Goal: Task Accomplishment & Management: Use online tool/utility

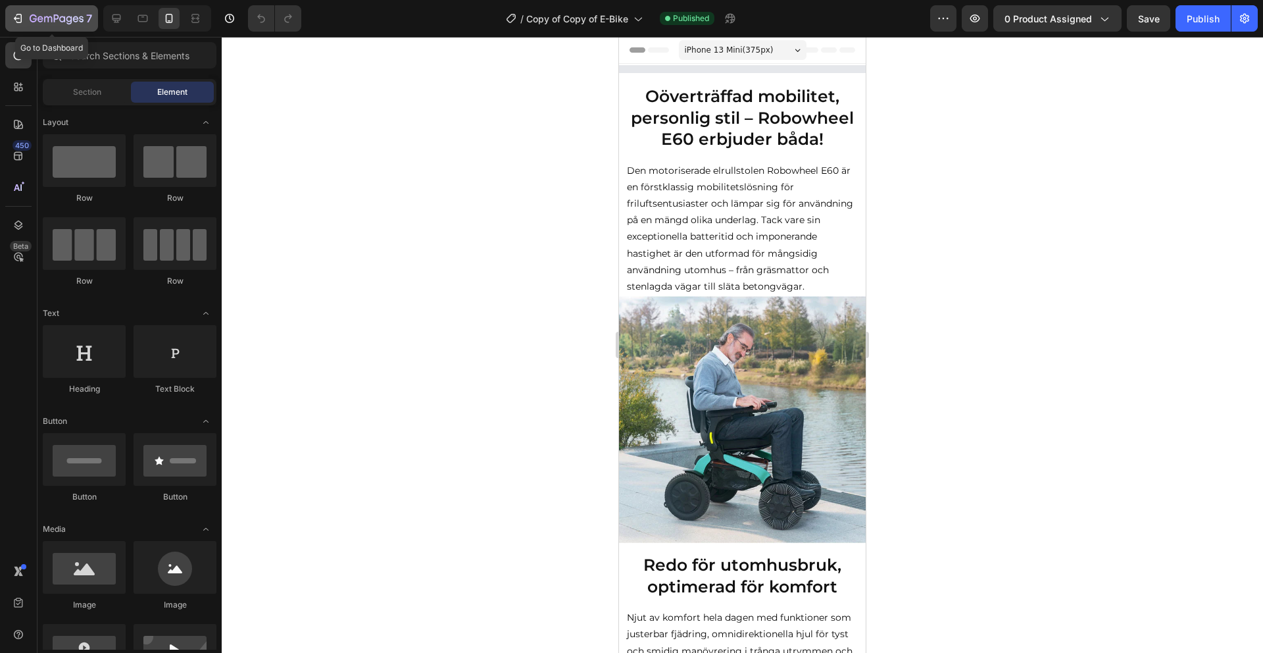
click at [44, 22] on icon "button" at bounding box center [57, 19] width 54 height 11
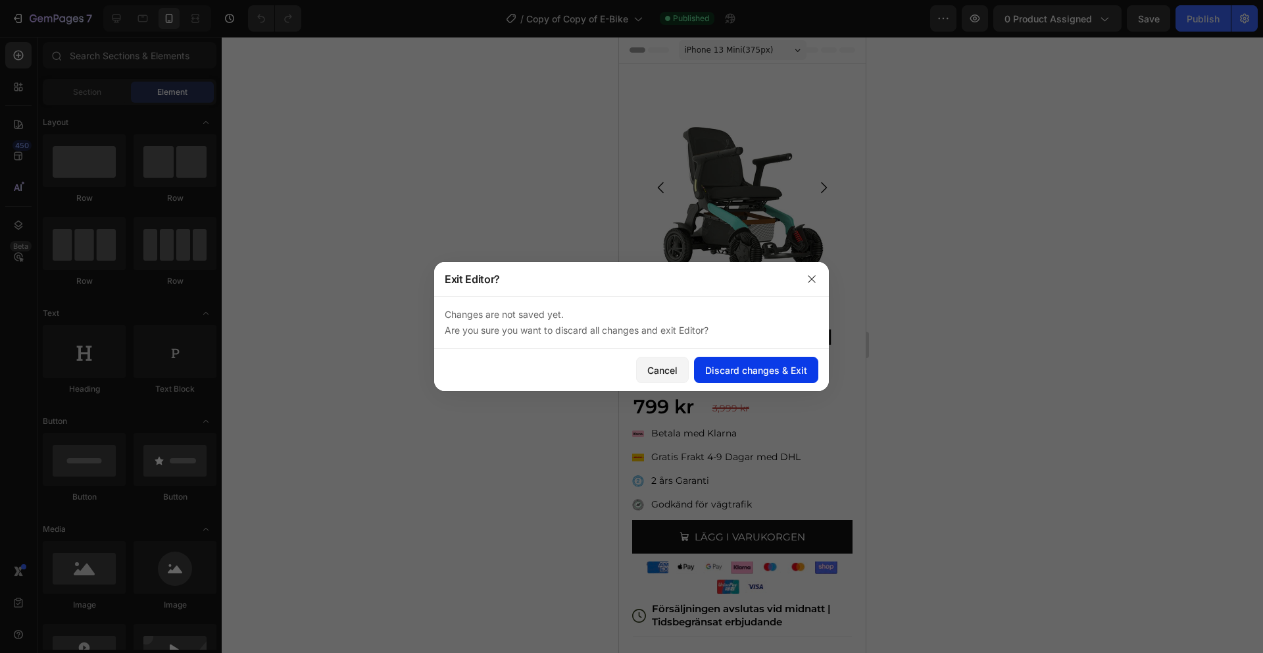
click at [729, 368] on div "Discard changes & Exit" at bounding box center [756, 370] width 102 height 14
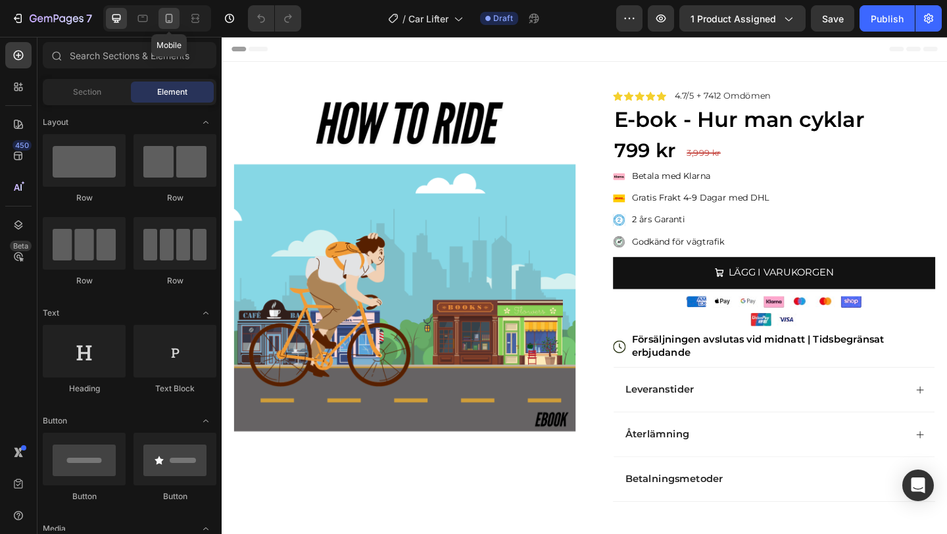
click at [161, 16] on div at bounding box center [169, 18] width 21 height 21
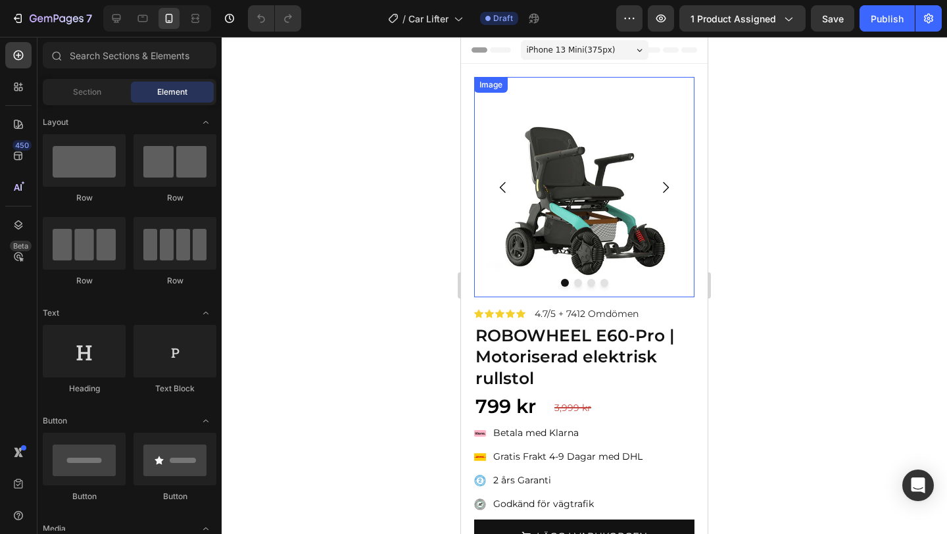
click at [529, 143] on img at bounding box center [584, 187] width 220 height 220
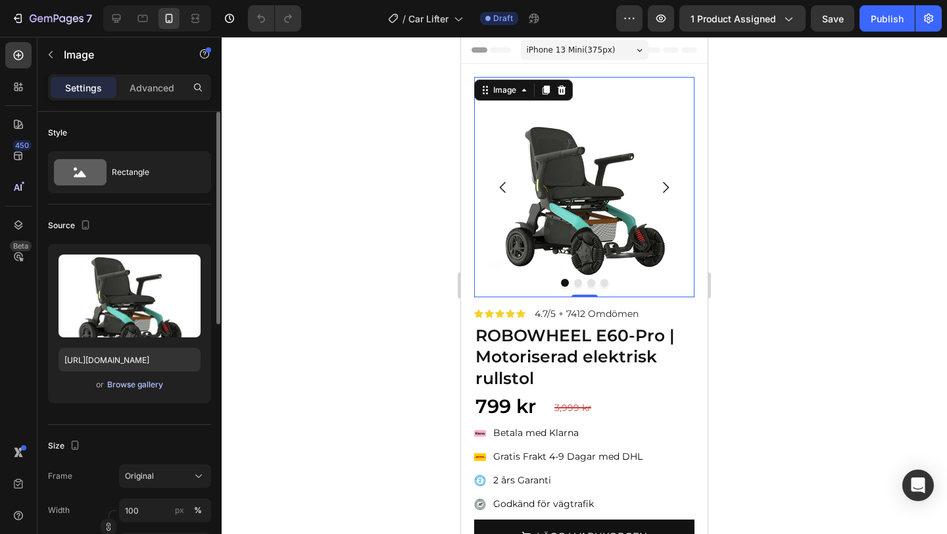
click at [152, 382] on div "Browse gallery" at bounding box center [135, 385] width 56 height 12
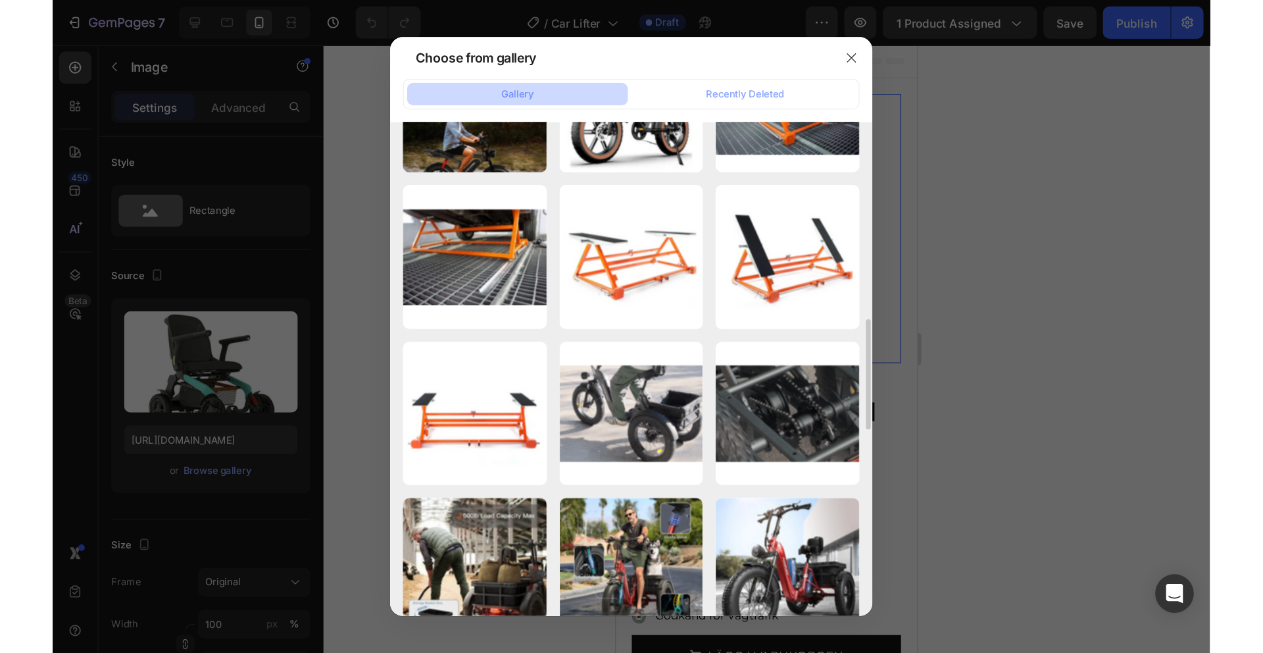
scroll to position [723, 0]
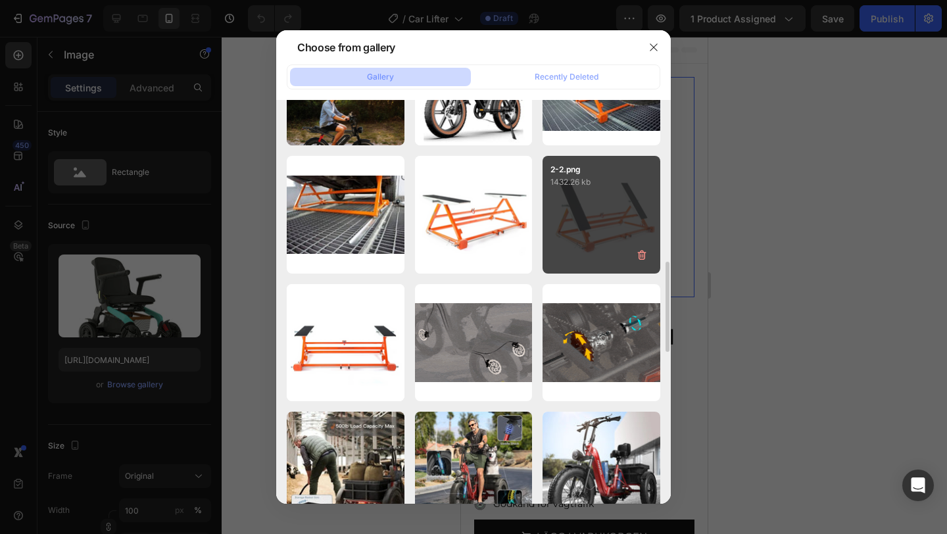
click at [599, 207] on div "2-2.png 1432.26 kb" at bounding box center [602, 215] width 118 height 118
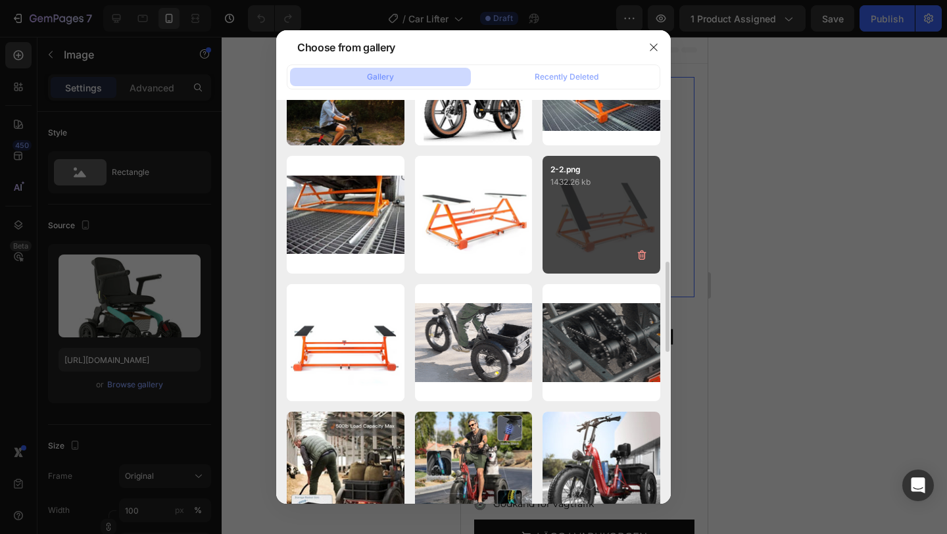
type input "[URL][DOMAIN_NAME]"
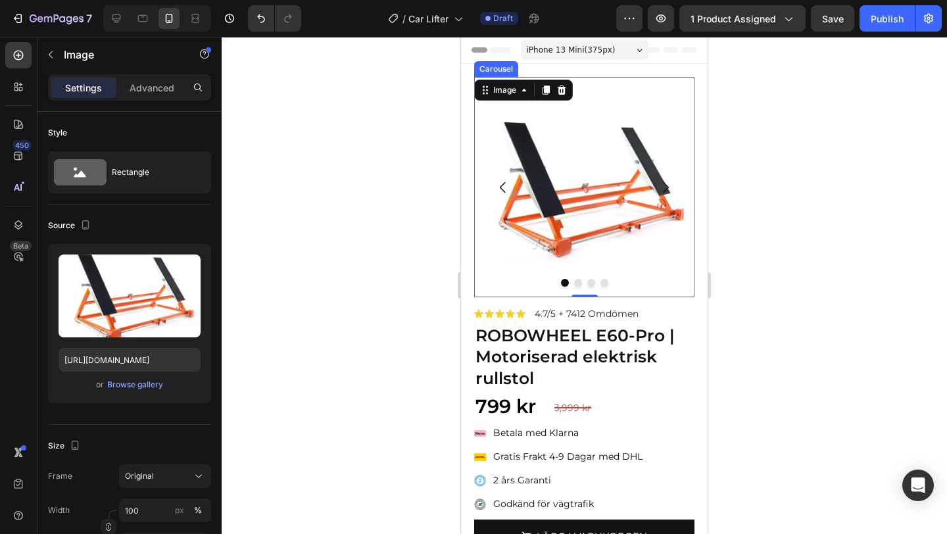
click at [578, 277] on img at bounding box center [584, 187] width 220 height 220
click at [578, 284] on button "Dot" at bounding box center [578, 283] width 8 height 8
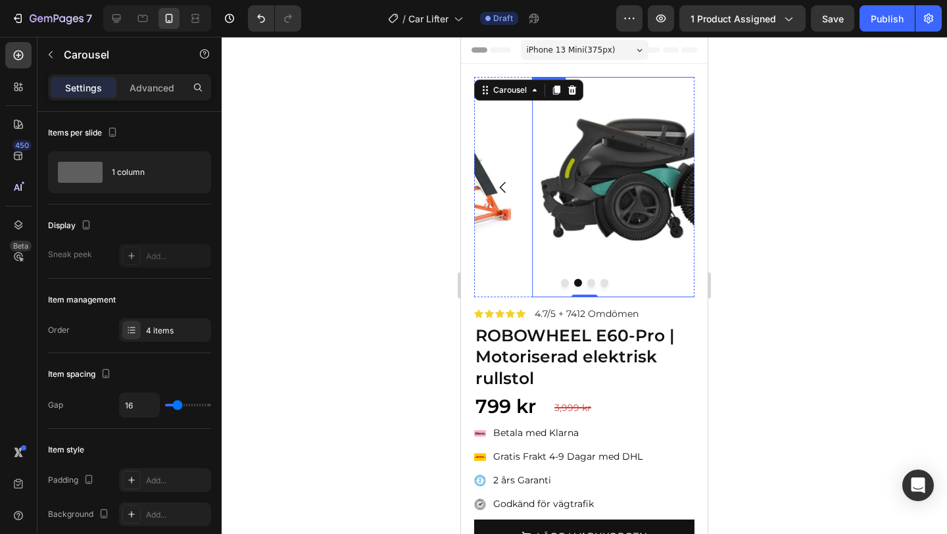
click at [580, 203] on img at bounding box center [642, 187] width 220 height 220
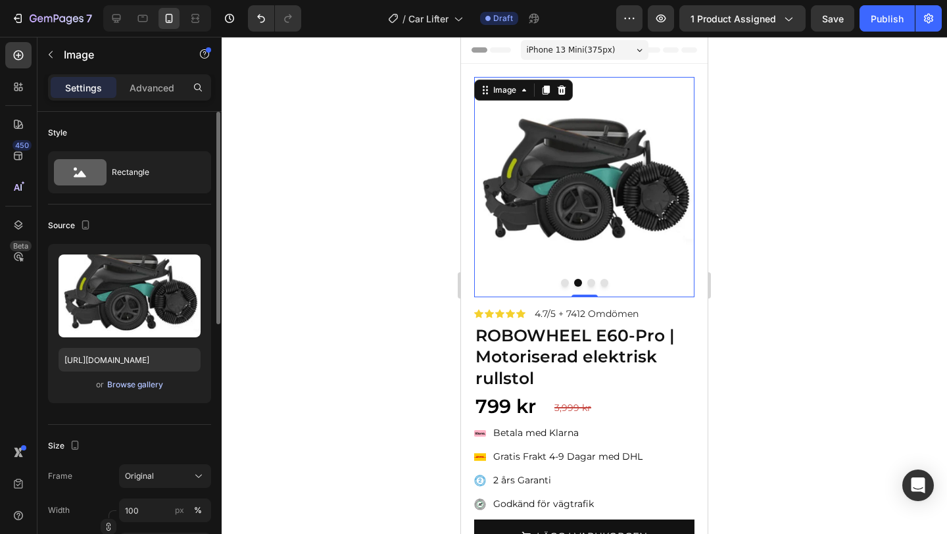
click at [151, 387] on div "Browse gallery" at bounding box center [135, 385] width 56 height 12
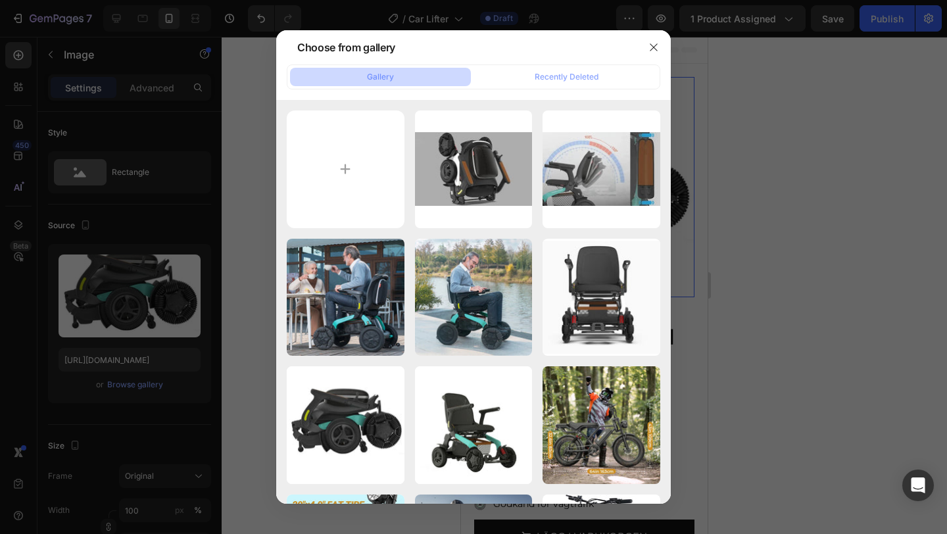
type input "C:\fakepath\1717851527-studio-6-691a6f0b14950976c8bf0f4042d9e809-1 (1).webp"
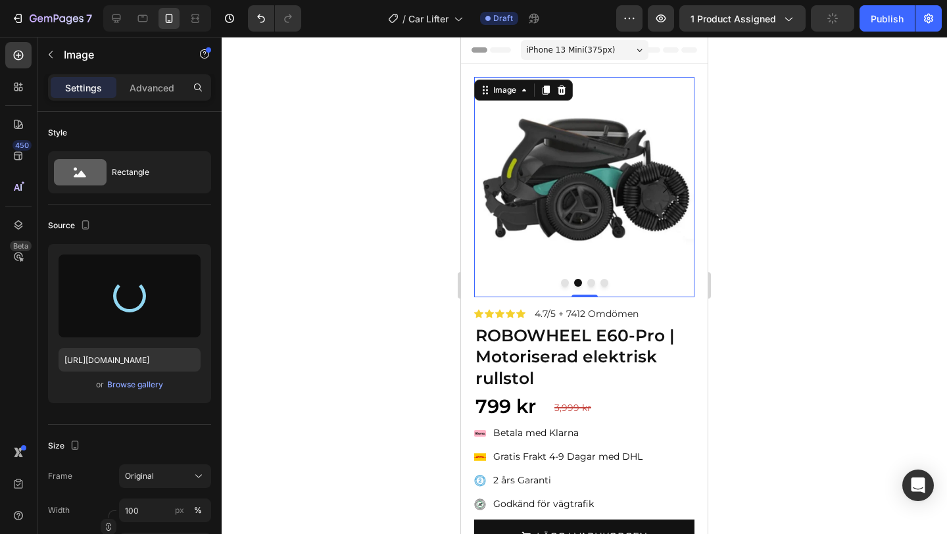
type input "[URL][DOMAIN_NAME]"
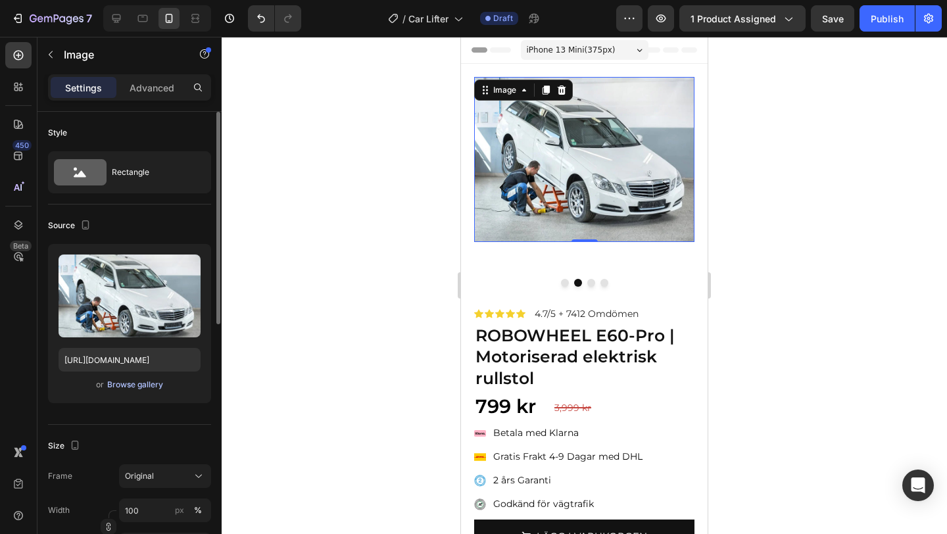
click at [149, 388] on div "Browse gallery" at bounding box center [135, 385] width 56 height 12
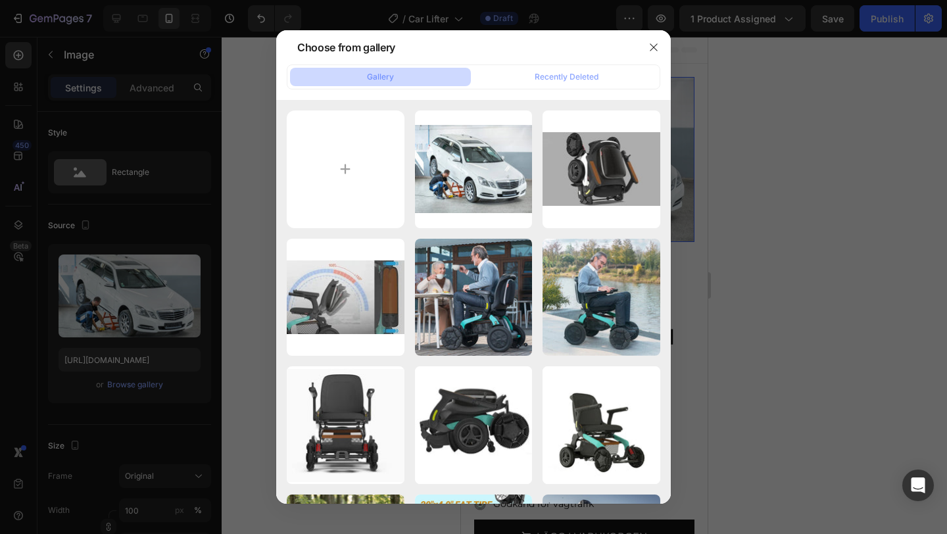
type input "C:\fakepath\s-l960-3-1-1 (1).webp"
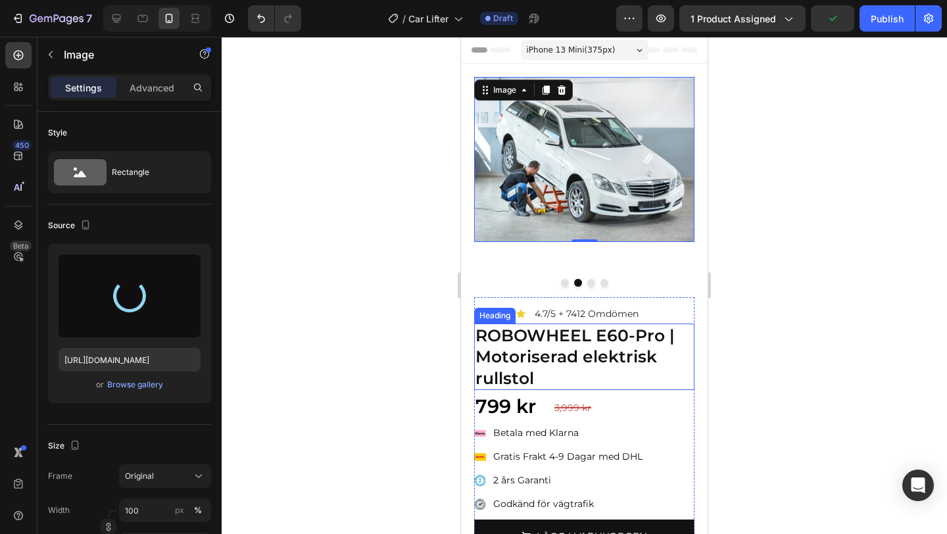
type input "[URL][DOMAIN_NAME]"
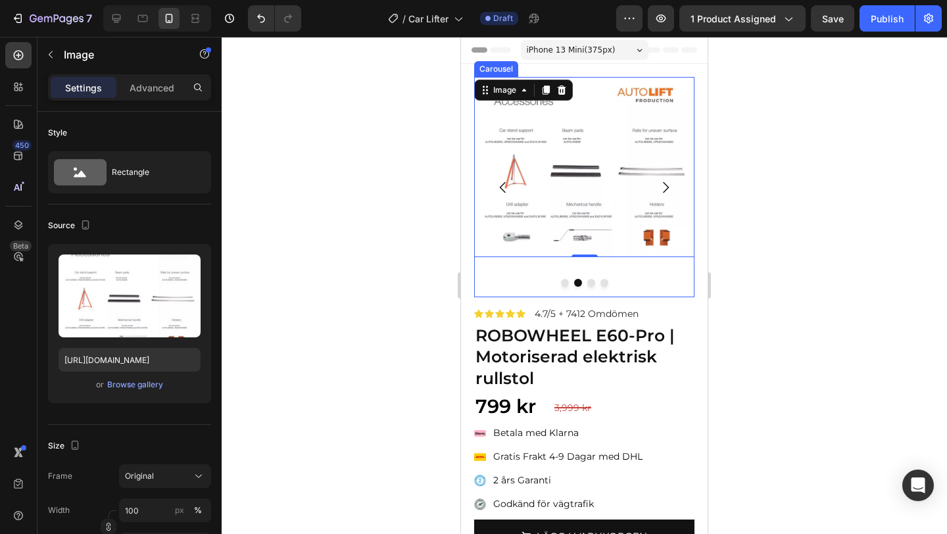
click at [592, 282] on button "Dot" at bounding box center [591, 283] width 8 height 8
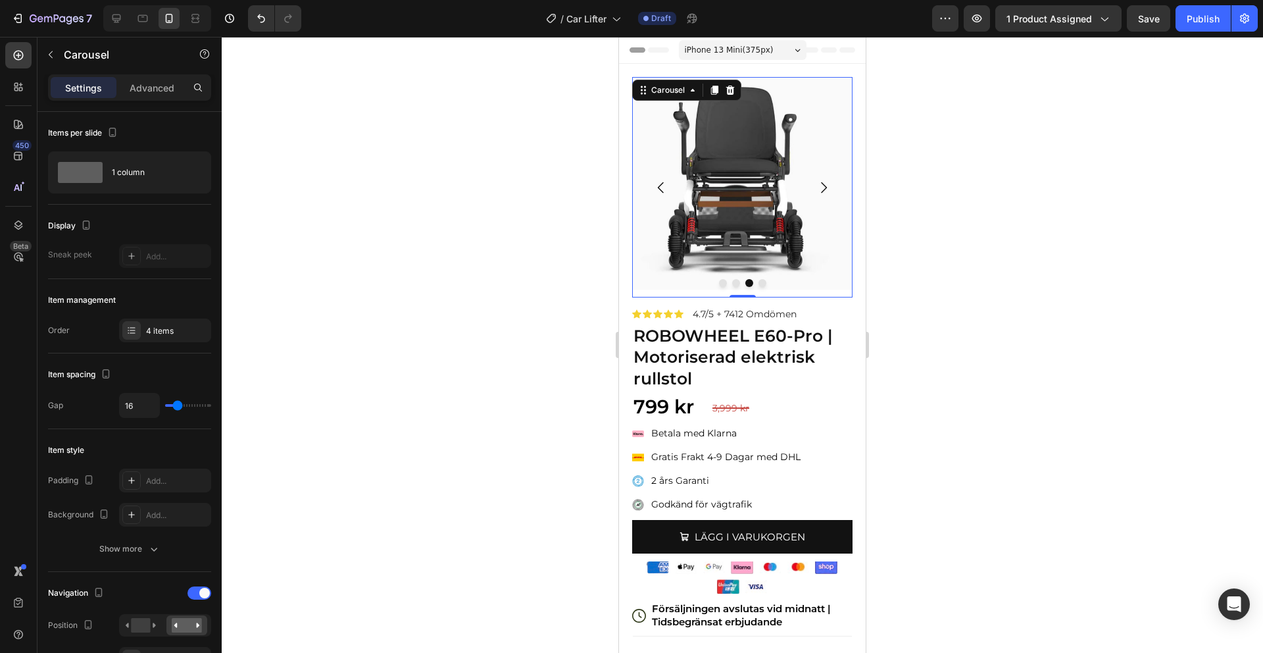
click at [733, 283] on button "Dot" at bounding box center [736, 283] width 8 height 8
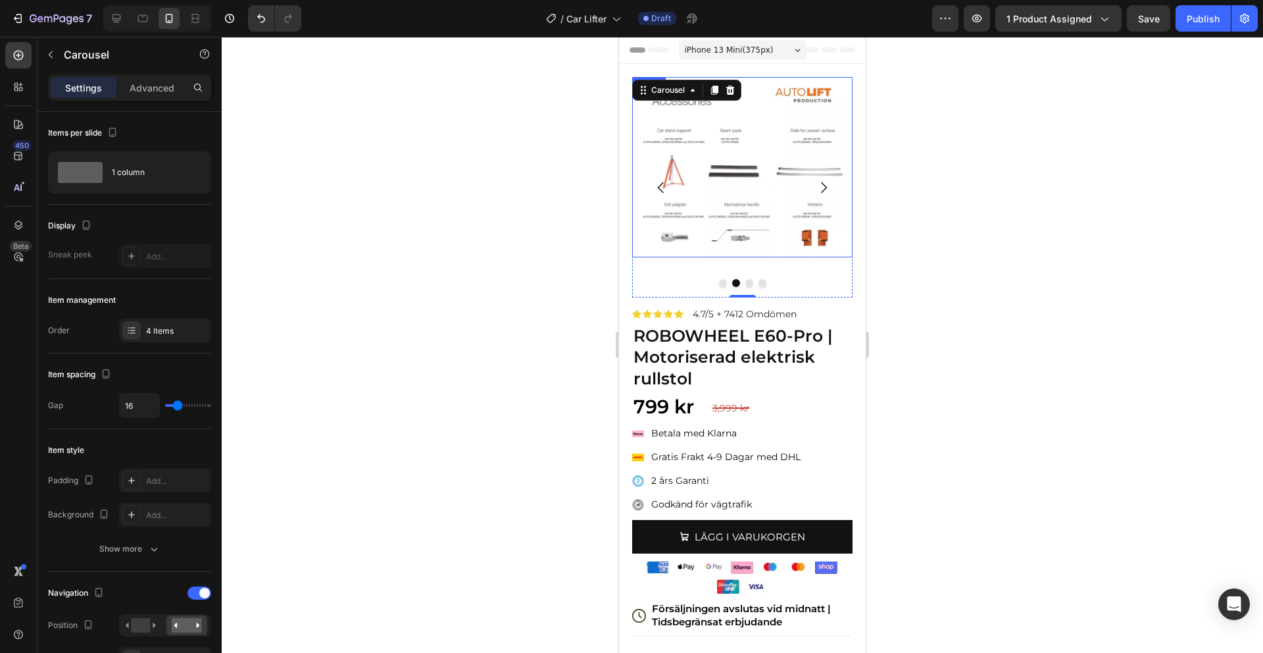
click at [750, 204] on img at bounding box center [742, 167] width 220 height 180
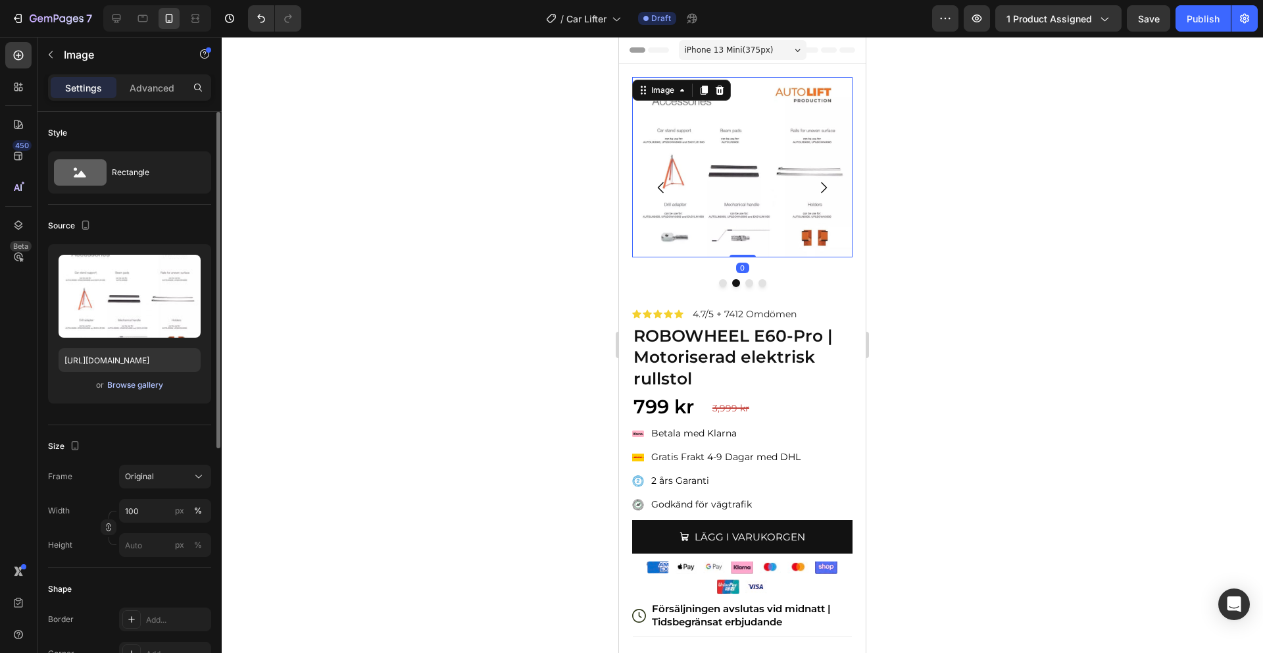
click at [149, 383] on div "Browse gallery" at bounding box center [135, 385] width 56 height 12
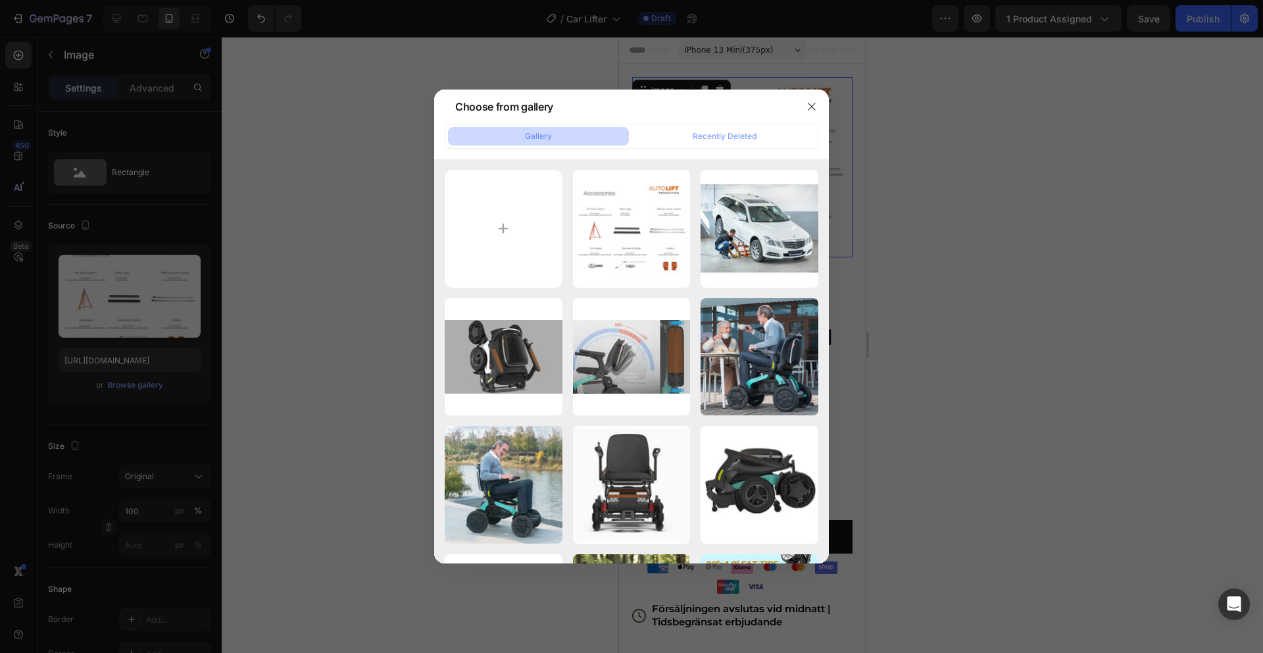
type input "C:\fakepath\5.png"
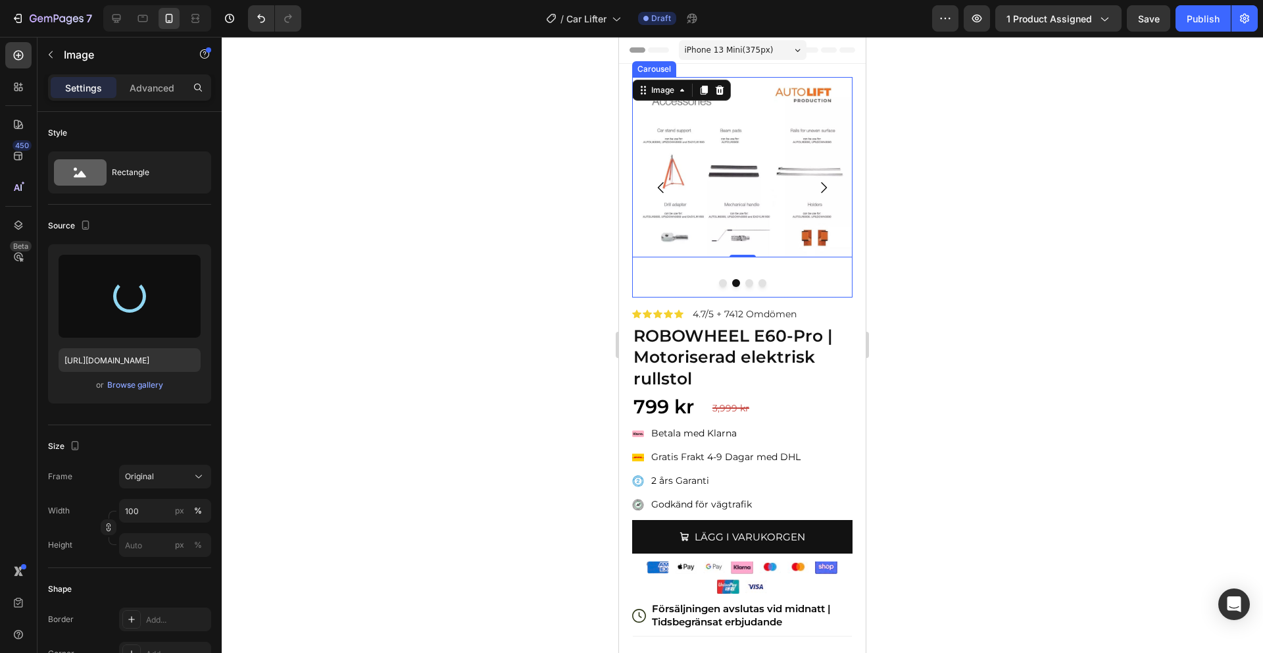
type input "[URL][DOMAIN_NAME]"
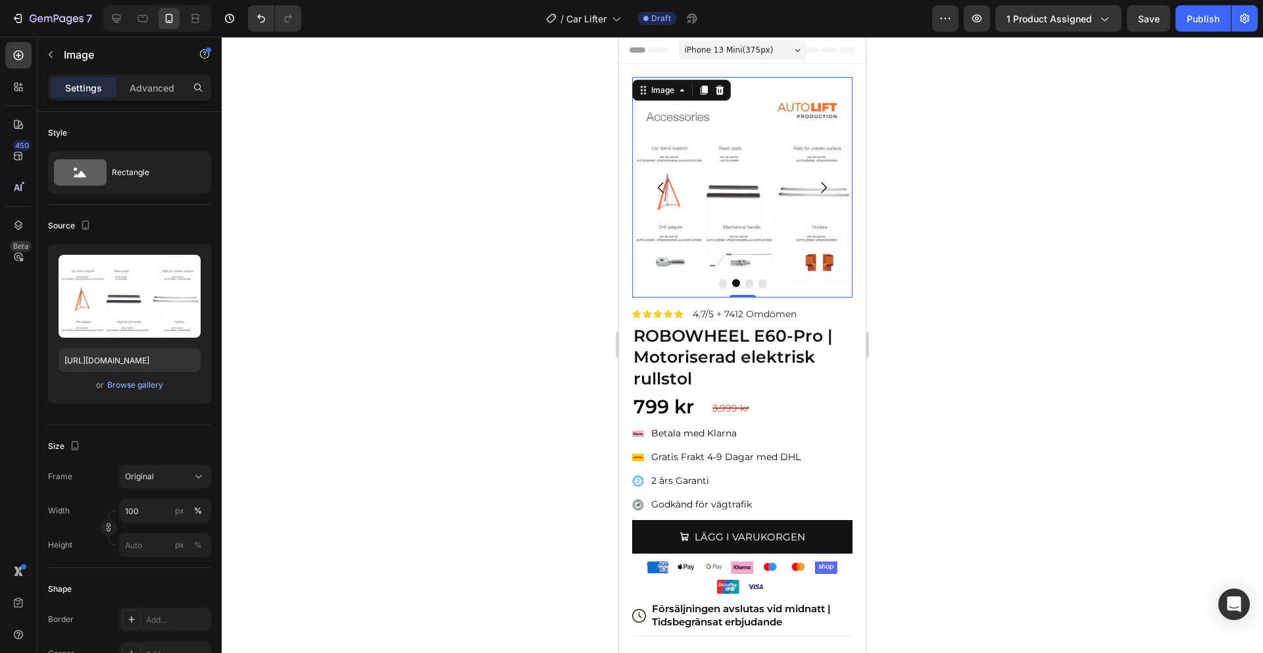
click at [667, 177] on button "Carousel Back Arrow" at bounding box center [661, 187] width 37 height 37
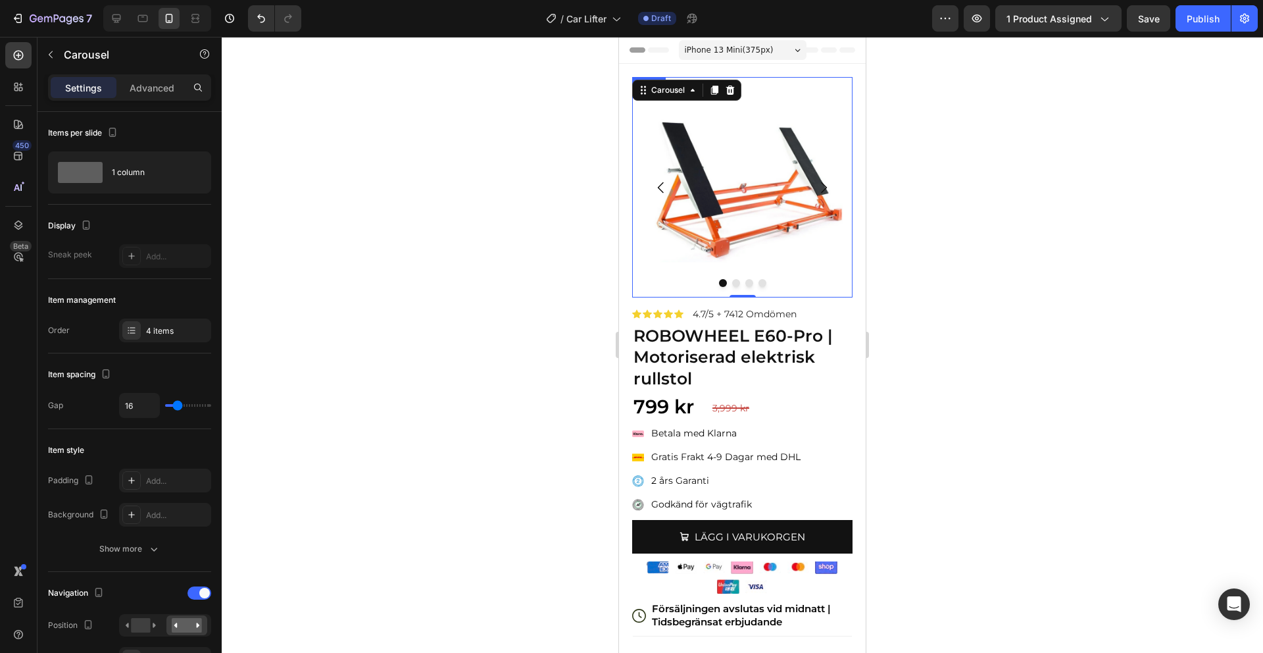
click at [762, 141] on img at bounding box center [742, 187] width 220 height 220
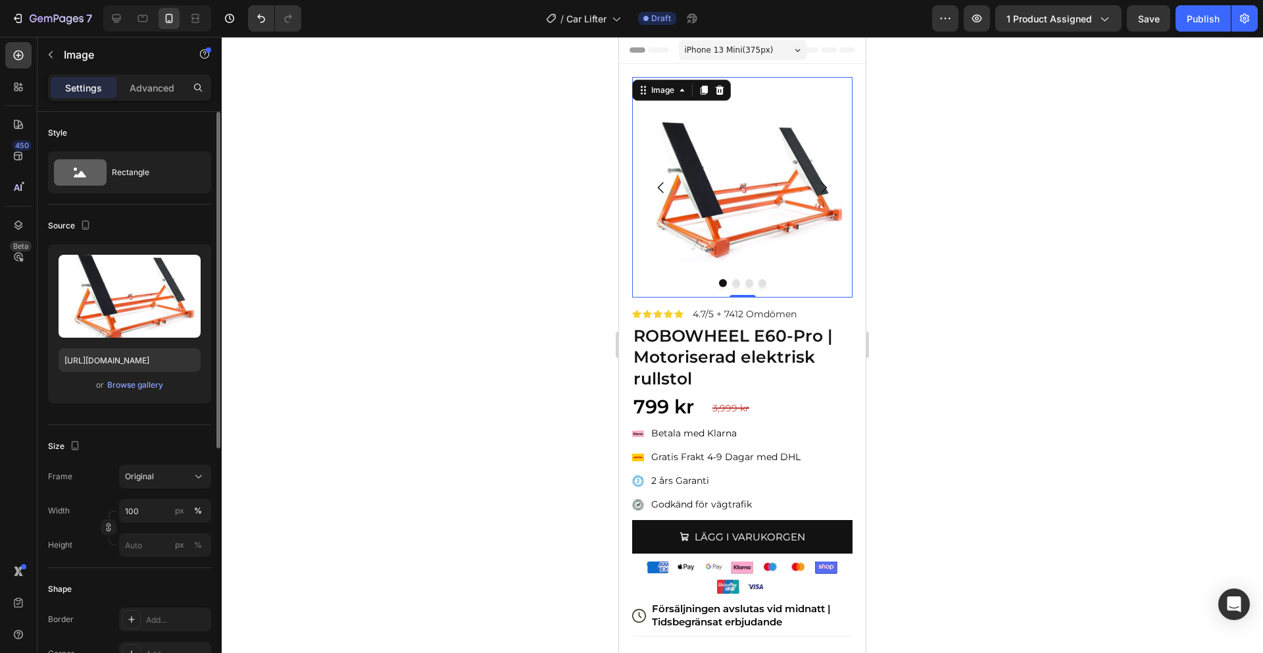
click at [142, 393] on div "Upload Image [URL][DOMAIN_NAME] or Browse gallery" at bounding box center [129, 323] width 163 height 159
click at [142, 391] on button "Browse gallery" at bounding box center [135, 384] width 57 height 13
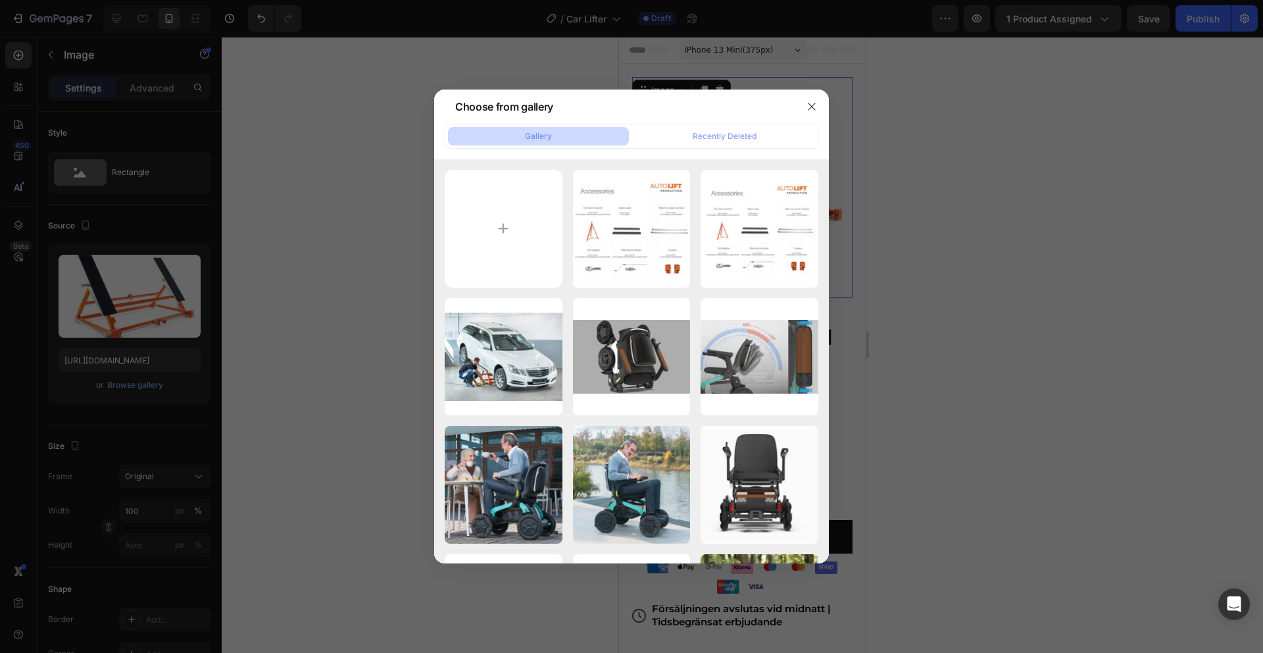
type input "C:\fakepath\1.png"
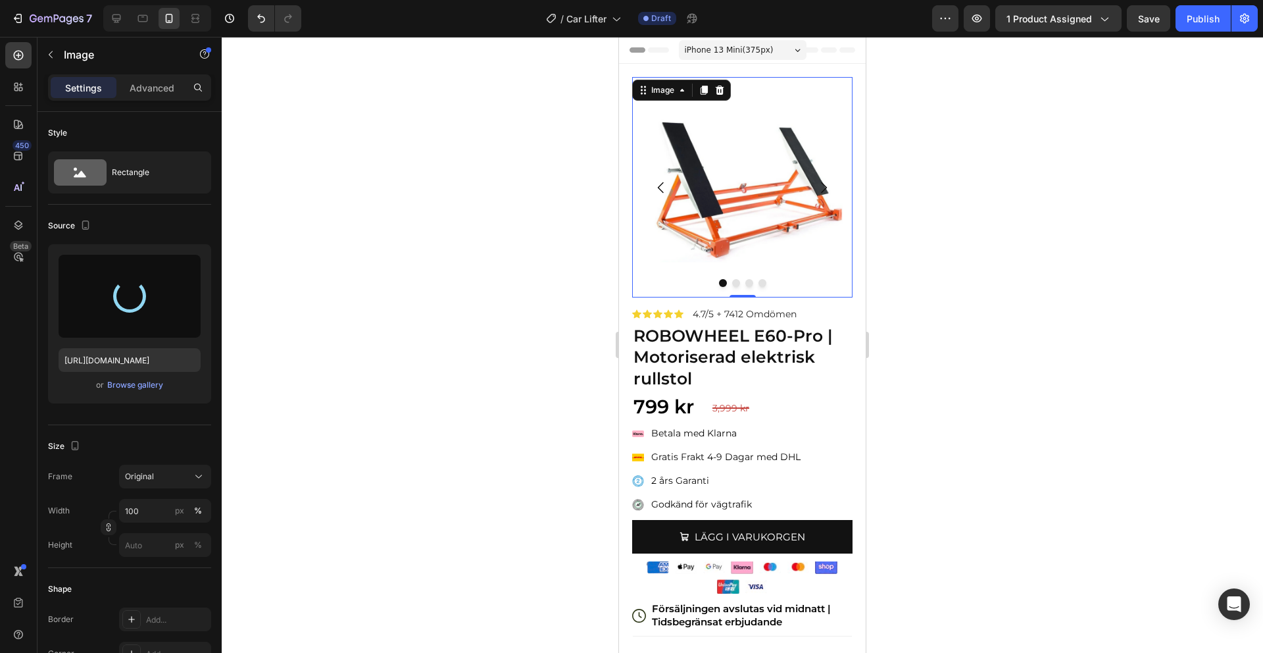
type input "[URL][DOMAIN_NAME]"
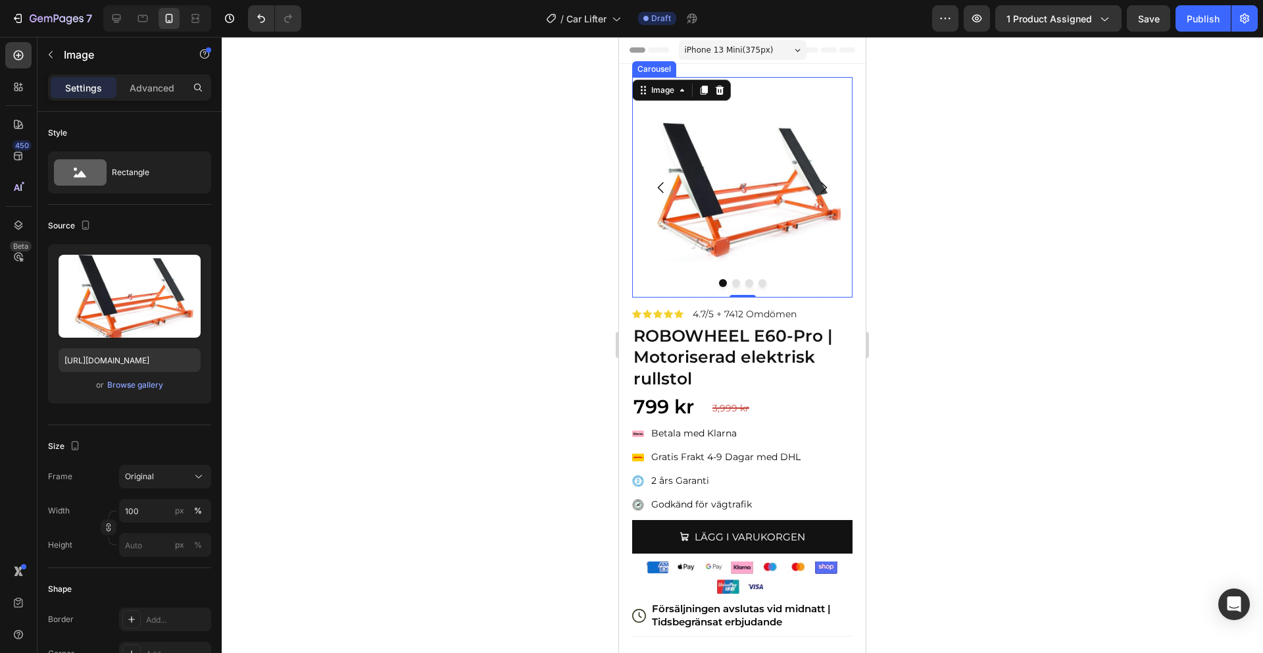
click at [828, 192] on icon "Carousel Next Arrow" at bounding box center [824, 188] width 16 height 16
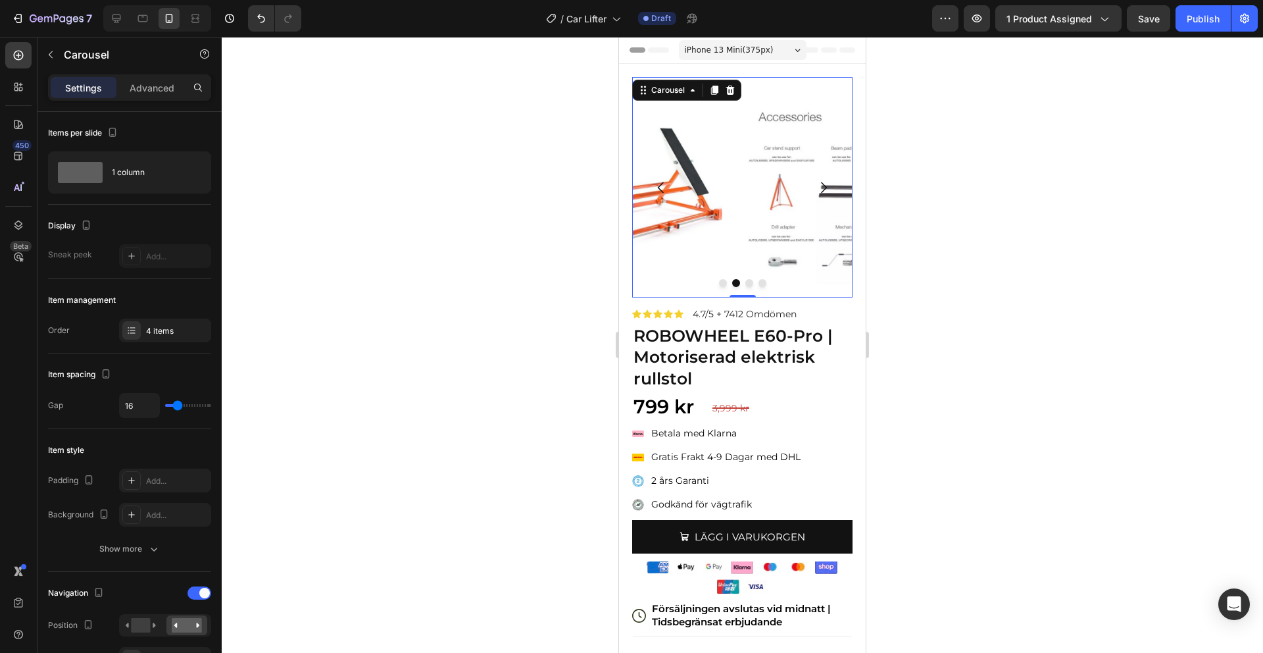
click at [828, 192] on icon "Carousel Next Arrow" at bounding box center [824, 188] width 16 height 16
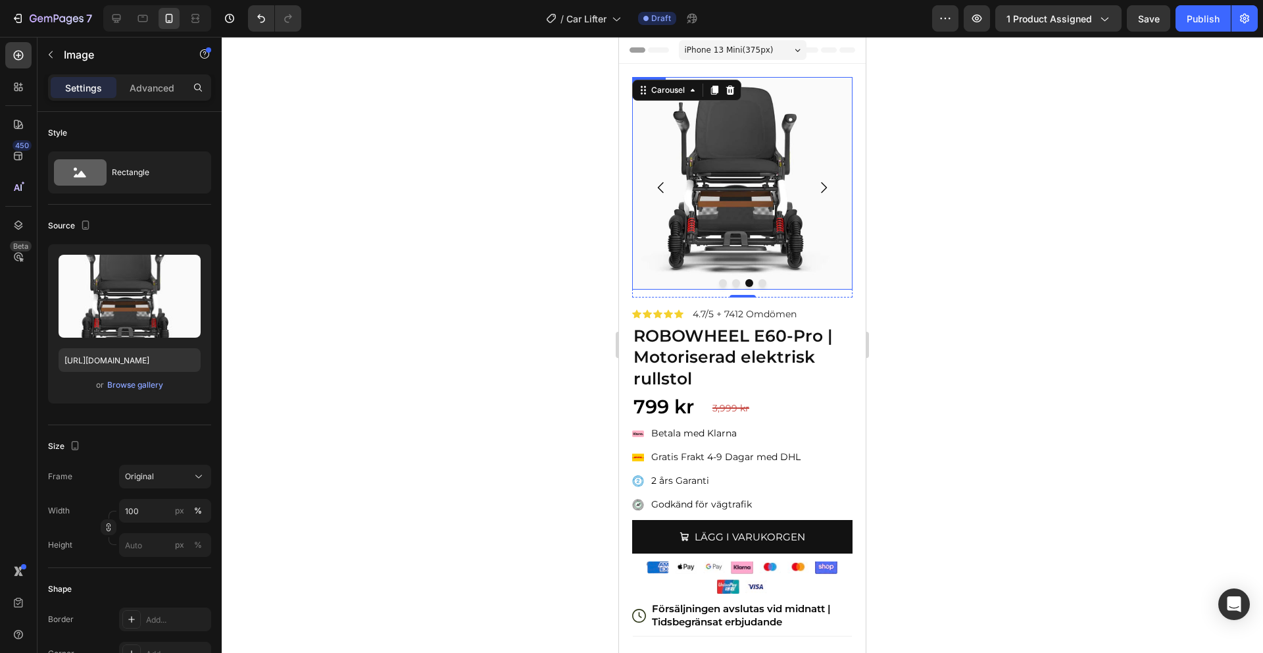
click at [777, 186] on img at bounding box center [742, 183] width 220 height 212
click at [151, 386] on div "Browse gallery" at bounding box center [135, 385] width 56 height 12
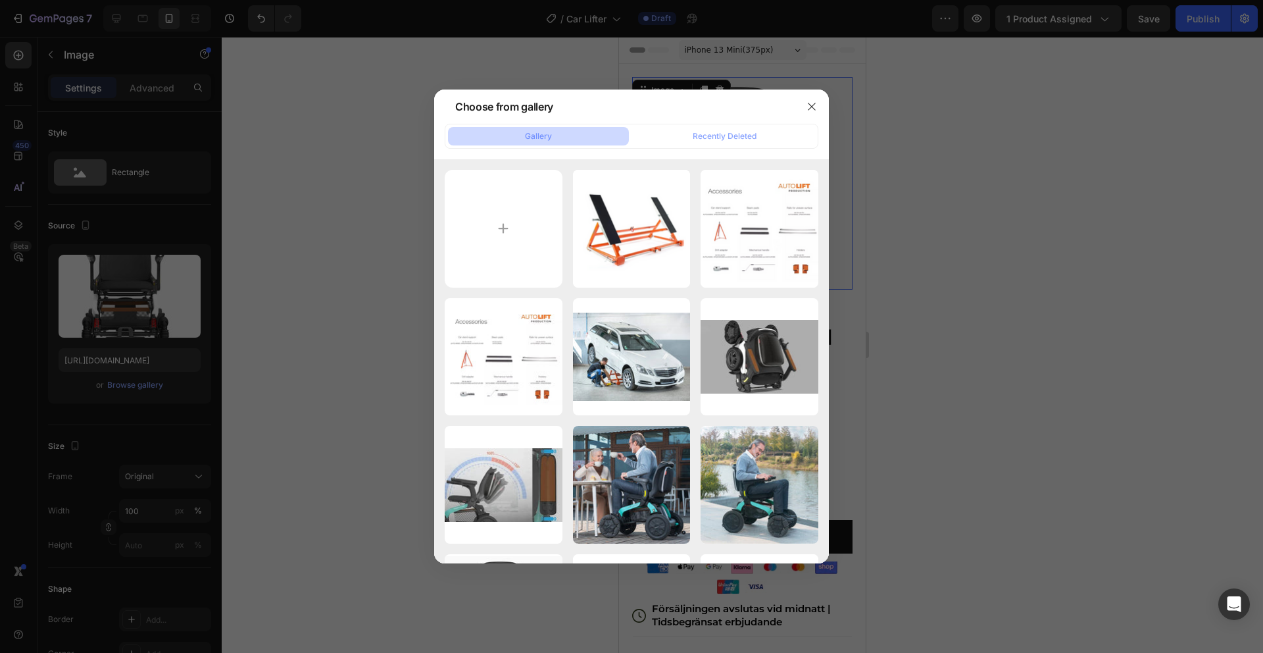
type input "C:\fakepath\2.png"
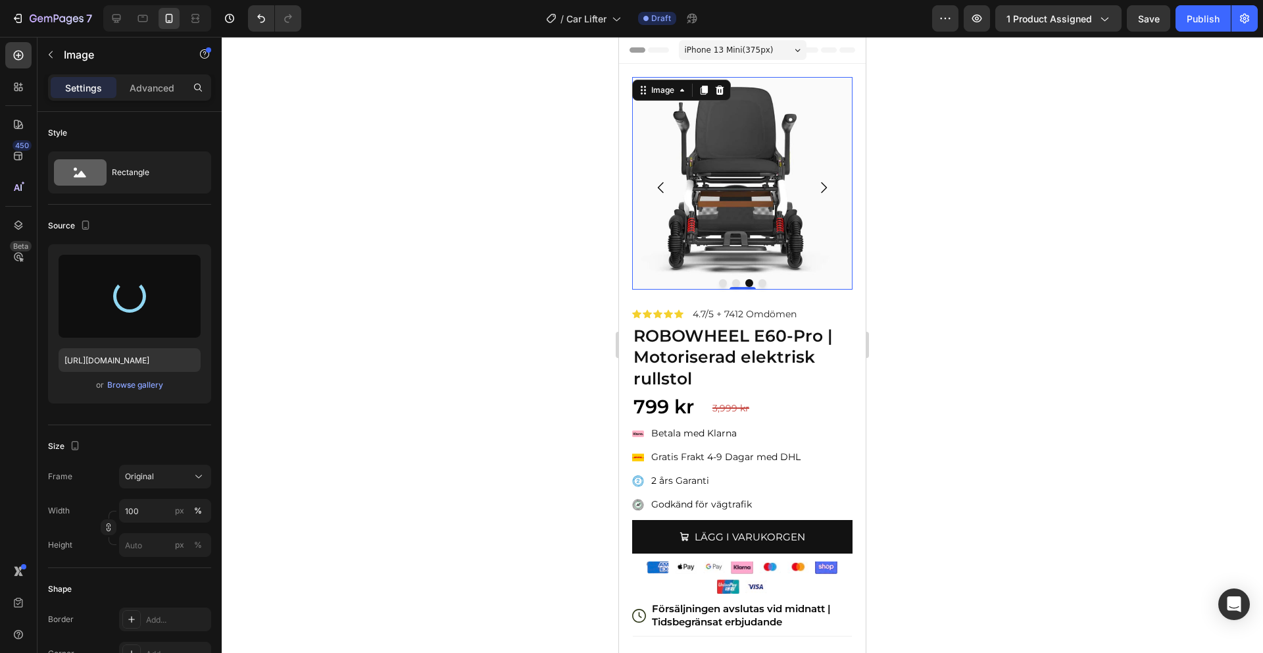
type input "[URL][DOMAIN_NAME]"
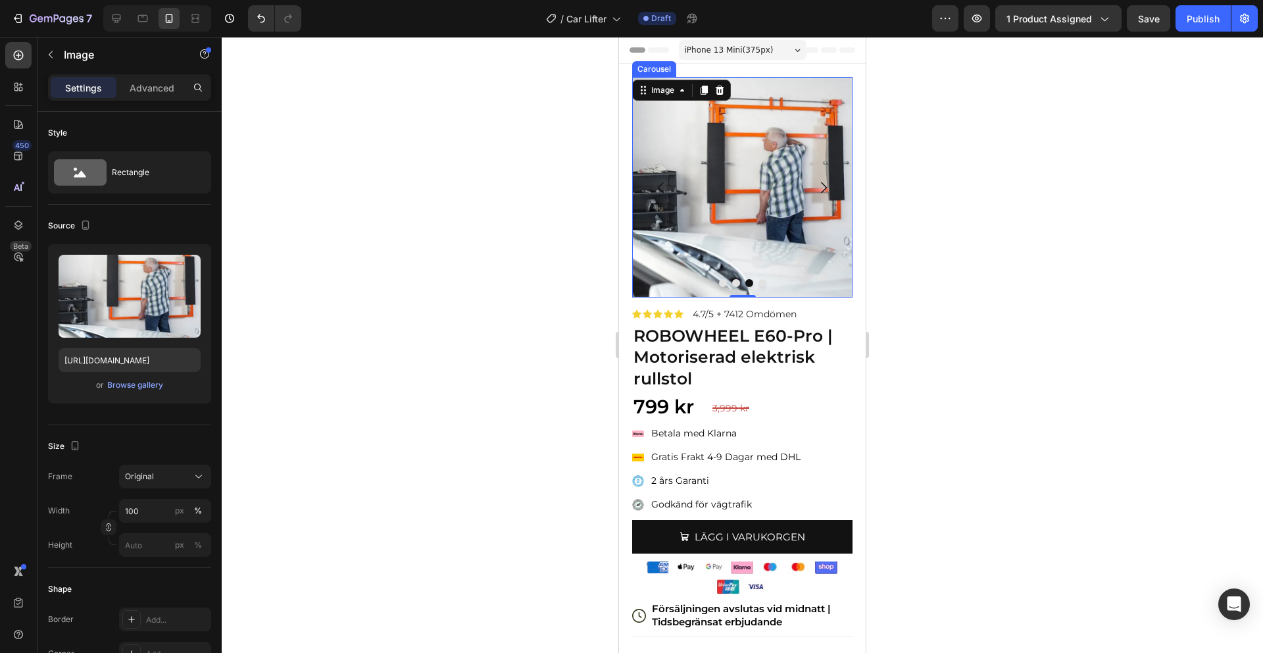
click at [824, 183] on icon "Carousel Next Arrow" at bounding box center [824, 188] width 16 height 16
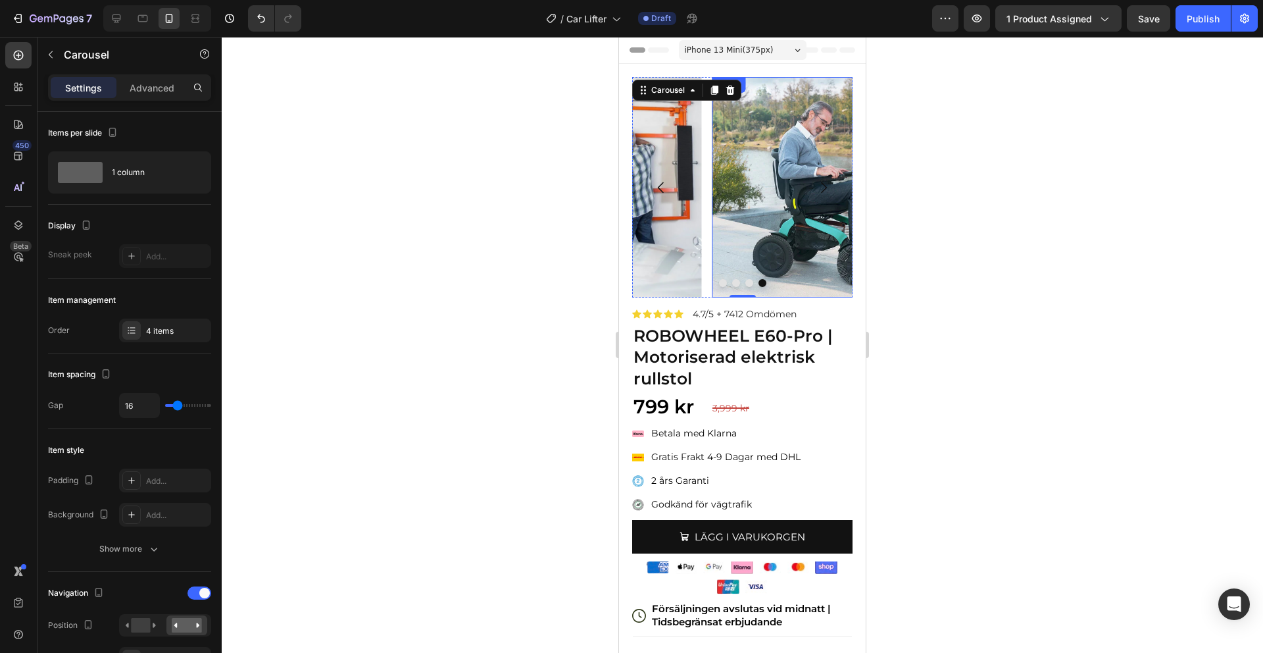
click at [760, 174] on img at bounding box center [822, 187] width 220 height 220
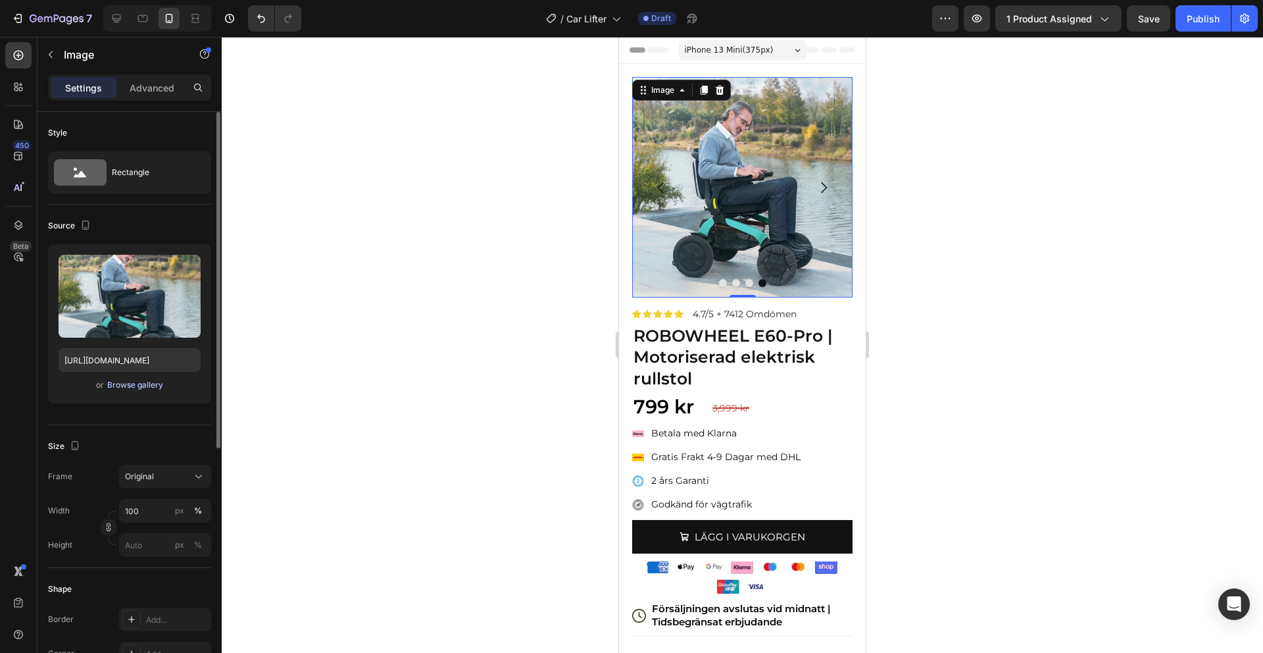
click at [152, 386] on div "Browse gallery" at bounding box center [135, 385] width 56 height 12
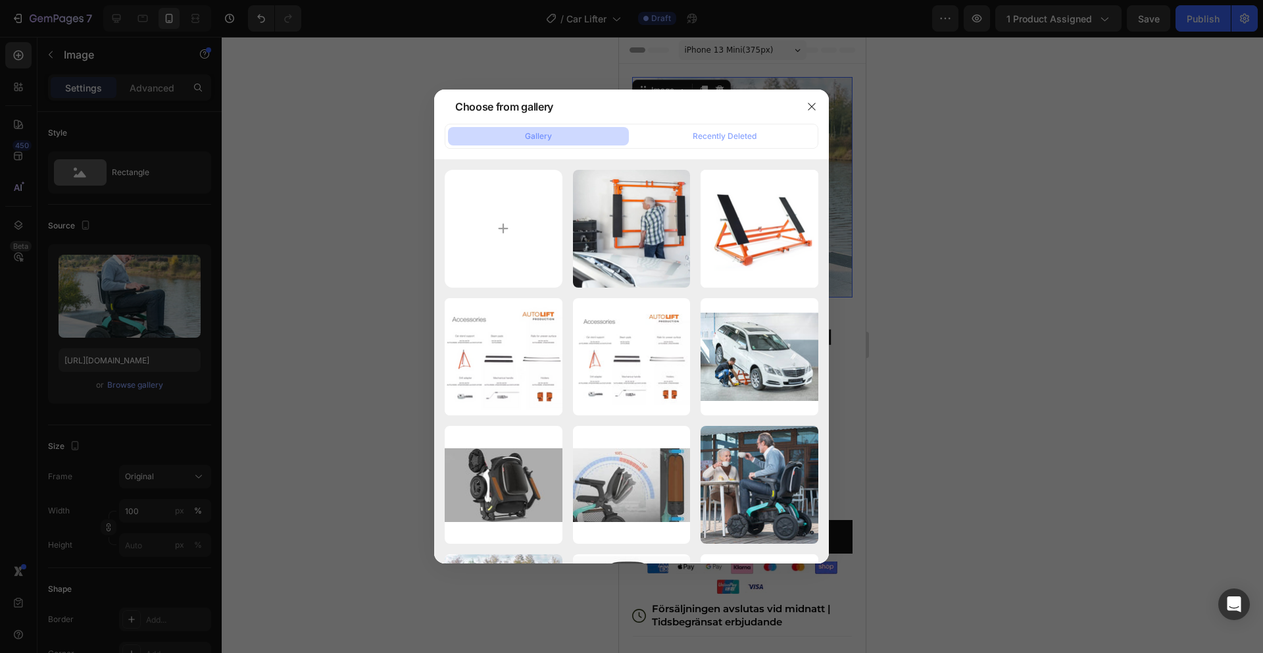
type input "C:\fakepath\3.png"
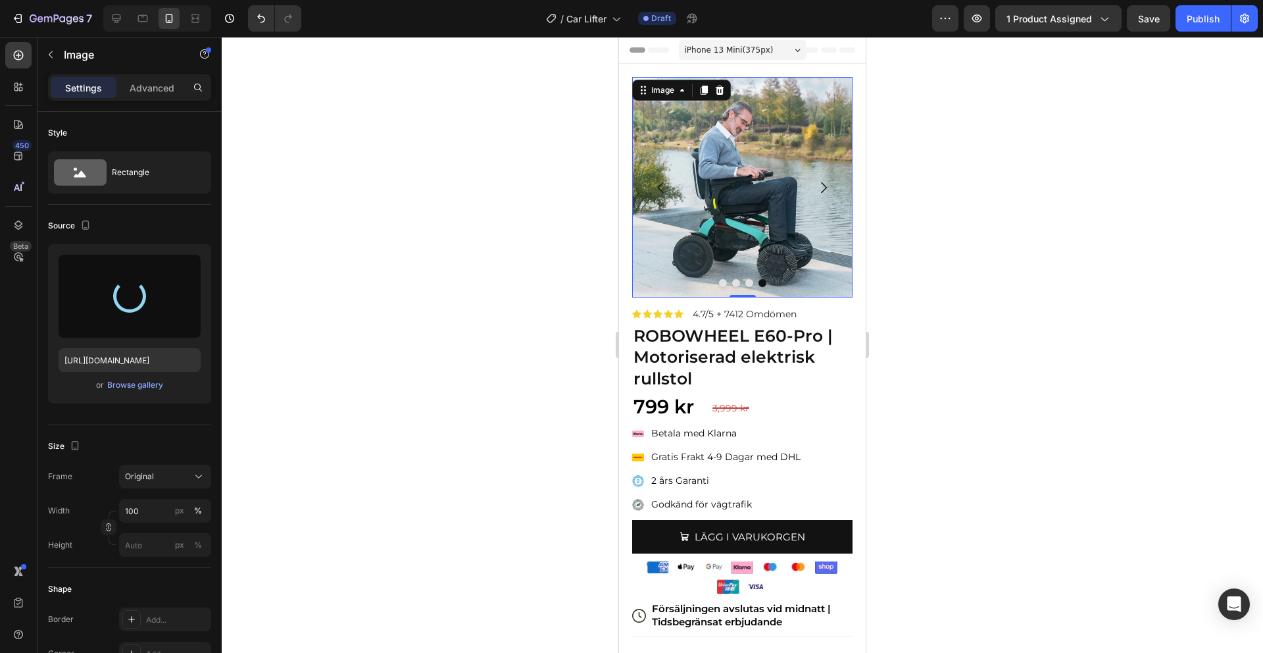
type input "[URL][DOMAIN_NAME]"
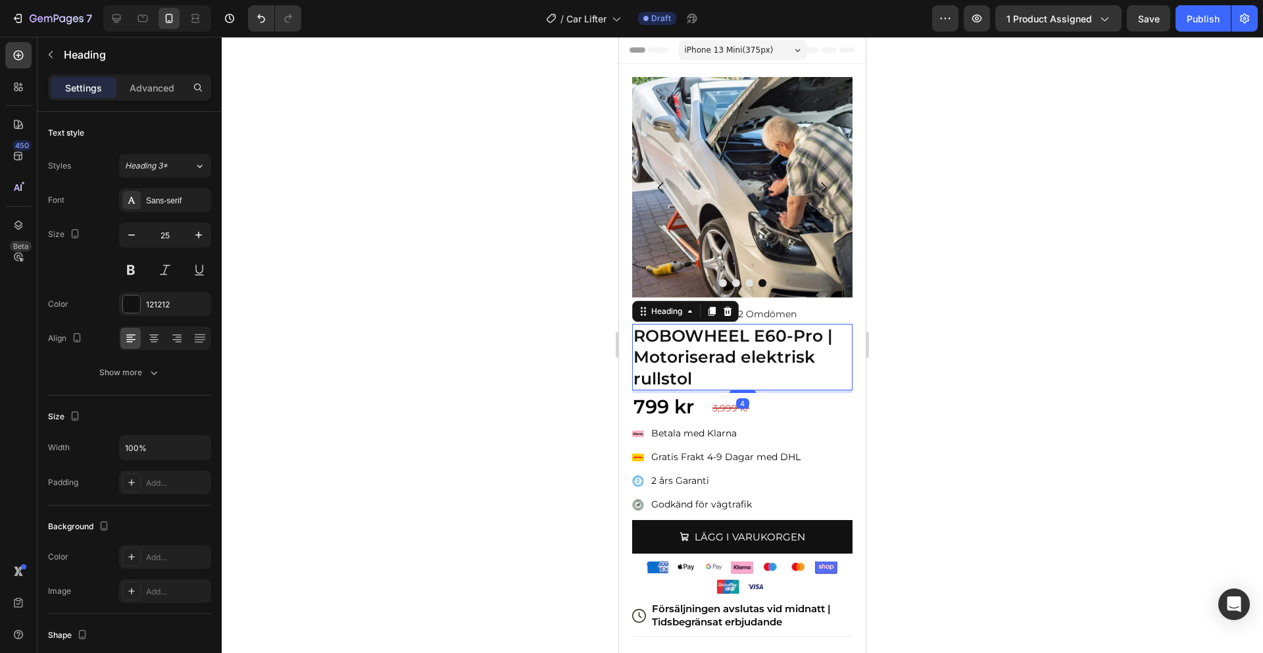
click at [676, 343] on strong "ROBOWHEEL E60-Pro | Motoriserad elektrisk rullstol" at bounding box center [732, 357] width 199 height 62
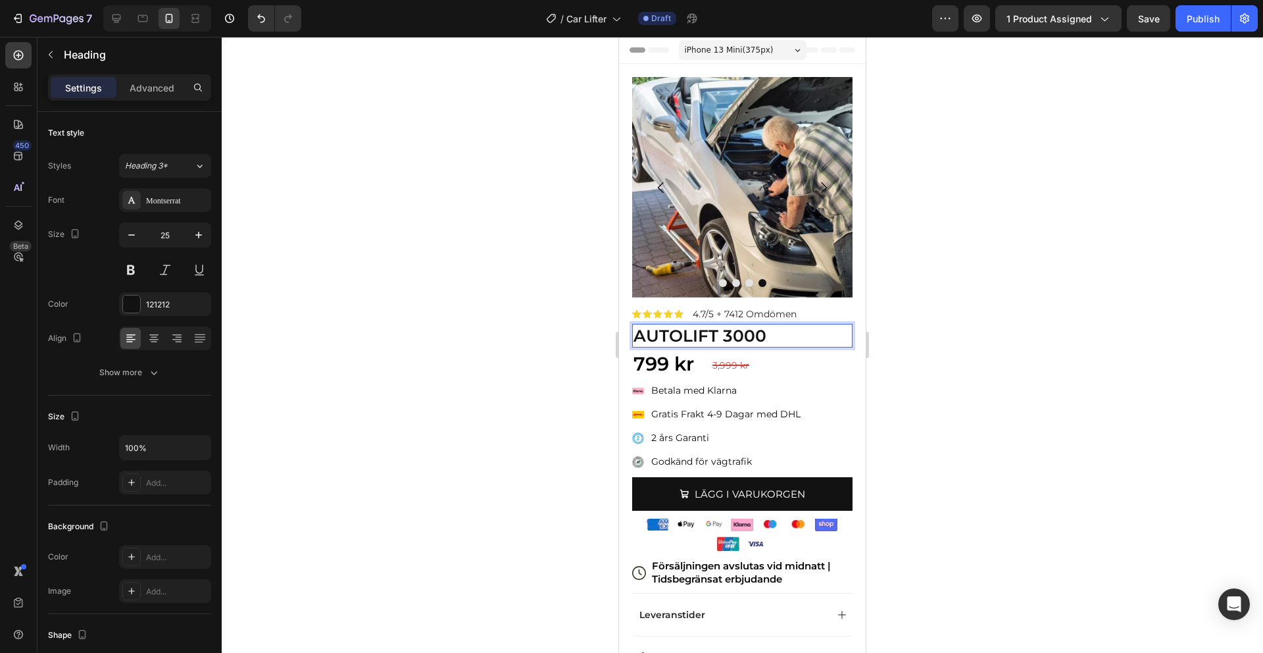
click at [1003, 366] on div at bounding box center [742, 345] width 1041 height 616
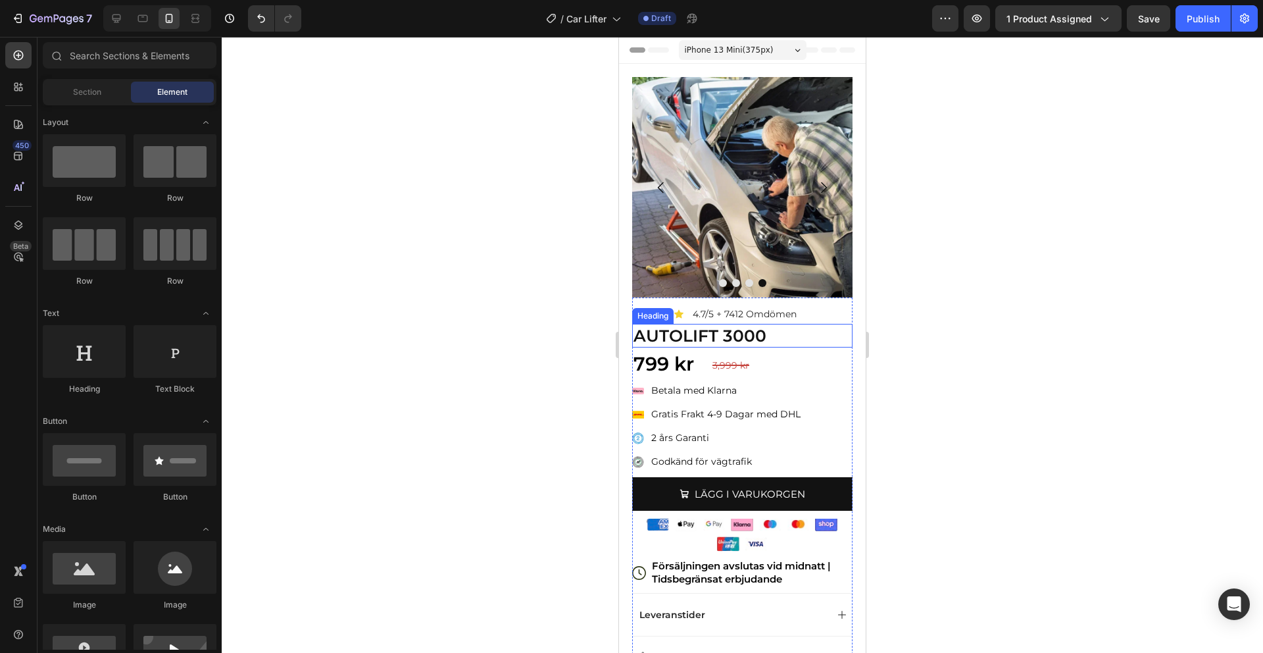
click at [779, 338] on p "⁠⁠⁠⁠⁠⁠⁠ AUTOLIFT 3000" at bounding box center [742, 336] width 218 height 22
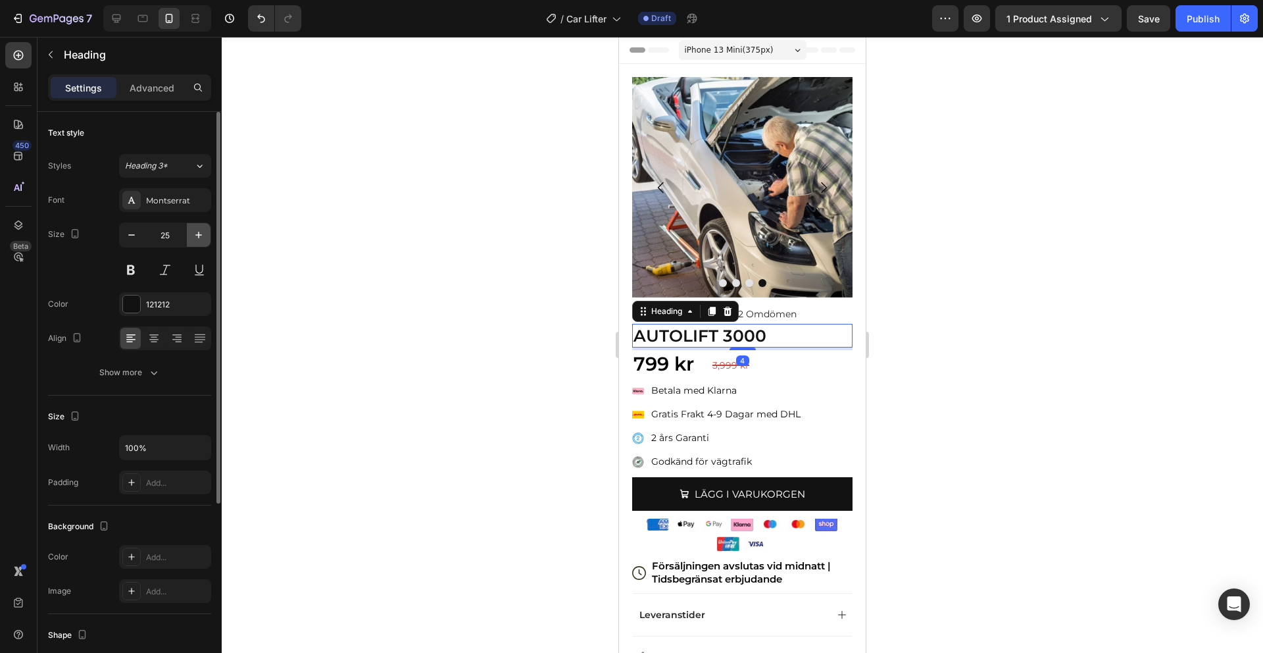
click at [199, 238] on icon "button" at bounding box center [198, 234] width 13 height 13
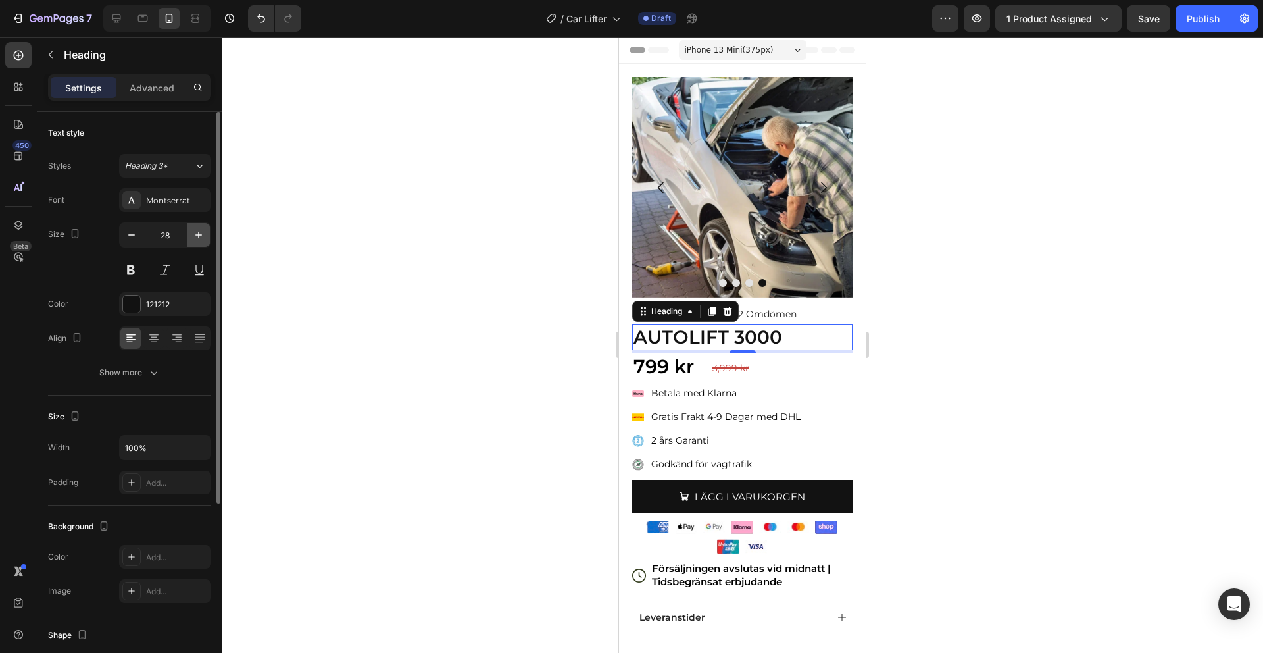
click at [199, 238] on icon "button" at bounding box center [198, 234] width 13 height 13
type input "30"
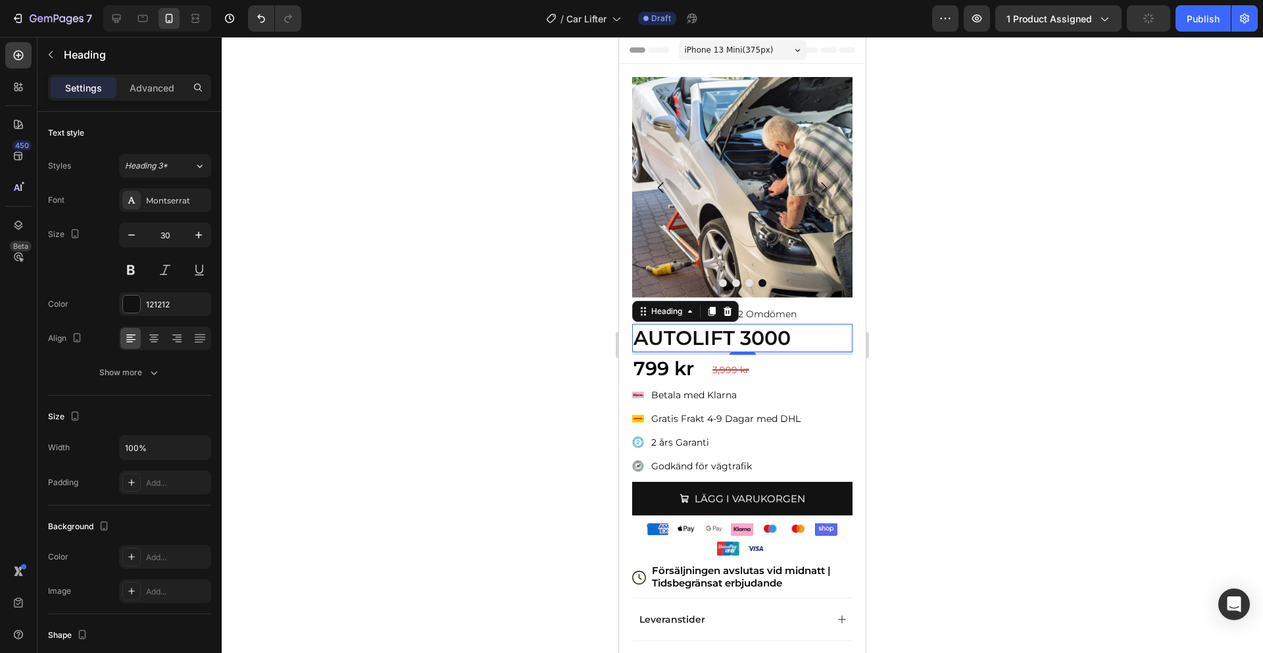
click at [974, 335] on div at bounding box center [742, 345] width 1041 height 616
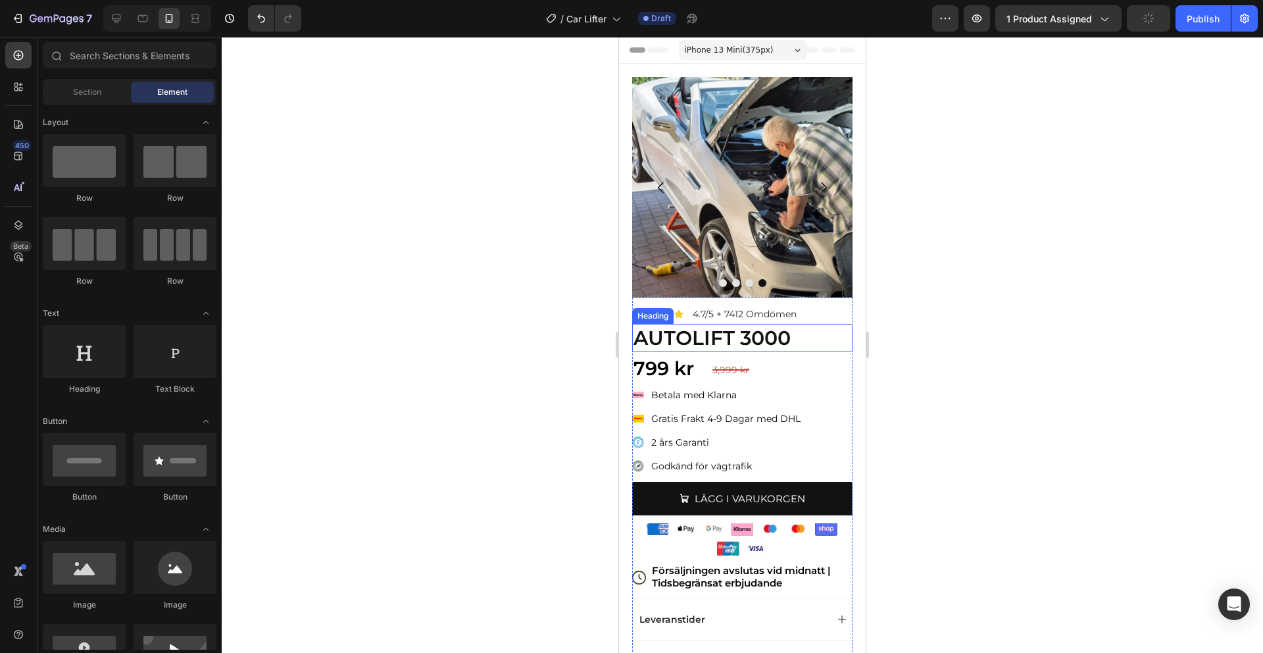
click at [821, 330] on p "⁠⁠⁠⁠⁠⁠⁠ AUTOLIFT 3000" at bounding box center [742, 338] width 218 height 26
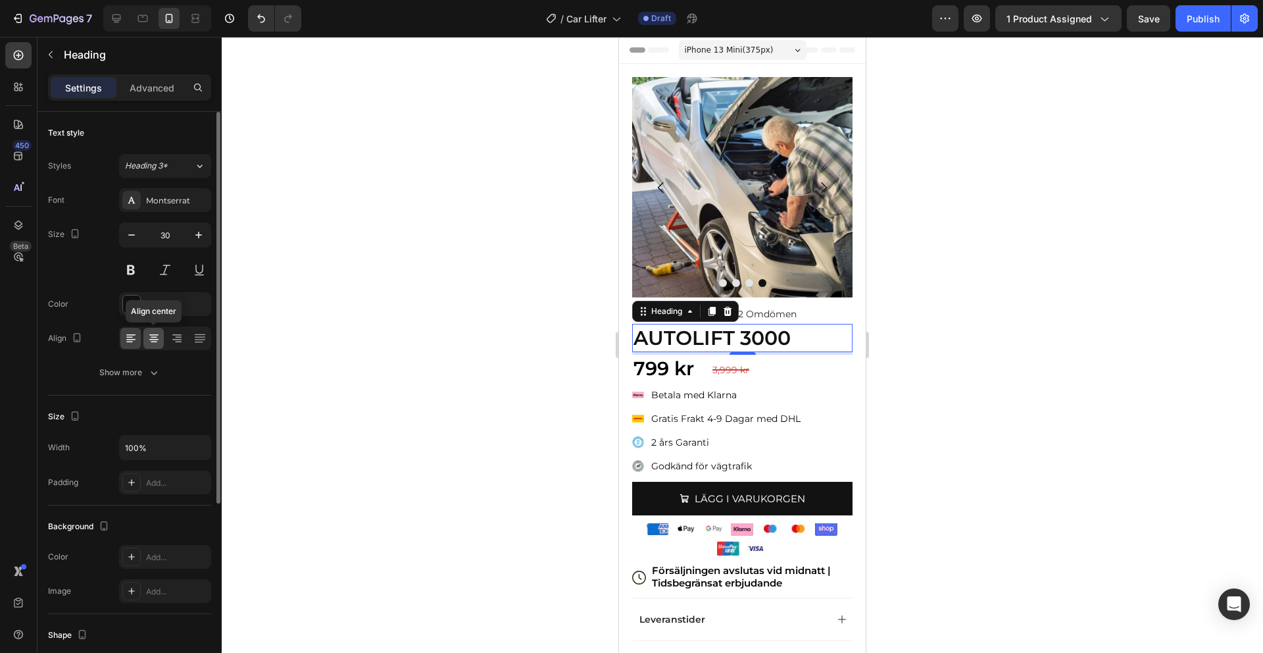
click at [157, 338] on icon at bounding box center [153, 338] width 13 height 13
click at [124, 339] on icon at bounding box center [130, 338] width 13 height 13
click at [904, 296] on div at bounding box center [742, 345] width 1041 height 616
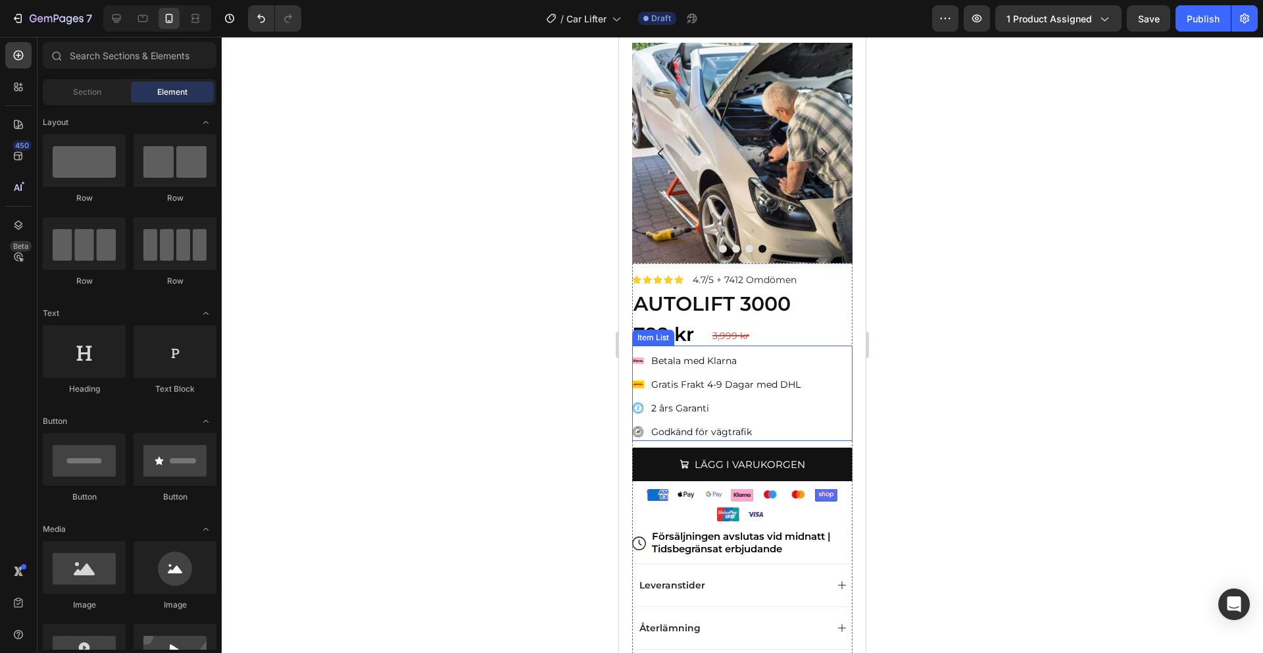
scroll to position [61, 0]
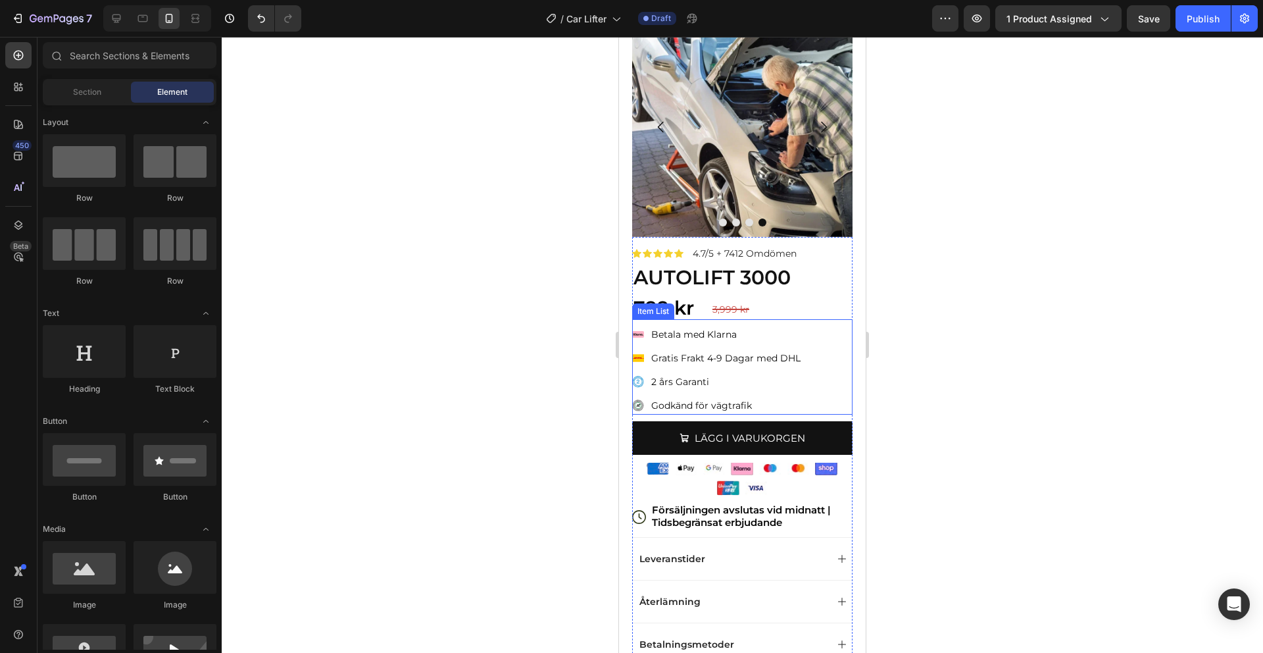
click at [813, 366] on div "Klarna Payment Badge Betala med Klarna Gratis Frakt 4-9 Dagar med DHL 2 års Gar…" at bounding box center [742, 370] width 220 height 89
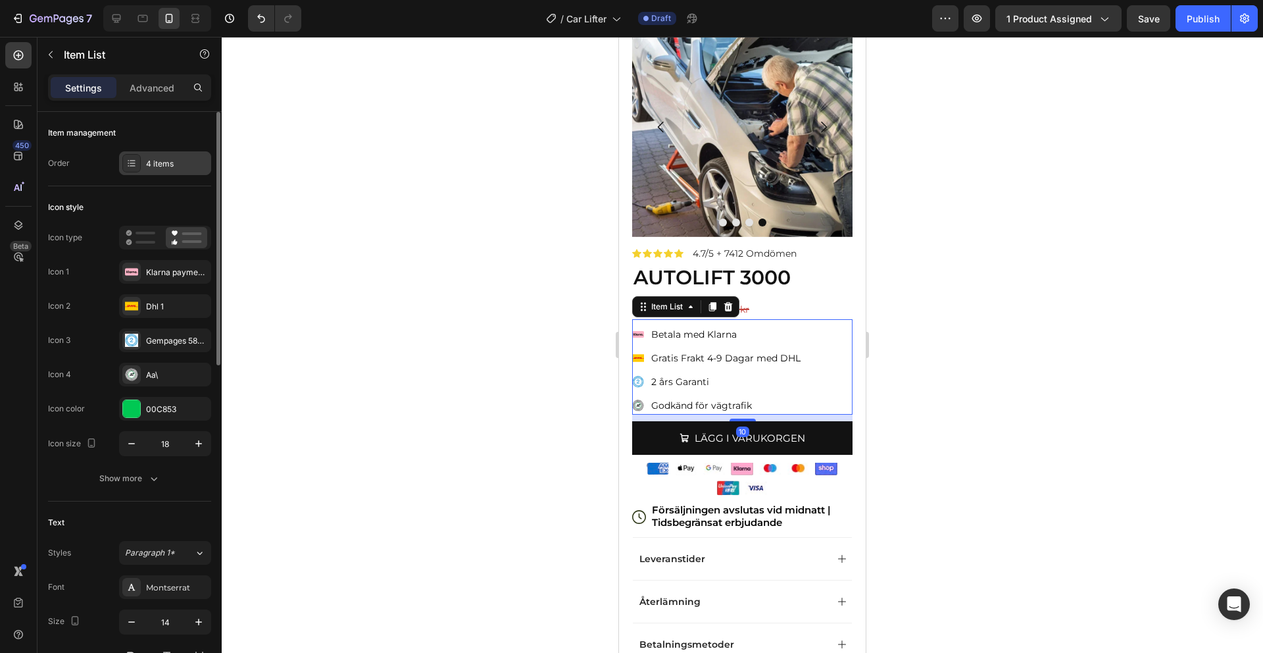
click at [159, 165] on div "4 items" at bounding box center [177, 164] width 62 height 12
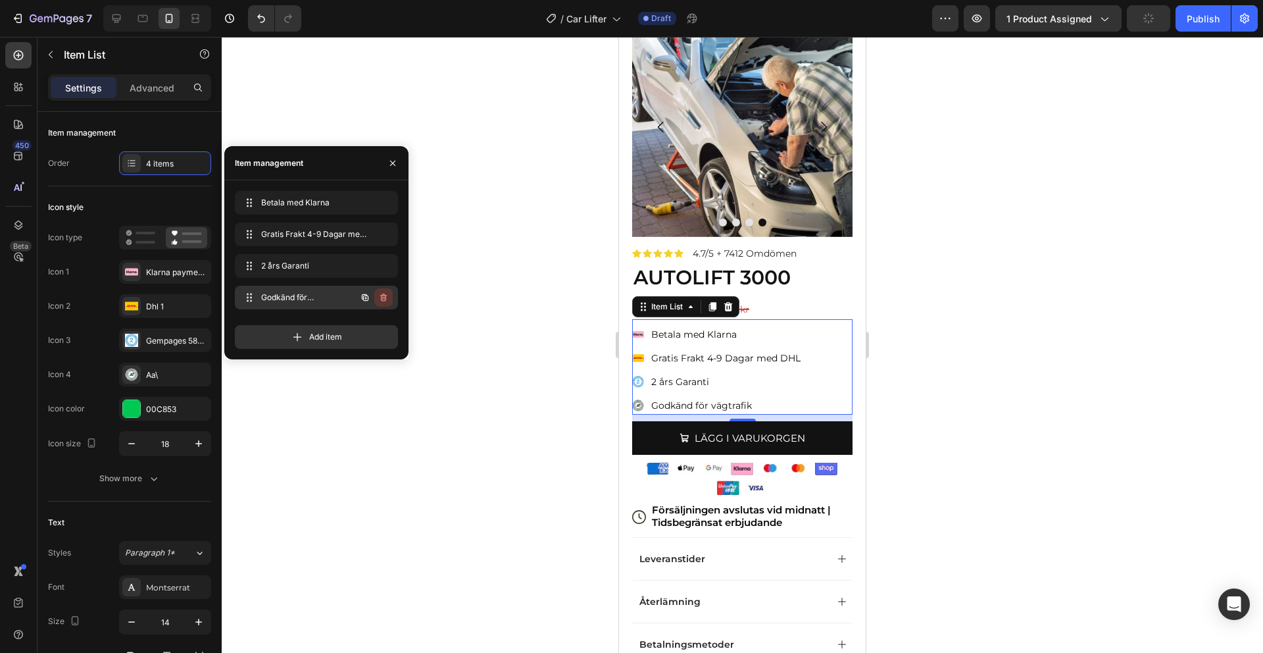
click at [379, 295] on icon "button" at bounding box center [383, 297] width 11 height 11
click at [379, 295] on div "Delete" at bounding box center [374, 297] width 24 height 12
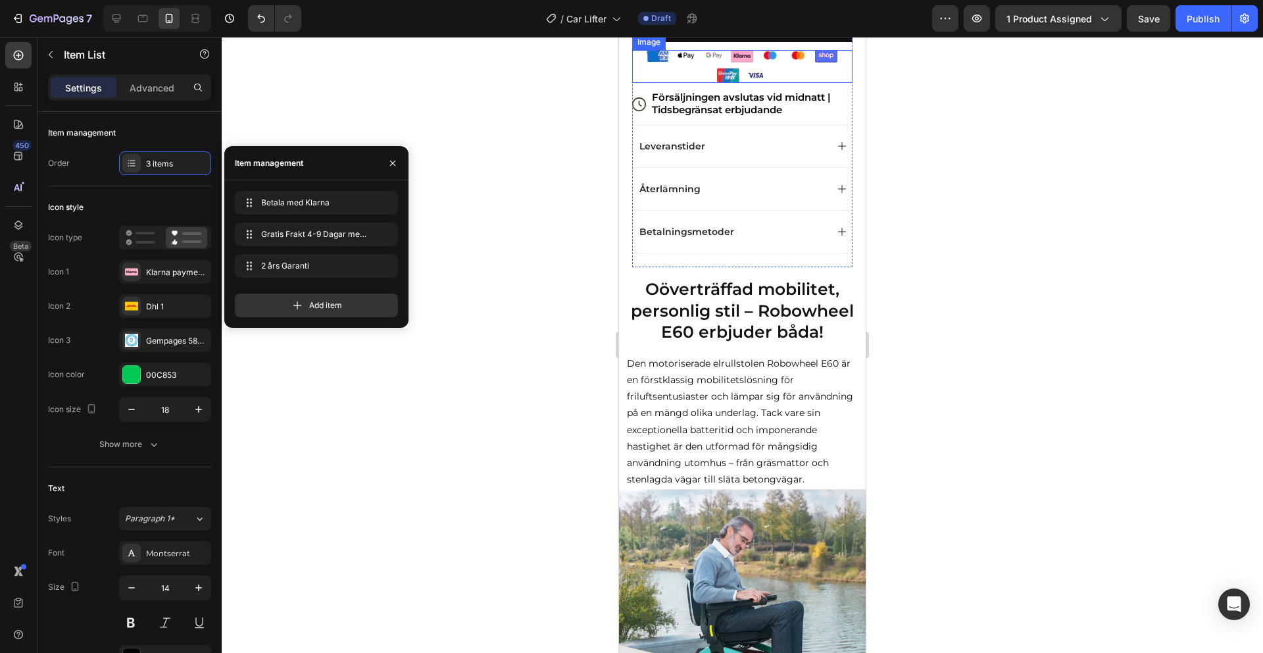
scroll to position [497, 0]
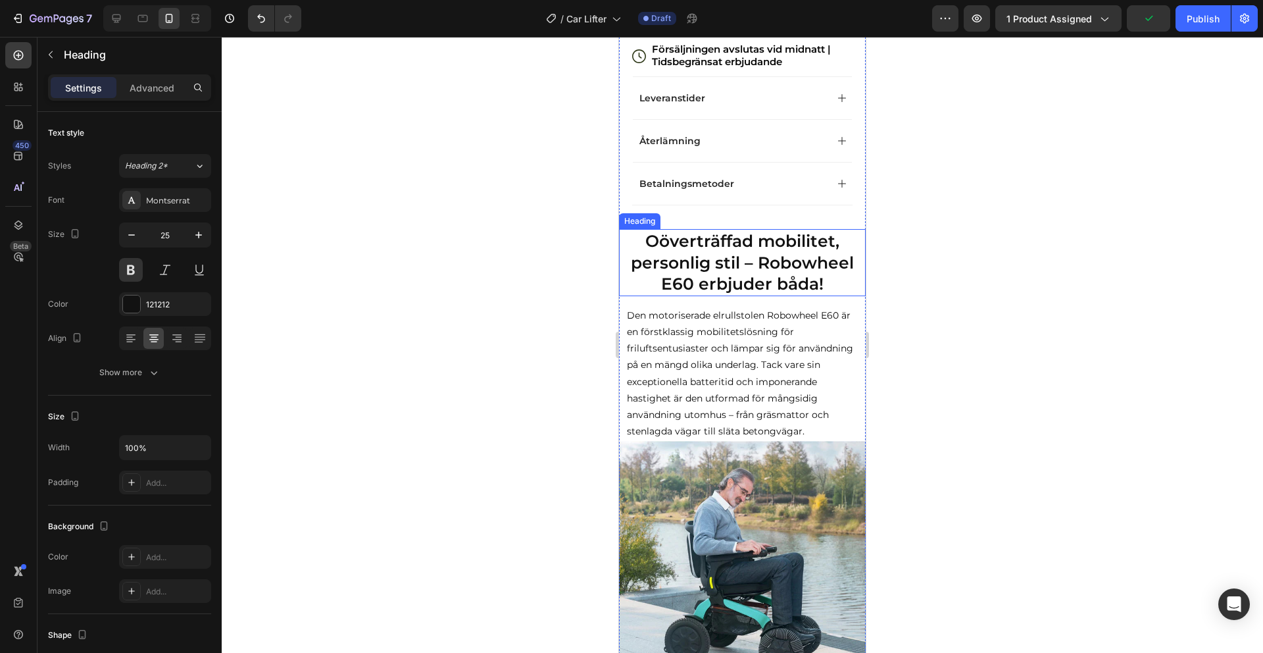
click at [748, 255] on strong "Oöverträffad mobilitet, personlig stil – Robowheel E60 erbjuder båda!" at bounding box center [742, 262] width 223 height 62
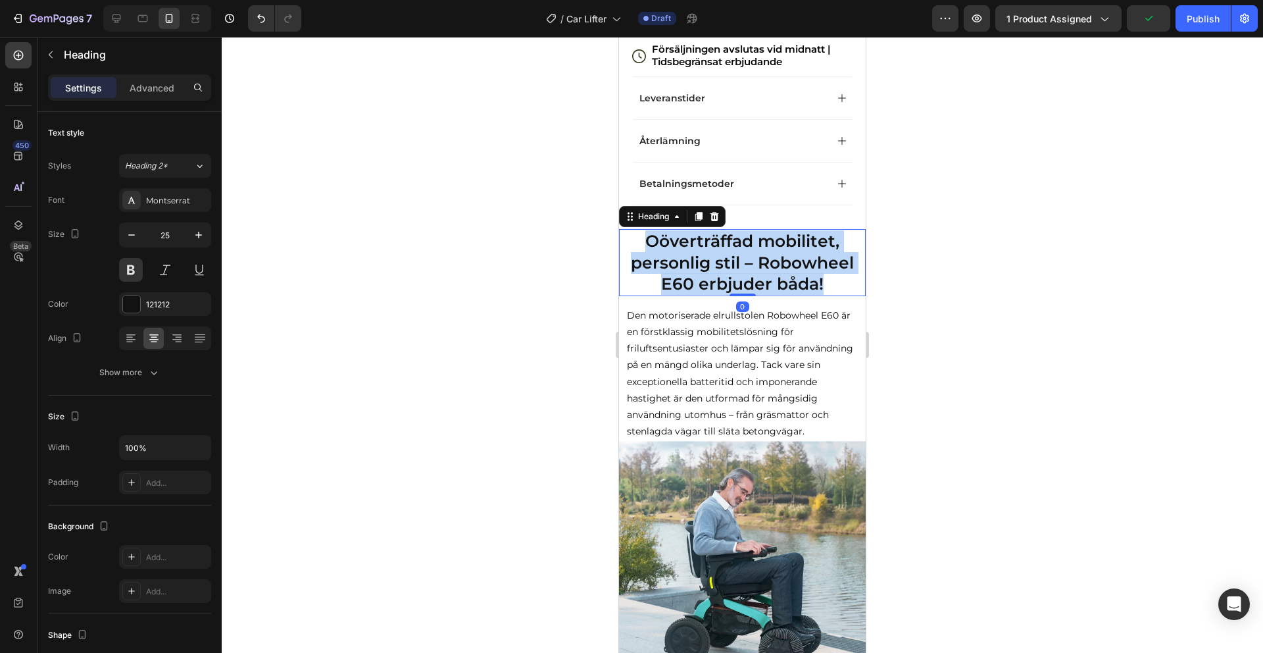
click at [748, 255] on strong "Oöverträffad mobilitet, personlig stil – Robowheel E60 erbjuder båda!" at bounding box center [742, 262] width 223 height 62
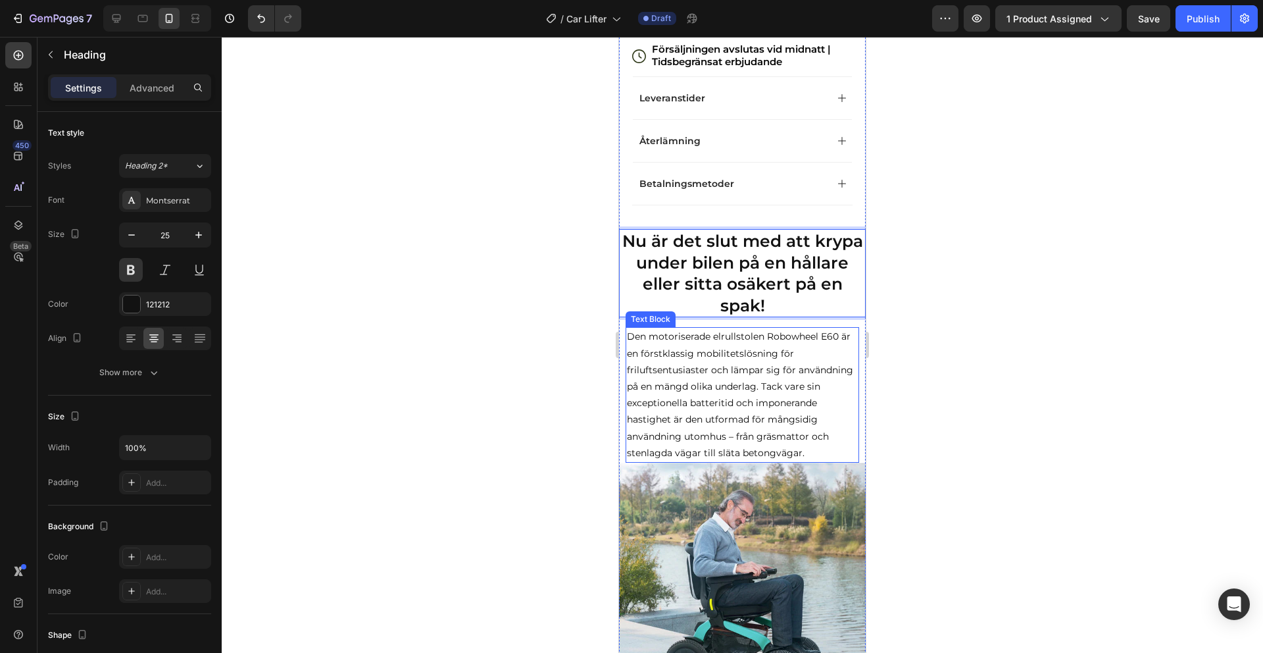
click at [708, 355] on p "Den motoriserade elrullstolen Robowheel E60 är en förstklassig mobilitetslösnin…" at bounding box center [742, 394] width 231 height 133
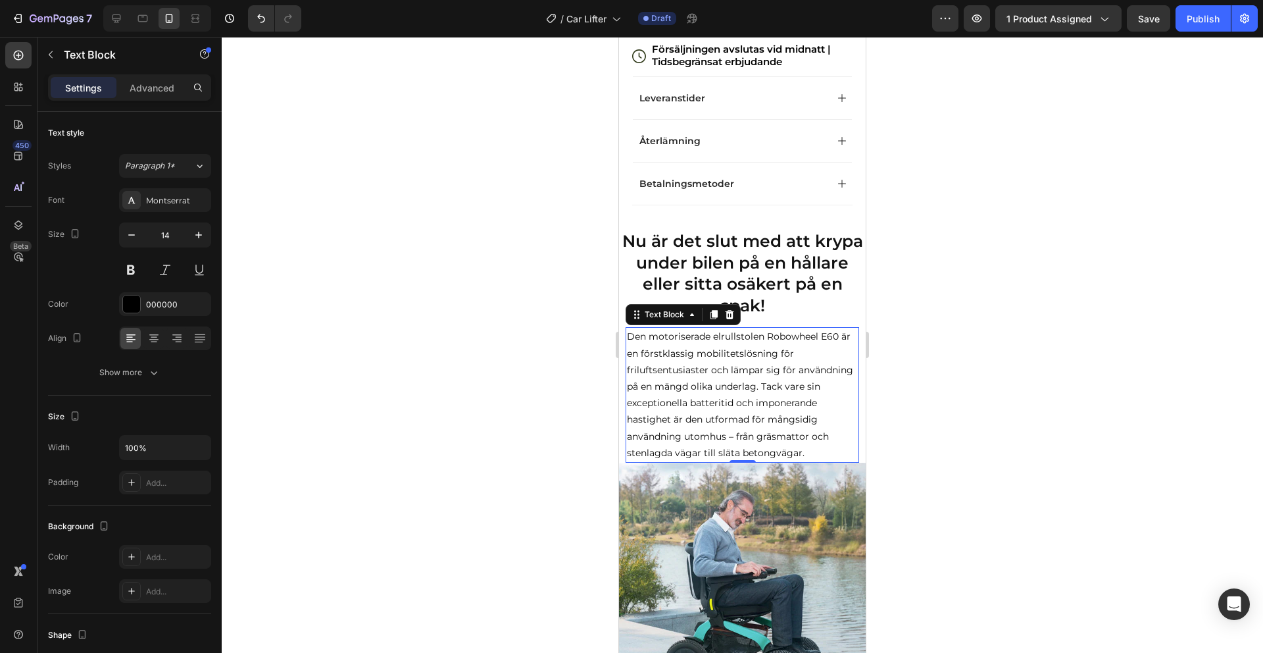
click at [708, 355] on p "Den motoriserade elrullstolen Robowheel E60 är en förstklassig mobilitetslösnin…" at bounding box center [742, 394] width 231 height 133
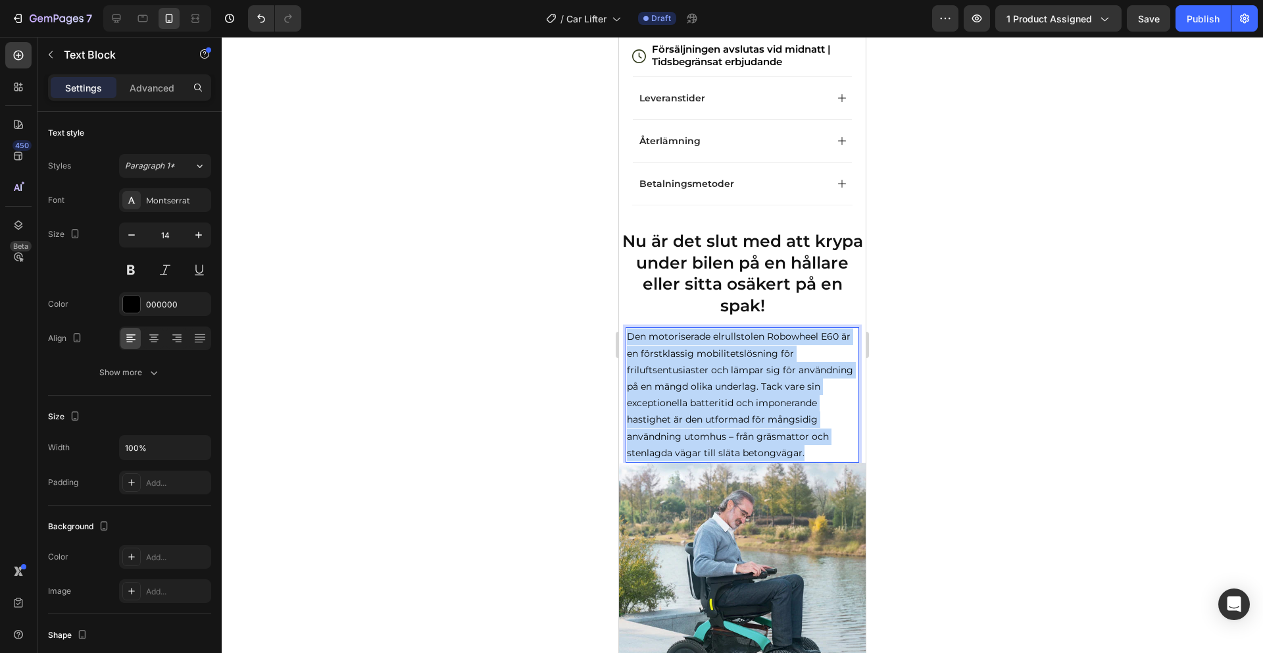
click at [708, 355] on p "Den motoriserade elrullstolen Robowheel E60 är en förstklassig mobilitetslösnin…" at bounding box center [742, 394] width 231 height 133
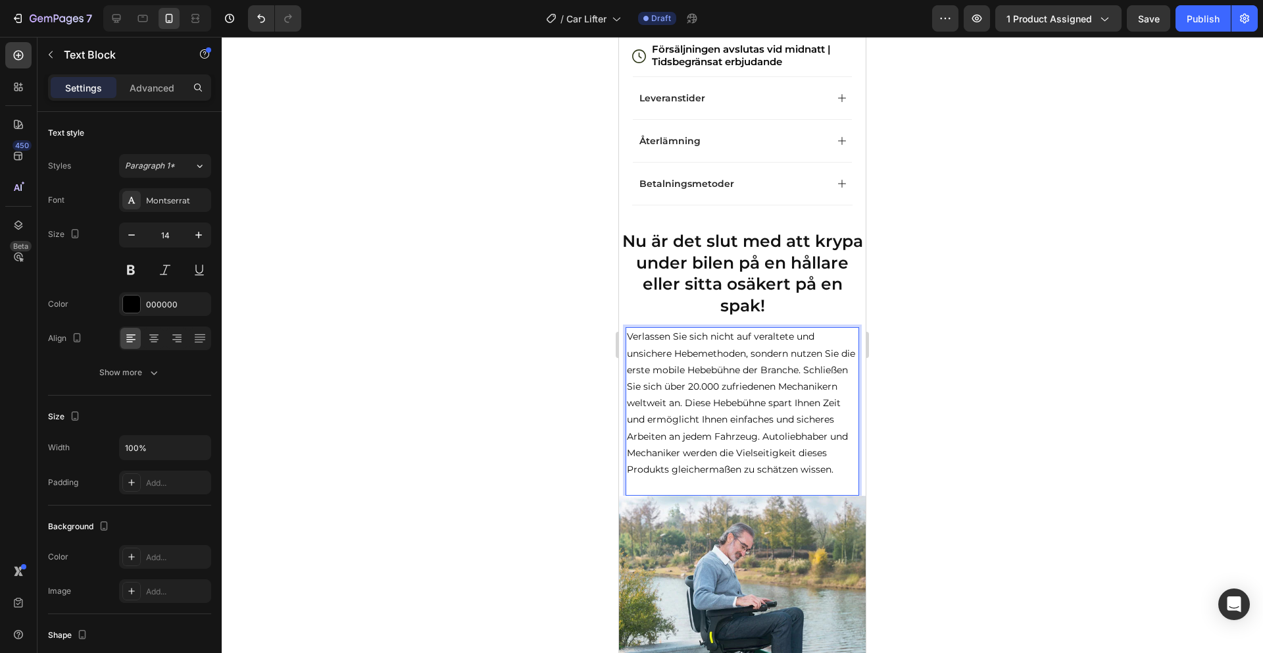
click at [747, 405] on p "Verlassen Sie sich nicht auf veraltete und unsichere Hebemethoden, sondern nutz…" at bounding box center [742, 402] width 231 height 149
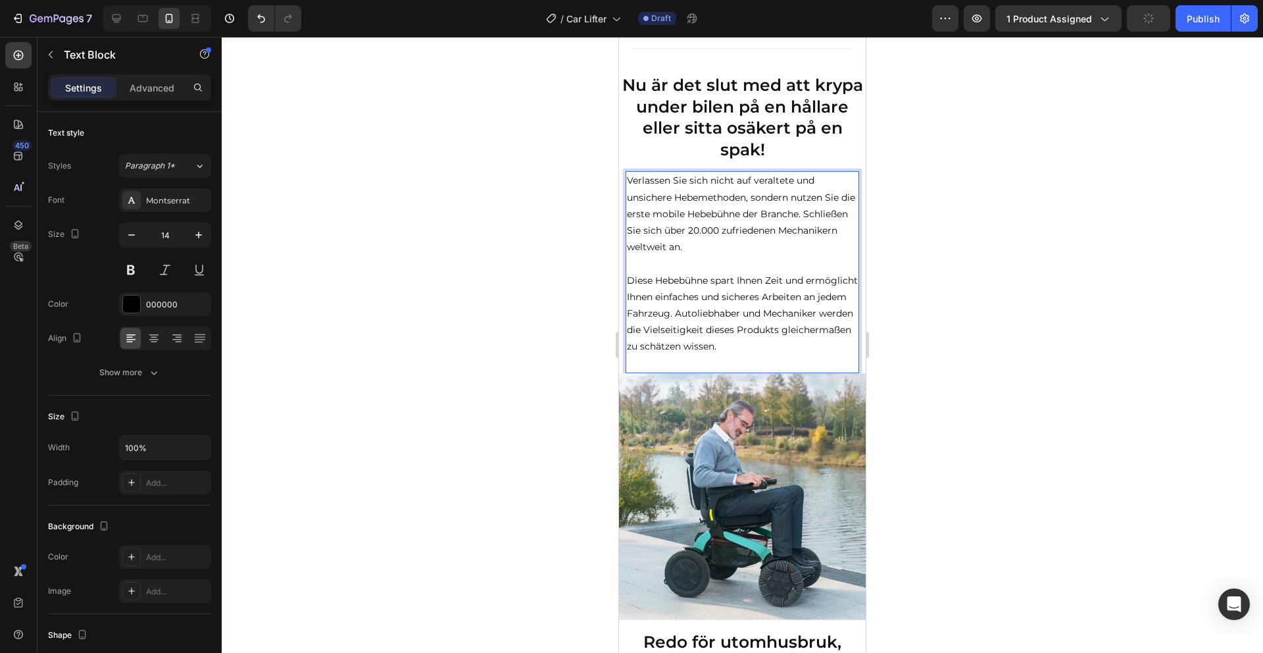
scroll to position [687, 0]
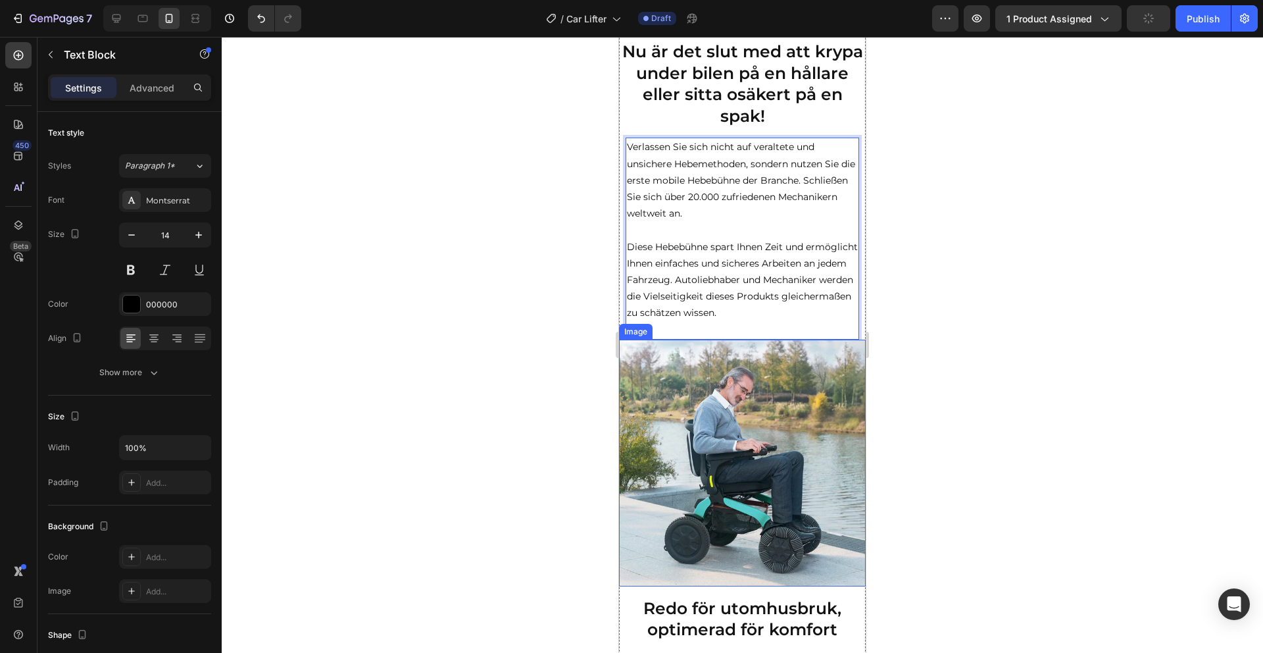
click at [756, 414] on img at bounding box center [742, 462] width 247 height 247
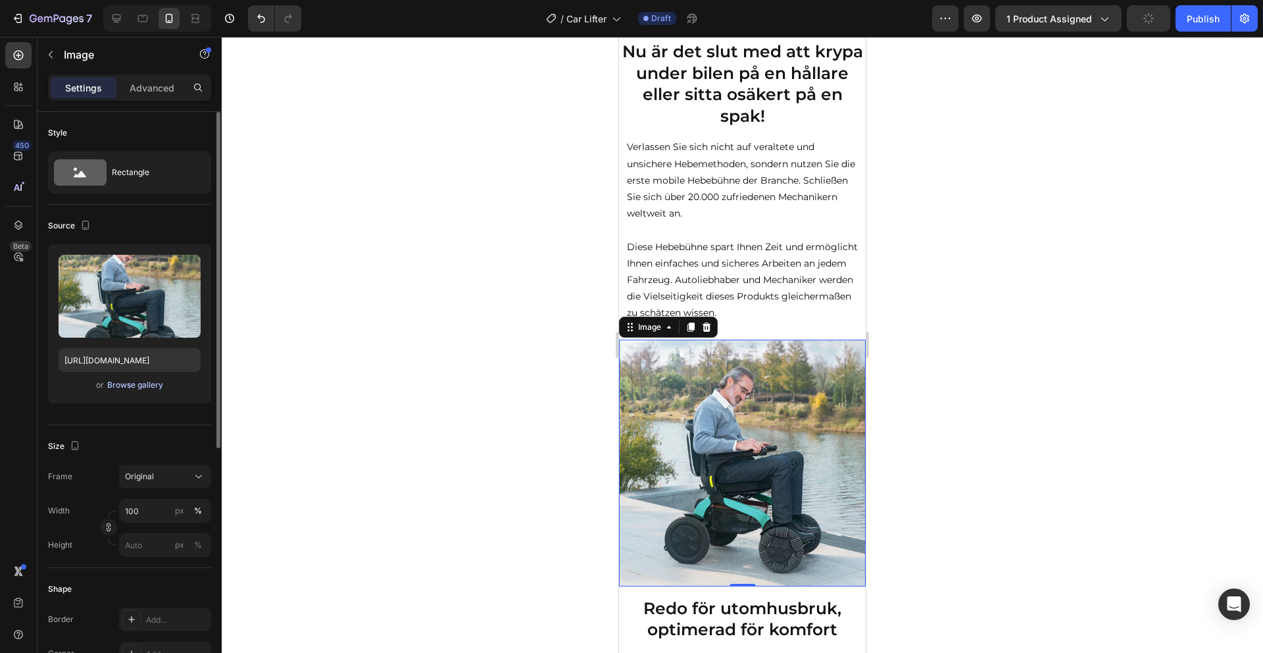
click at [134, 381] on div "Browse gallery" at bounding box center [135, 385] width 56 height 12
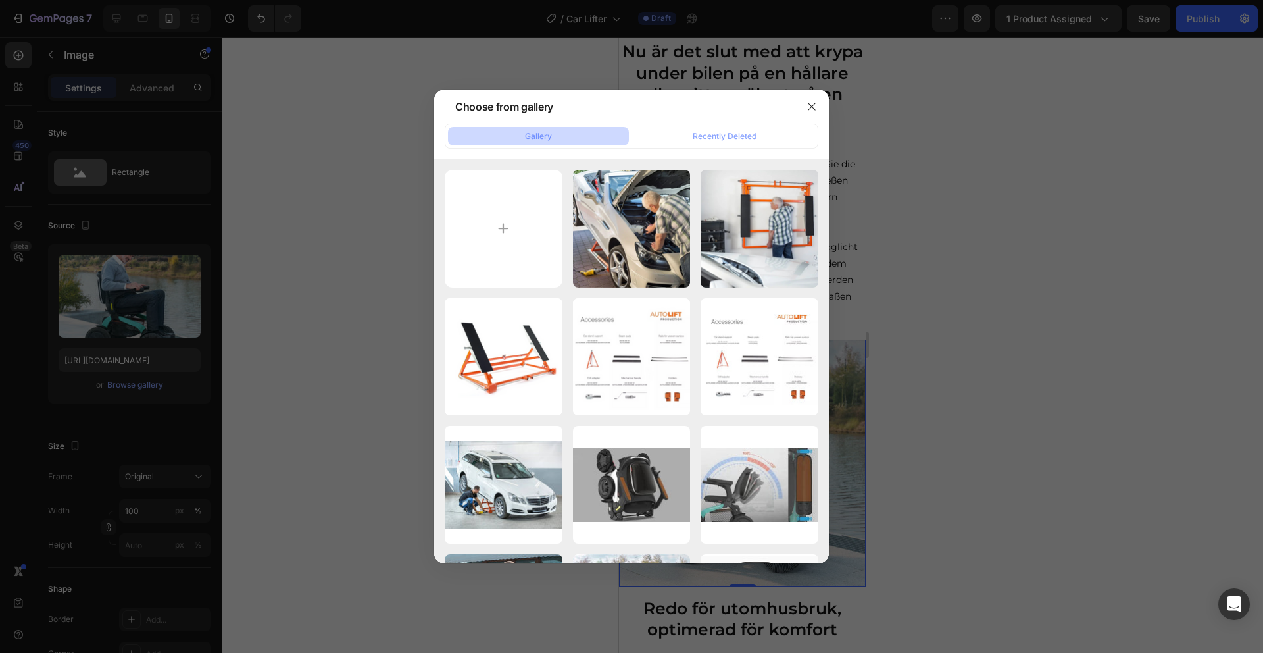
type input "C:\fakepath\4.png"
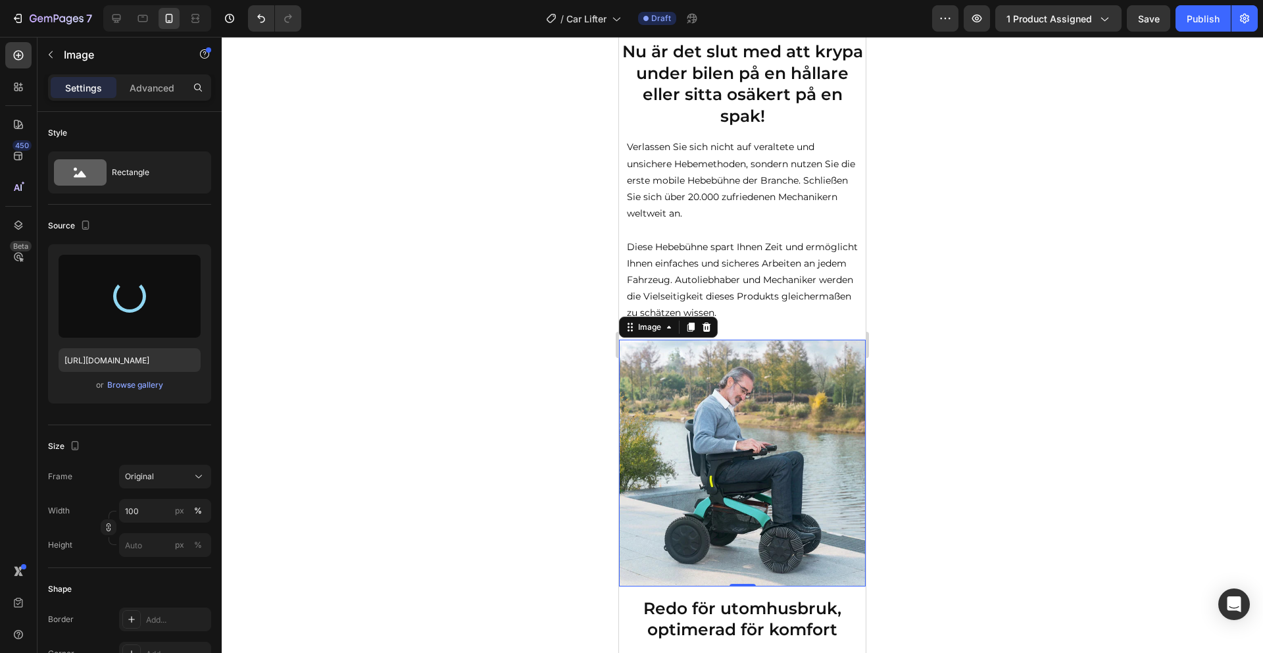
type input "[URL][DOMAIN_NAME]"
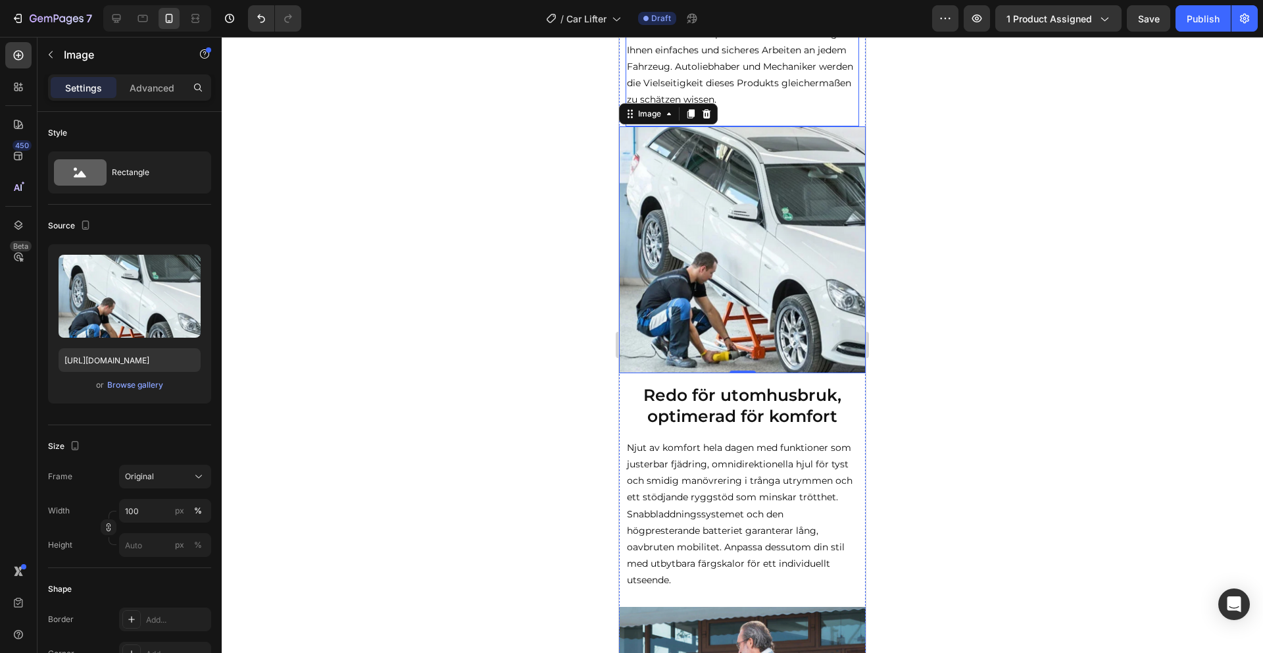
scroll to position [968, 0]
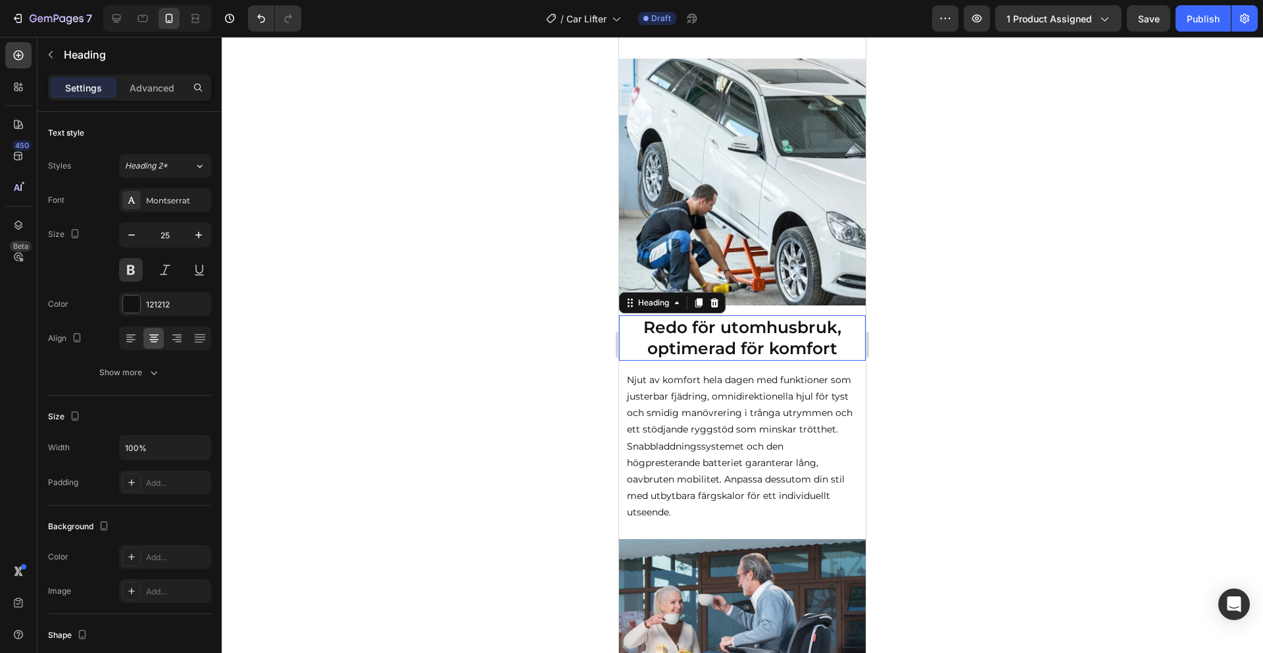
click at [760, 334] on strong "Redo för utomhusbruk, optimerad för komfort" at bounding box center [742, 337] width 198 height 41
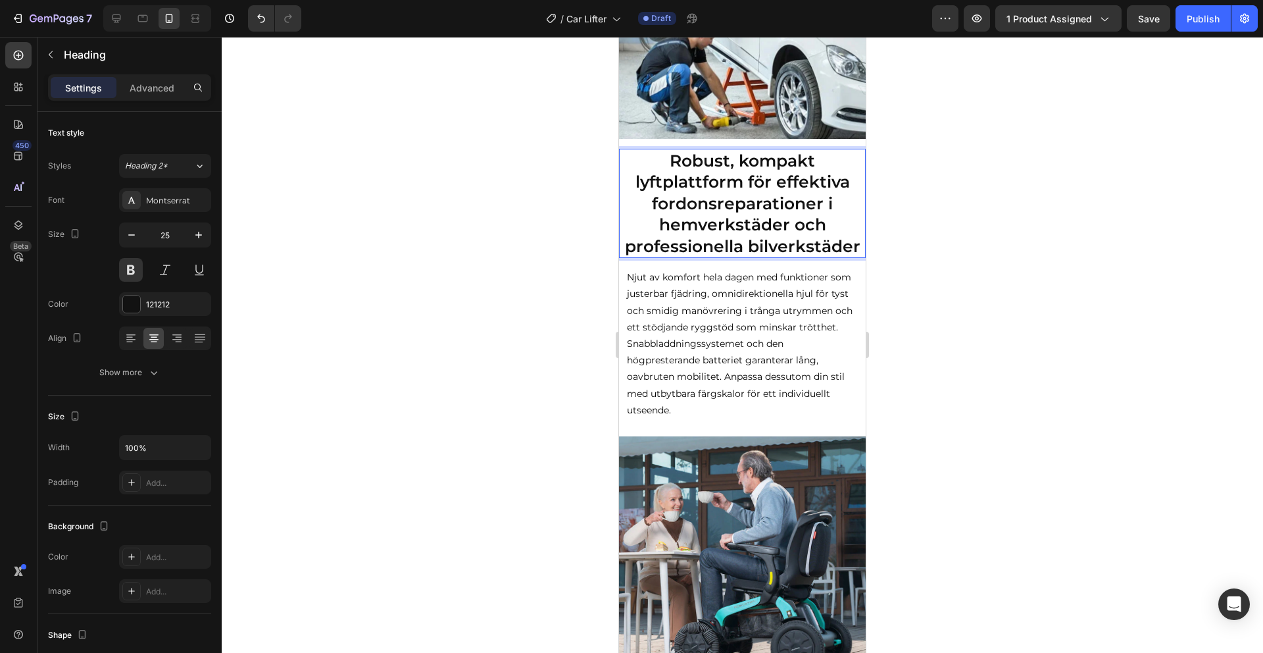
scroll to position [1202, 0]
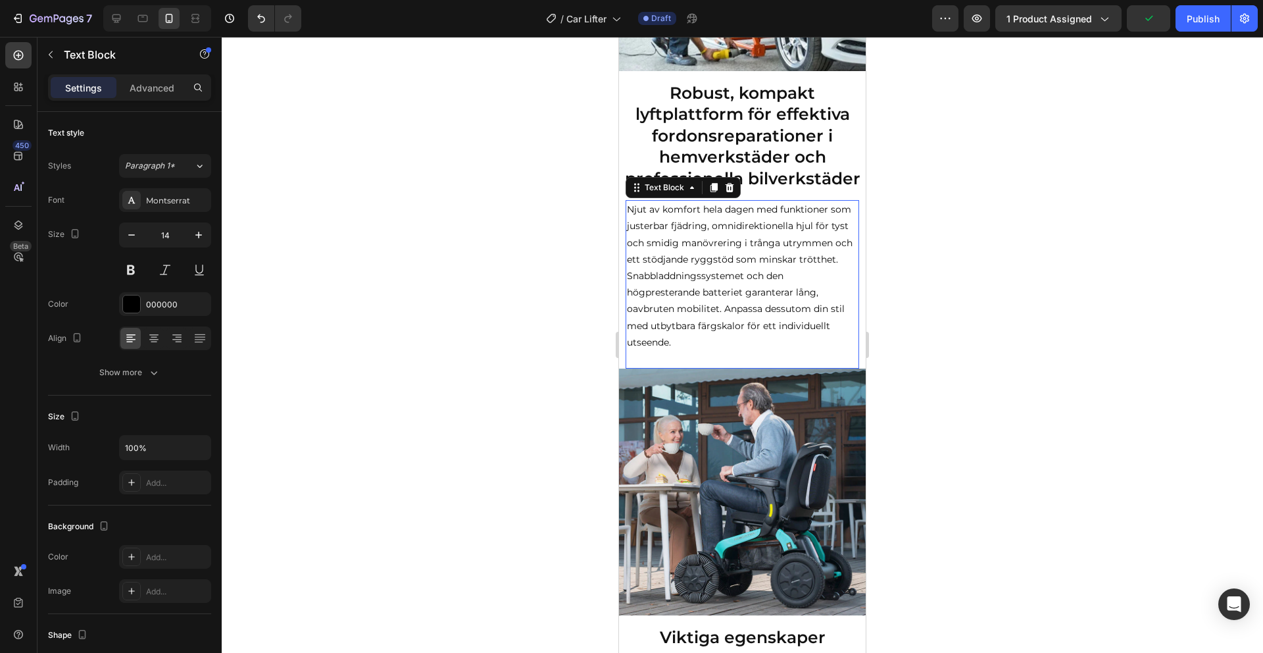
click at [729, 251] on p "Njut av komfort hela dagen med funktioner som justerbar fjädring, omnidirektion…" at bounding box center [742, 275] width 231 height 149
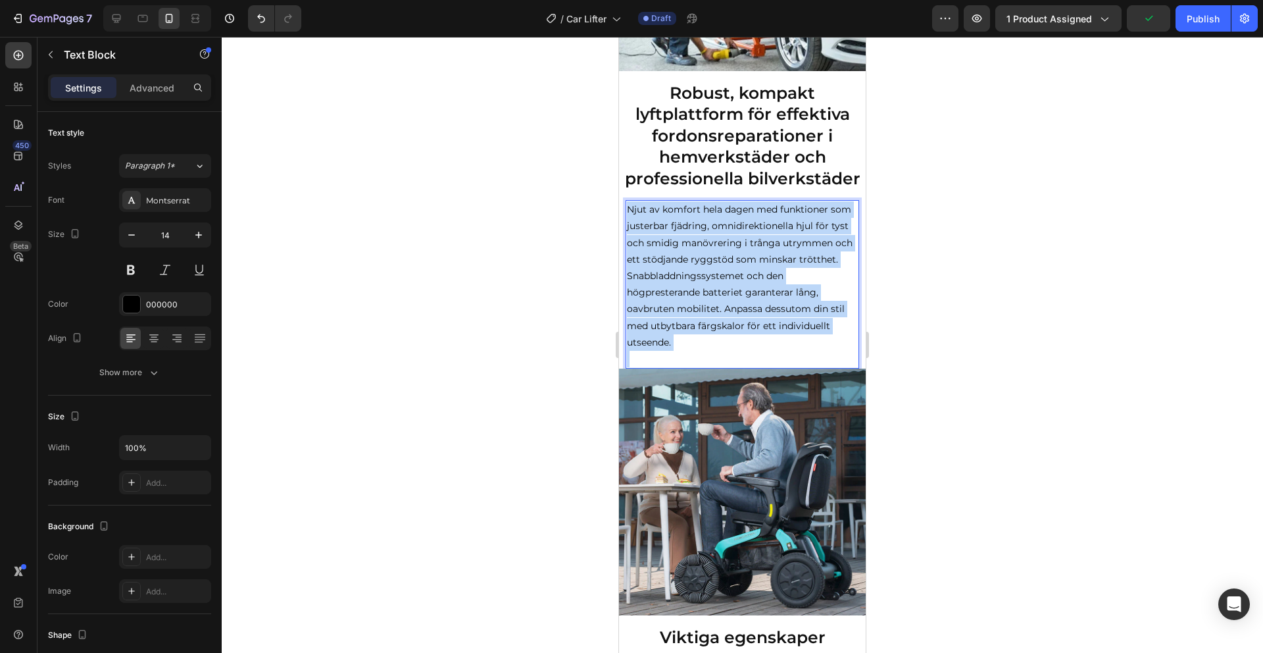
click at [729, 251] on p "Njut av komfort hela dagen med funktioner som justerbar fjädring, omnidirektion…" at bounding box center [742, 275] width 231 height 149
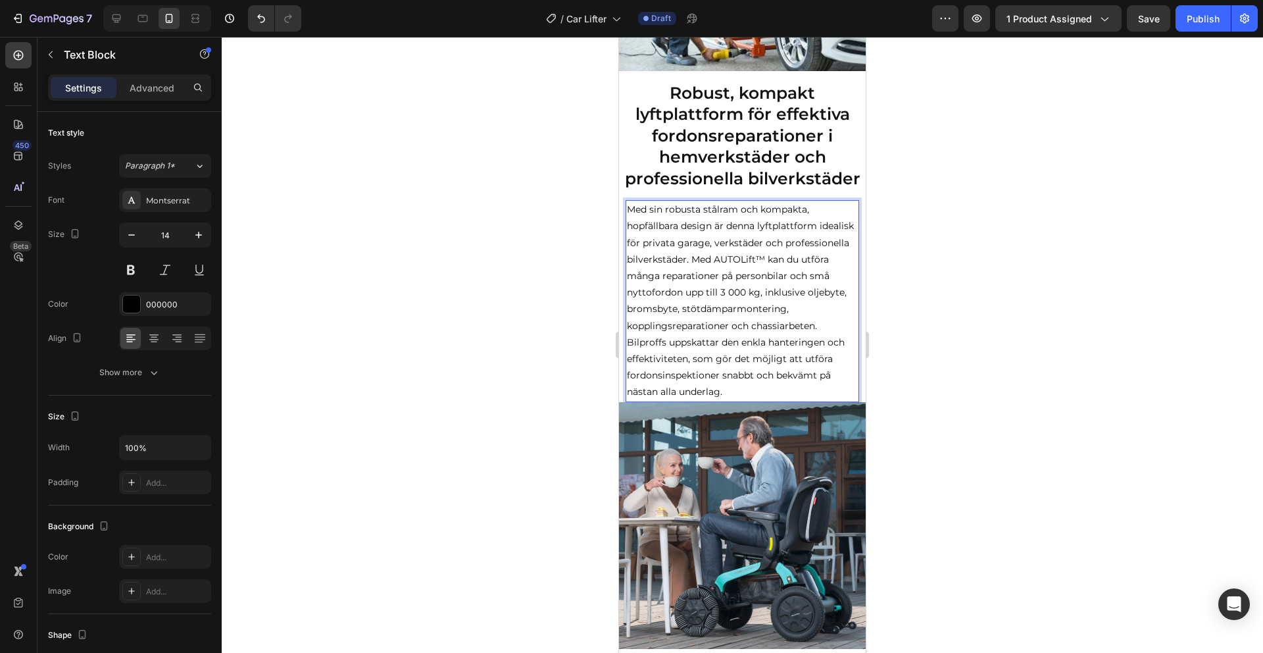
click at [692, 259] on p "Med sin robusta stålram och kompakta, hopfällbara design är denna lyftplattform…" at bounding box center [742, 300] width 231 height 199
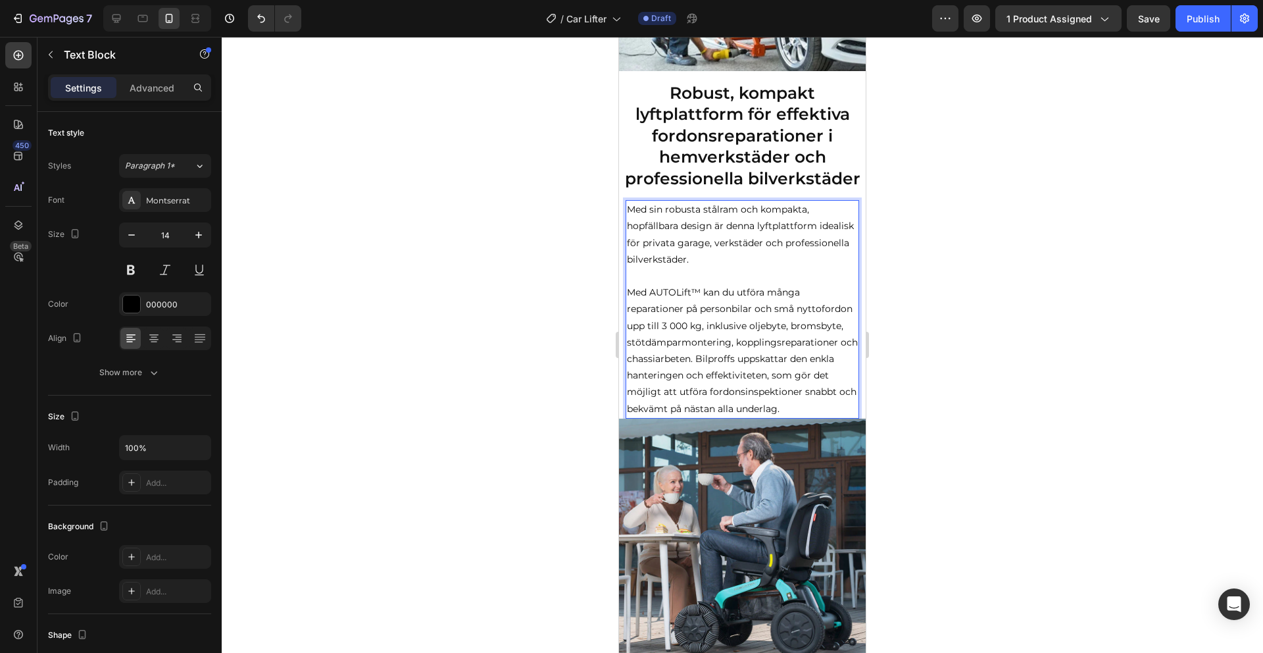
click at [694, 357] on p "Med AUTOLift™ kan du utföra många reparationer på personbilar och små nyttoford…" at bounding box center [742, 350] width 231 height 133
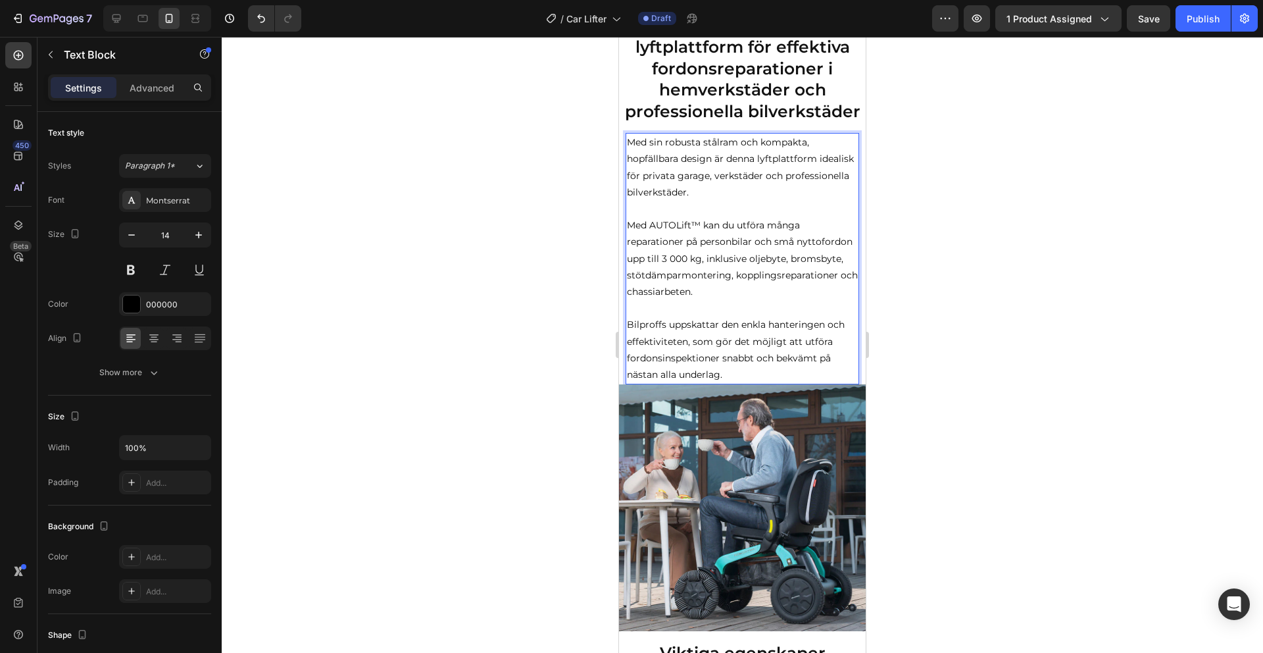
scroll to position [1379, 0]
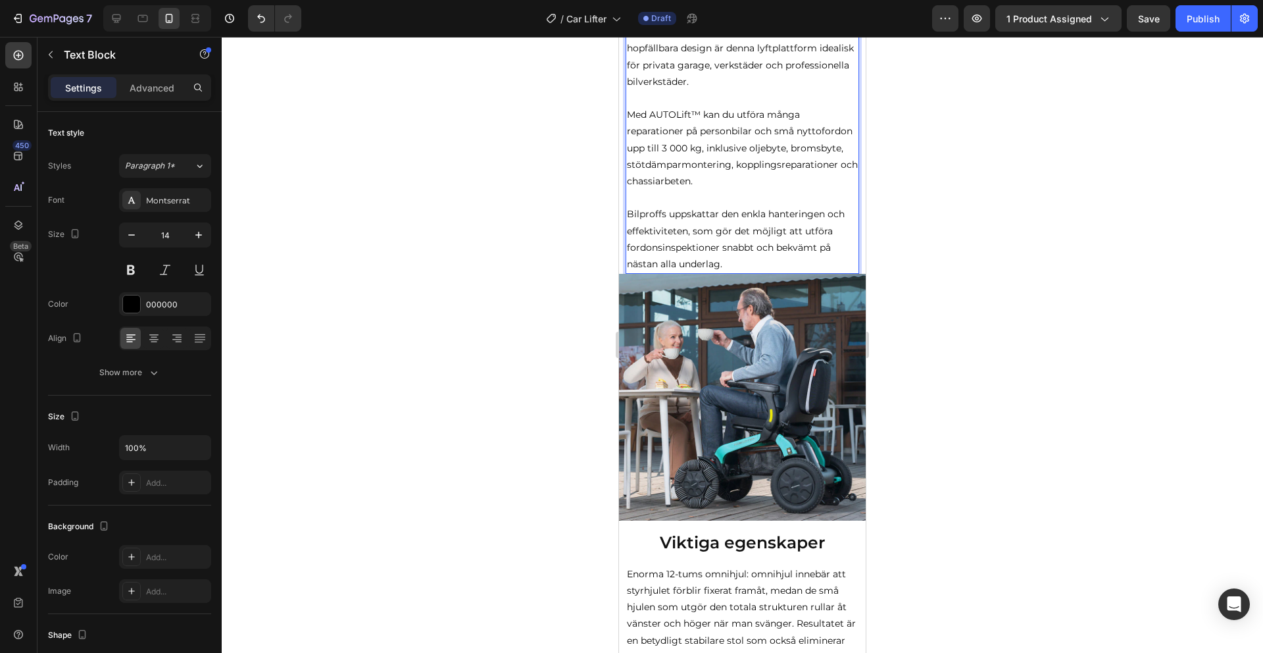
click at [756, 394] on img at bounding box center [742, 397] width 247 height 247
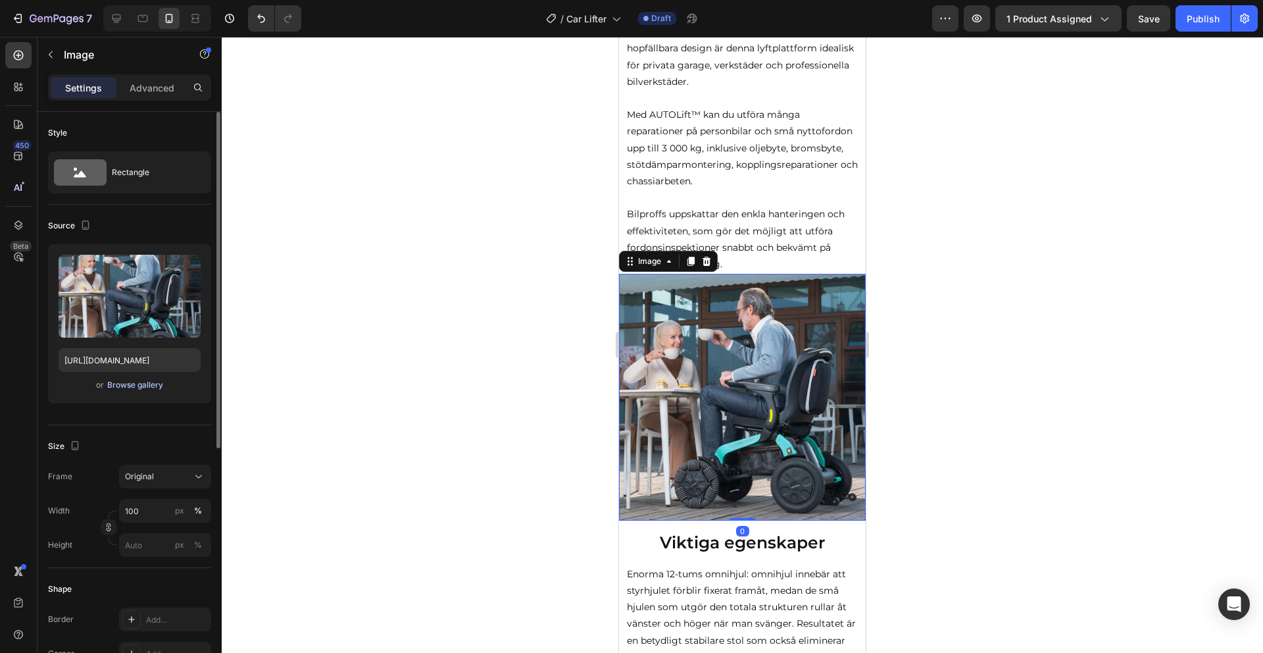
click at [139, 382] on div "Browse gallery" at bounding box center [135, 385] width 56 height 12
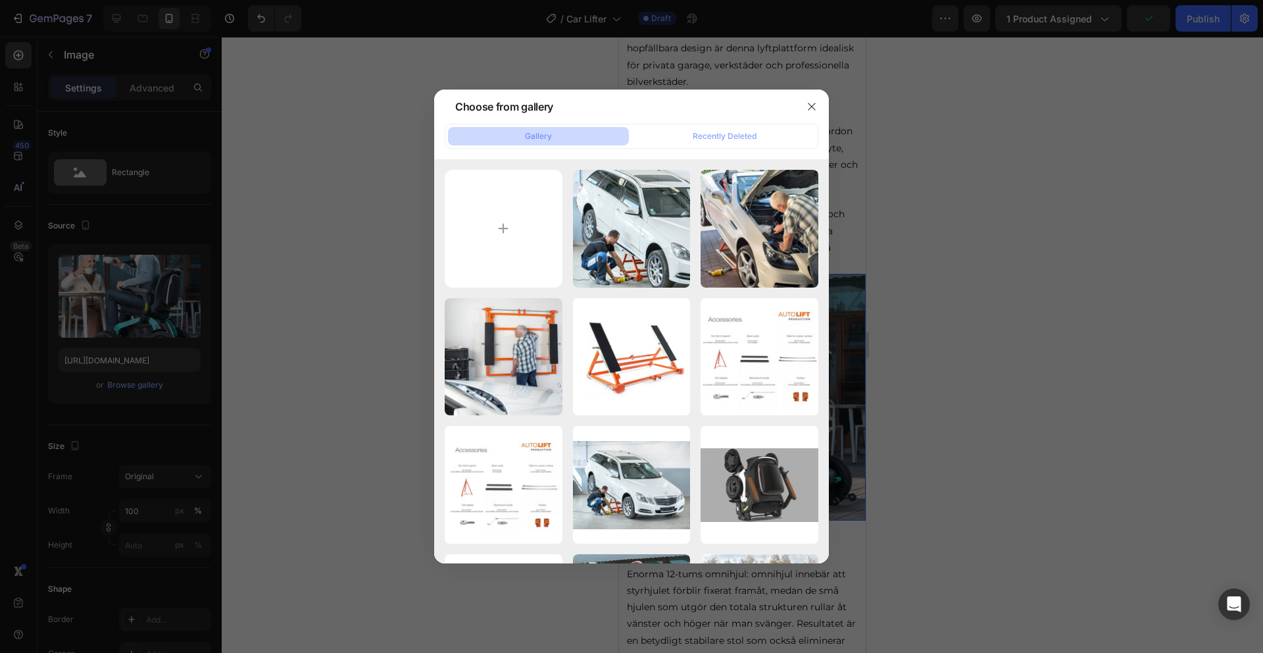
type input "C:\fakepath\6.png"
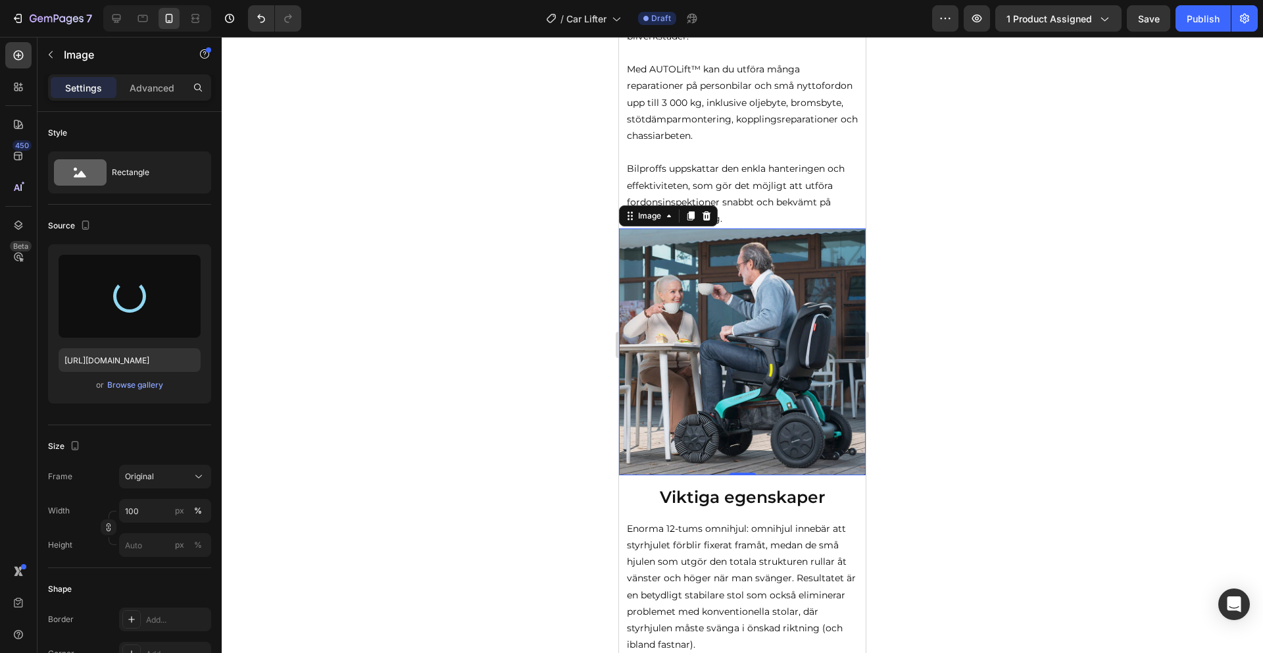
type input "[URL][DOMAIN_NAME]"
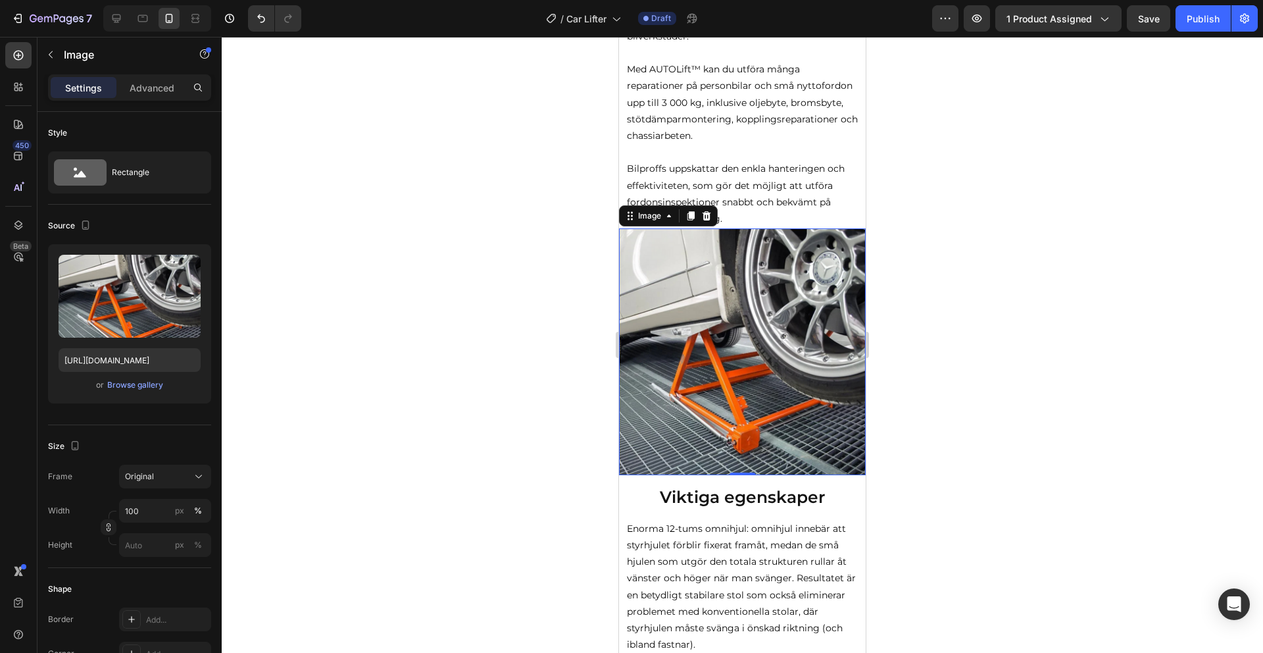
scroll to position [1468, 0]
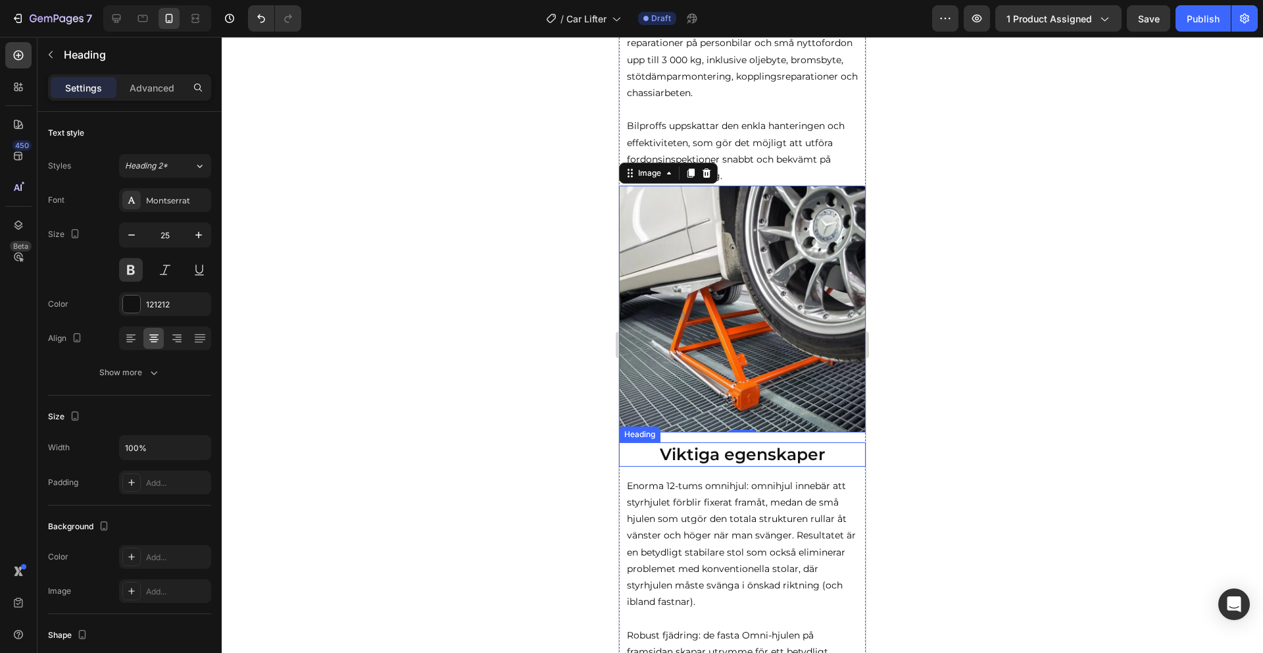
click at [736, 456] on strong "Viktiga egenskaper" at bounding box center [743, 454] width 166 height 20
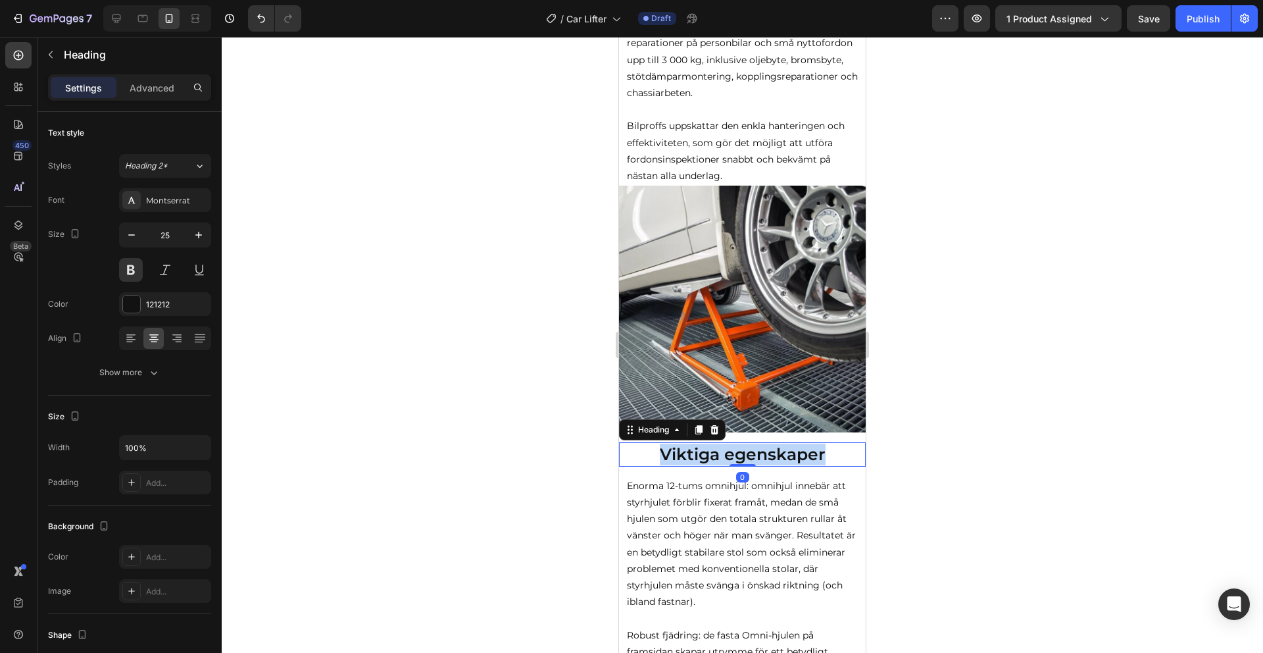
click at [736, 456] on strong "Viktiga egenskaper" at bounding box center [743, 454] width 166 height 20
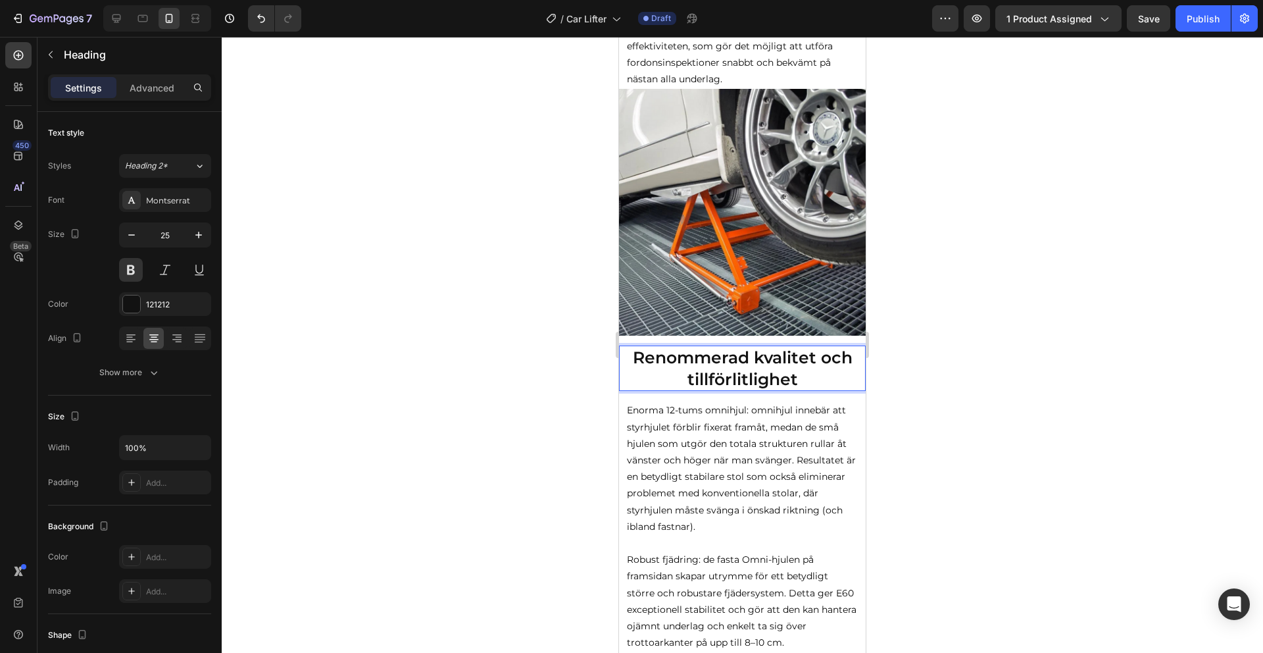
scroll to position [1664, 0]
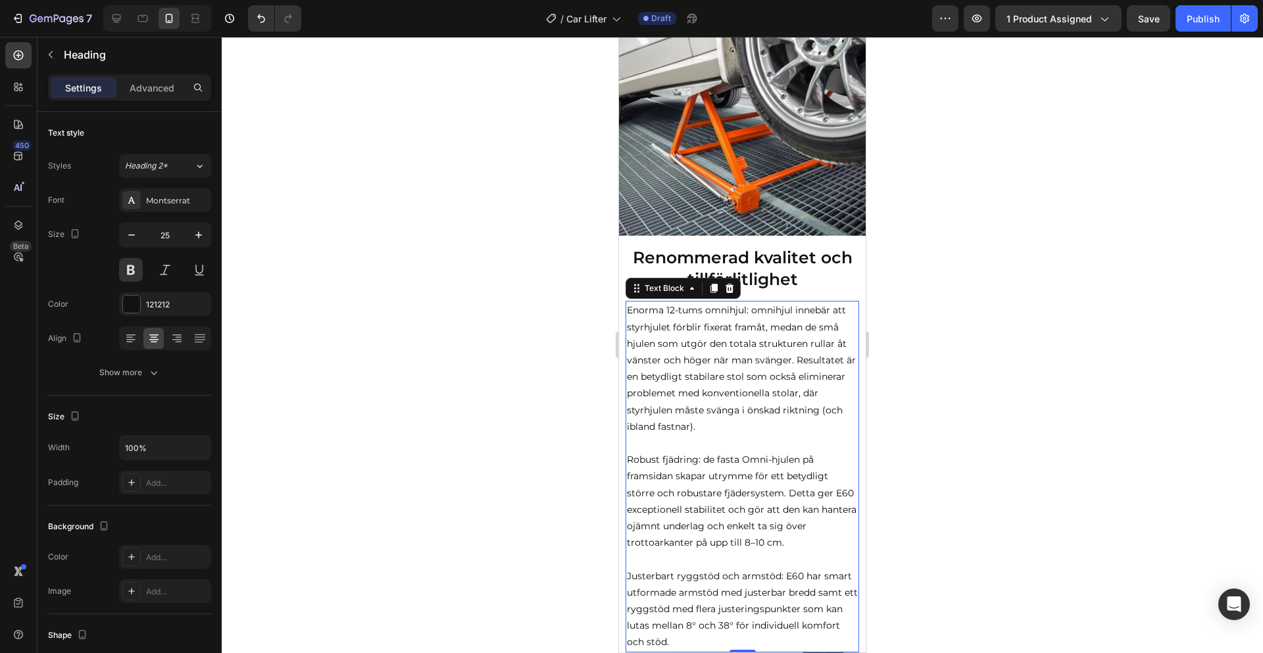
click at [743, 371] on p "Enorma 12-tums omnihjul: omnihjul innebär att styrhjulet förblir fixerat framåt…" at bounding box center [742, 368] width 231 height 133
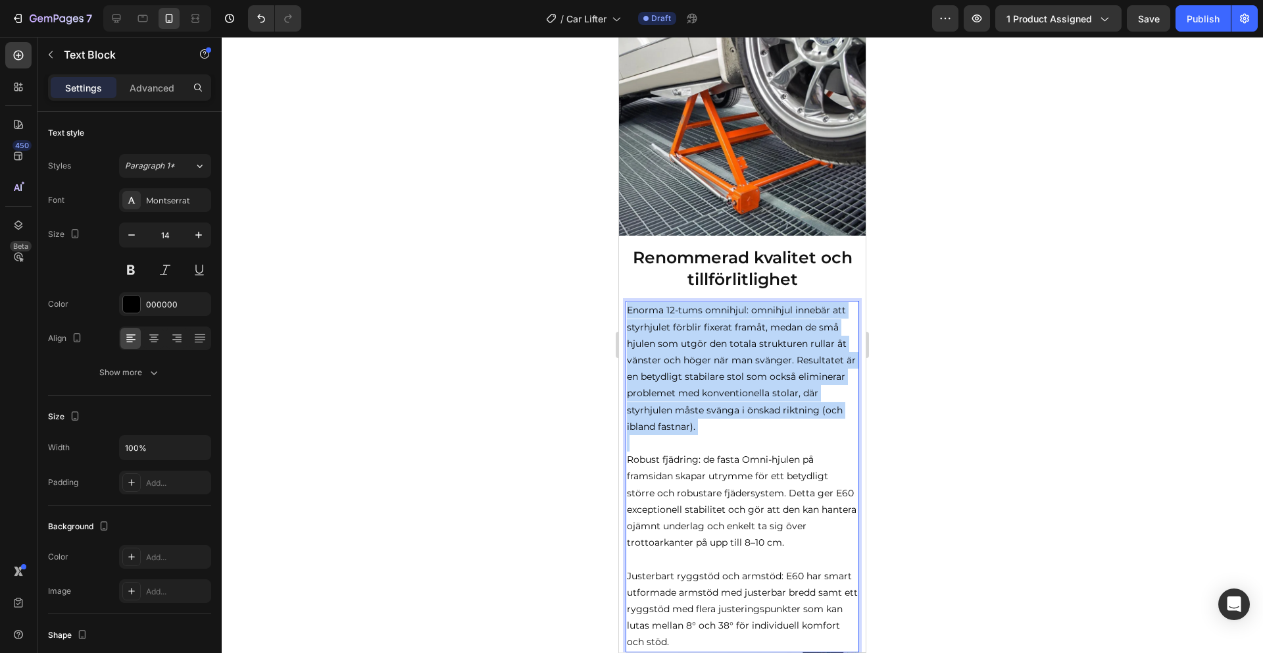
click at [743, 371] on p "Enorma 12-tums omnihjul: omnihjul innebär att styrhjulet förblir fixerat framåt…" at bounding box center [742, 368] width 231 height 133
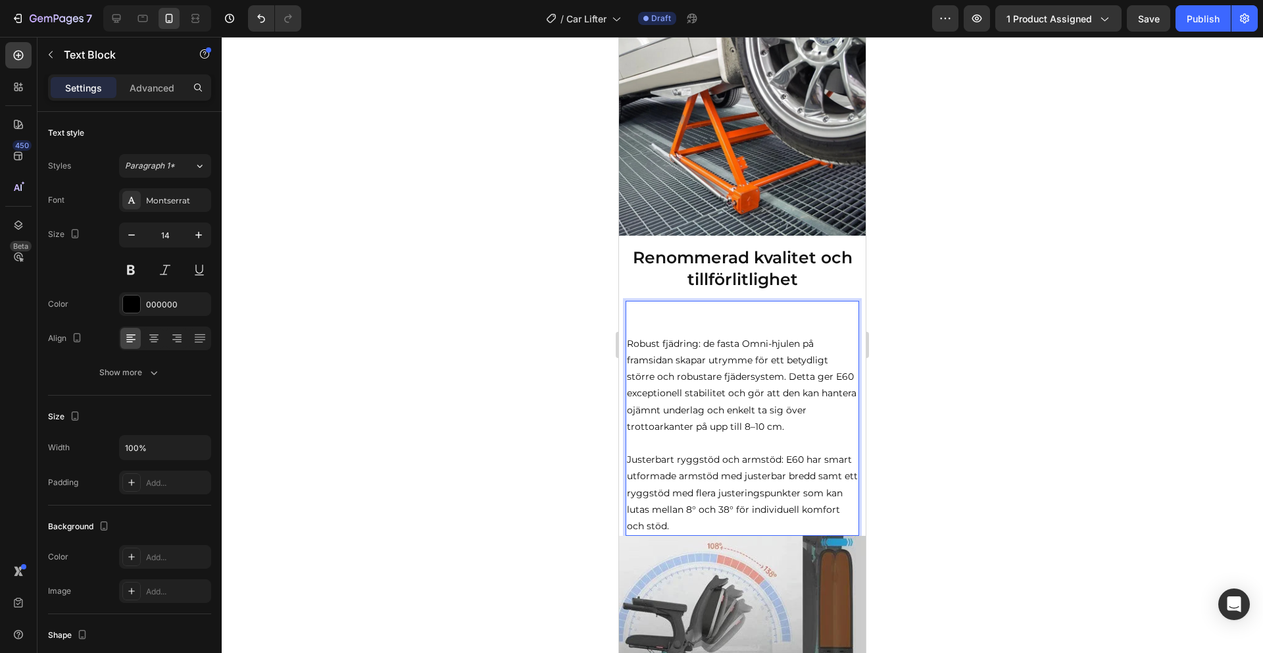
click at [687, 521] on p "Justerbart ryggstöd och armstöd: E60 har smart utformade armstöd med justerbar …" at bounding box center [742, 492] width 231 height 83
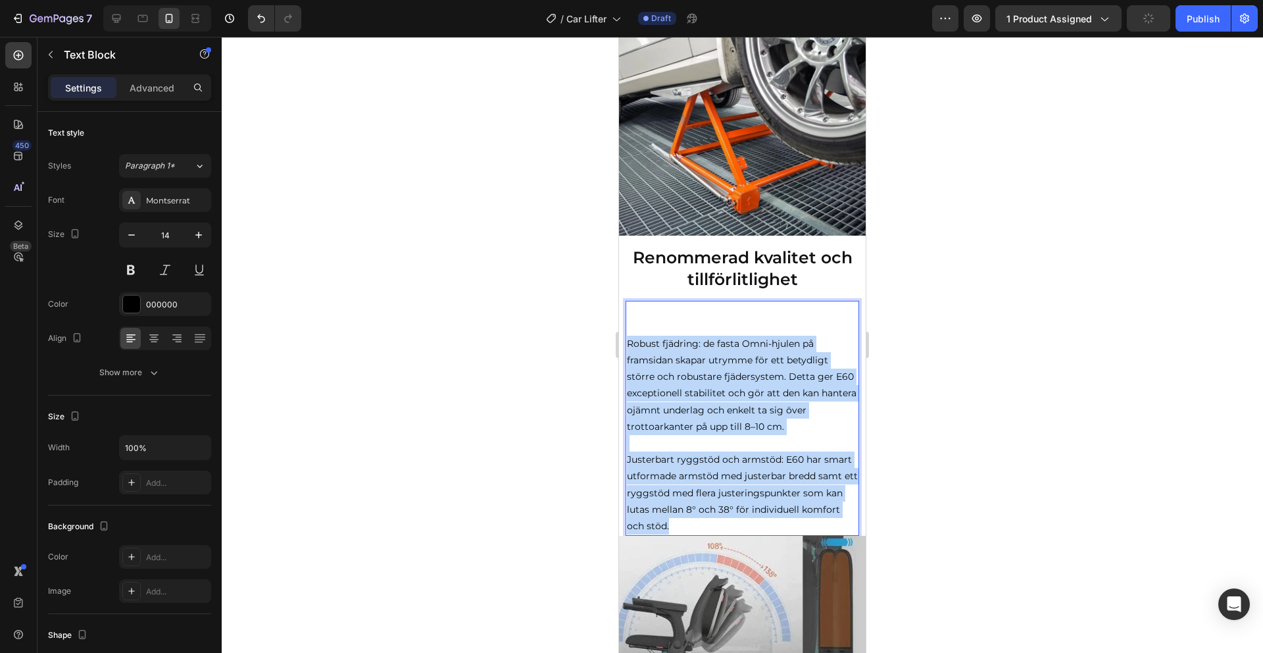
drag, startPoint x: 670, startPoint y: 521, endPoint x: 628, endPoint y: 343, distance: 182.5
click at [628, 343] on div "Robust fjädring: de fasta Omni-hjulen på framsidan skapar utrymme för ett betyd…" at bounding box center [743, 418] width 234 height 235
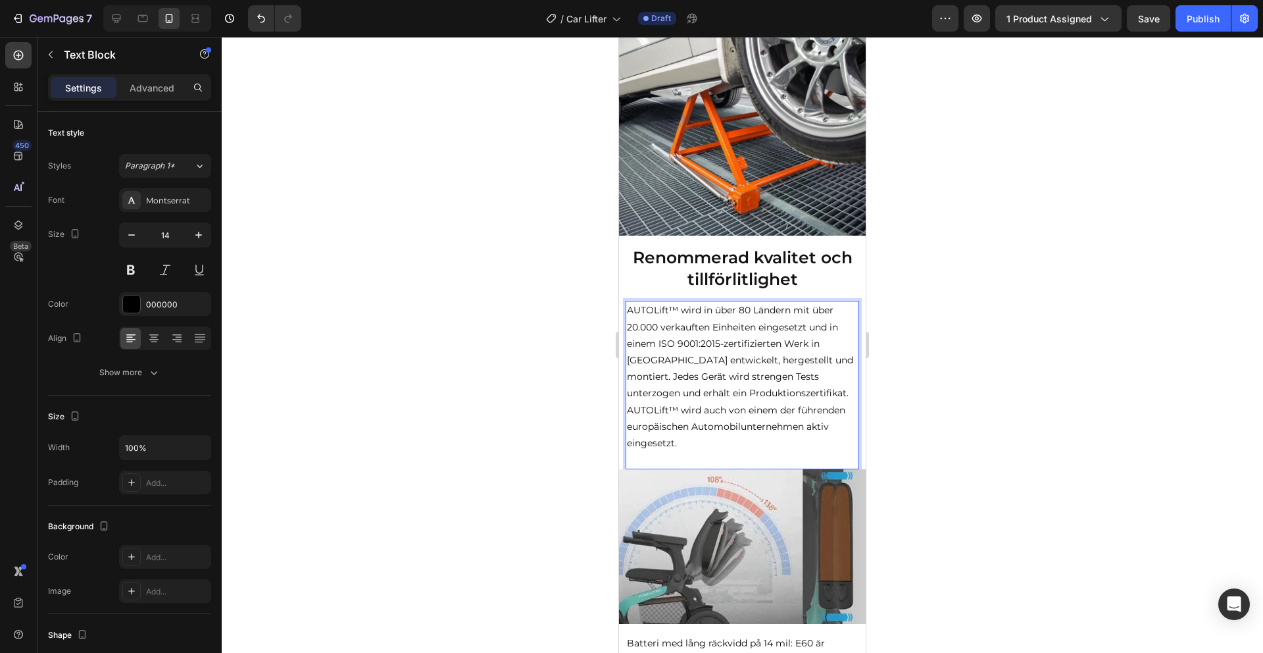
click at [795, 358] on p "AUTOLift™ wird in über 80 Ländern mit über 20.000 verkauften Einheiten eingeset…" at bounding box center [742, 376] width 231 height 149
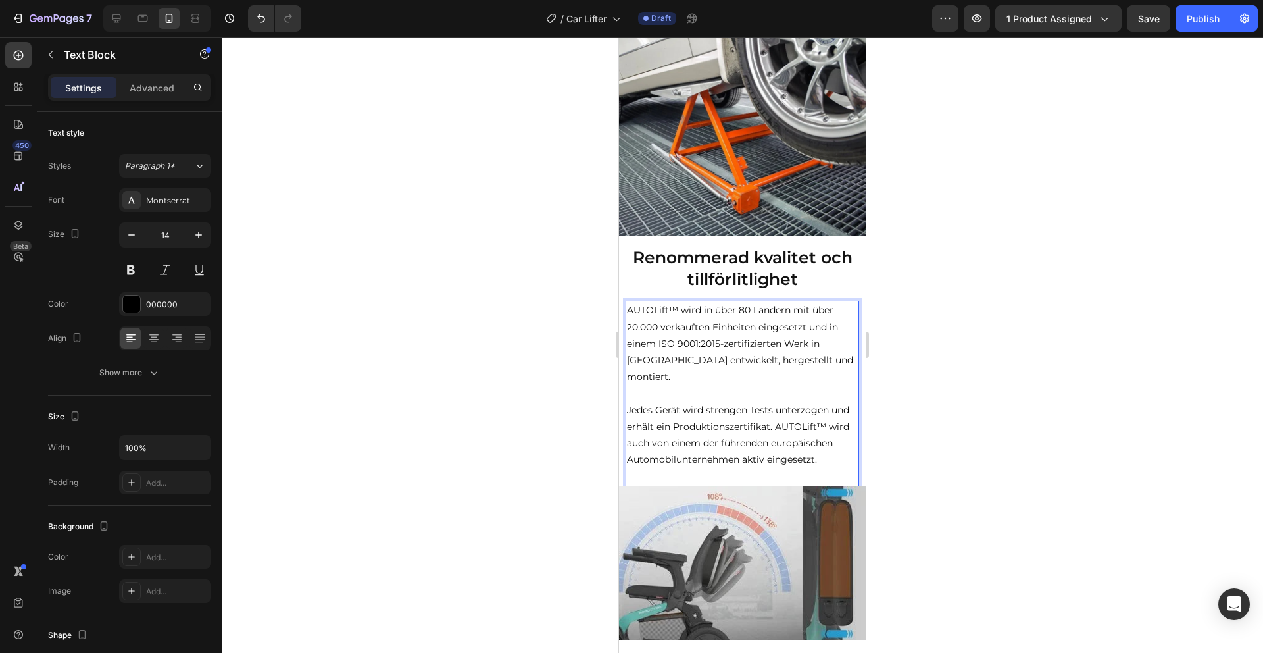
click at [774, 410] on p "Jedes Gerät wird strengen Tests unterzogen und erhält ein Produktionszertifikat…" at bounding box center [742, 435] width 231 height 66
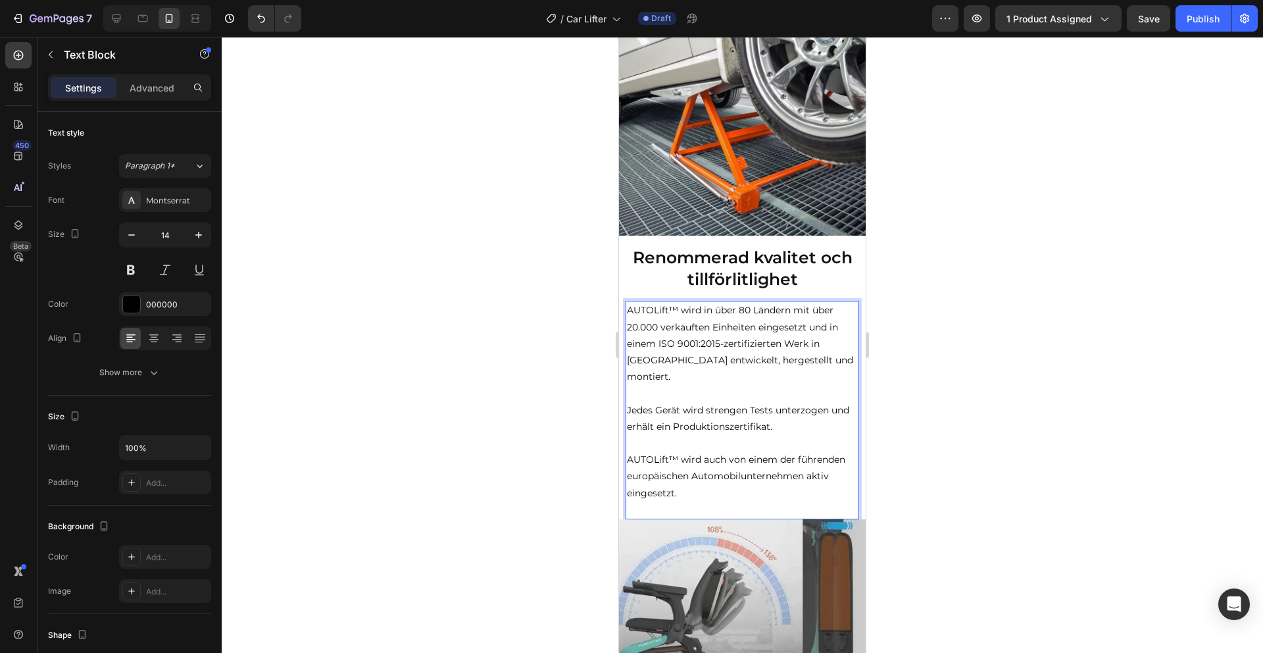
click at [630, 402] on p "Jedes Gerät wird strengen Tests unterzogen und erhält ein Produktionszertifikat." at bounding box center [742, 418] width 231 height 33
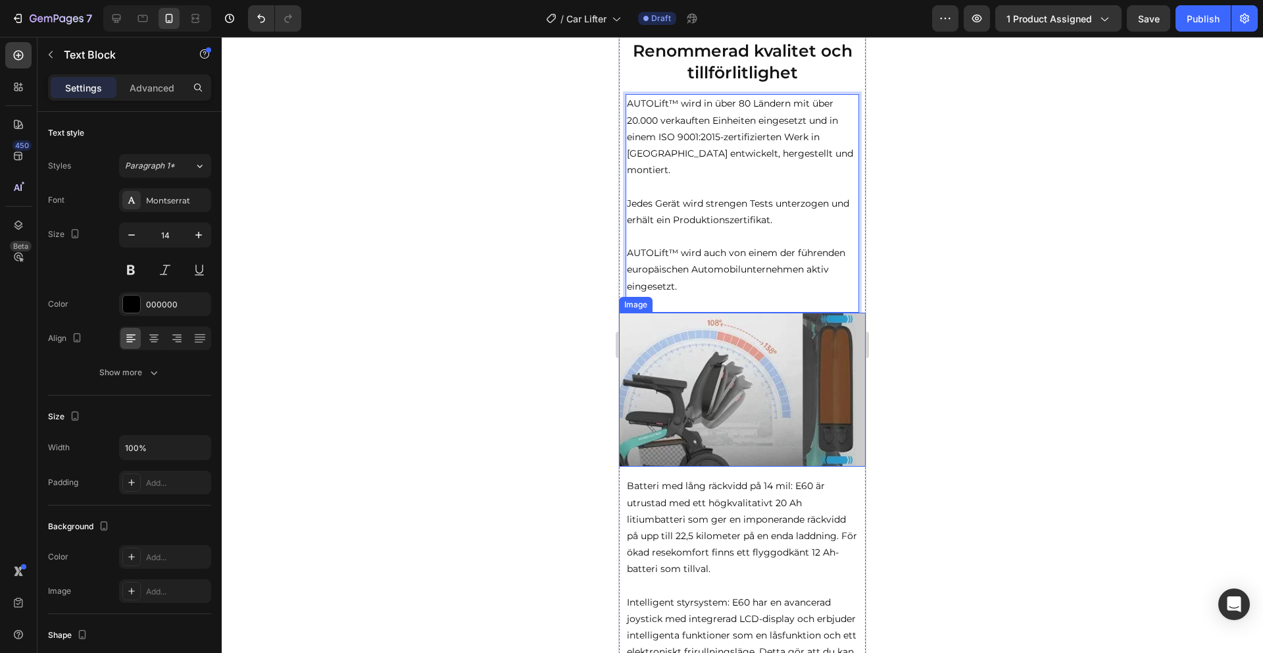
scroll to position [1891, 0]
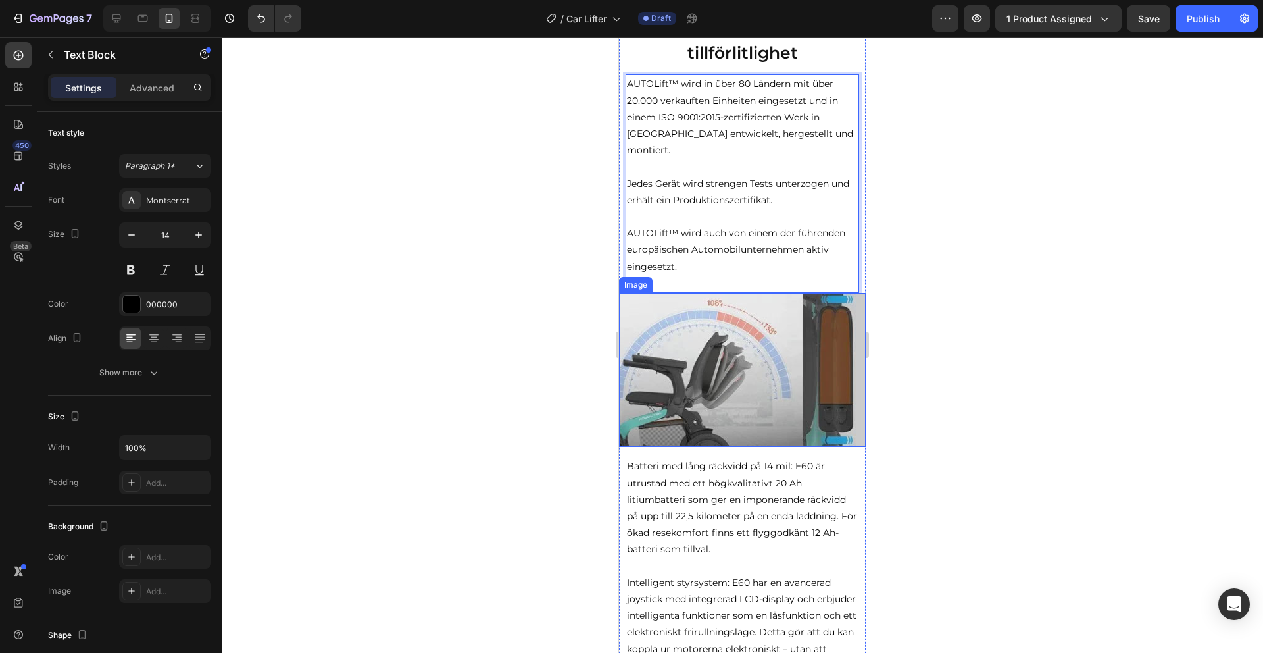
click at [766, 370] on img at bounding box center [742, 370] width 247 height 154
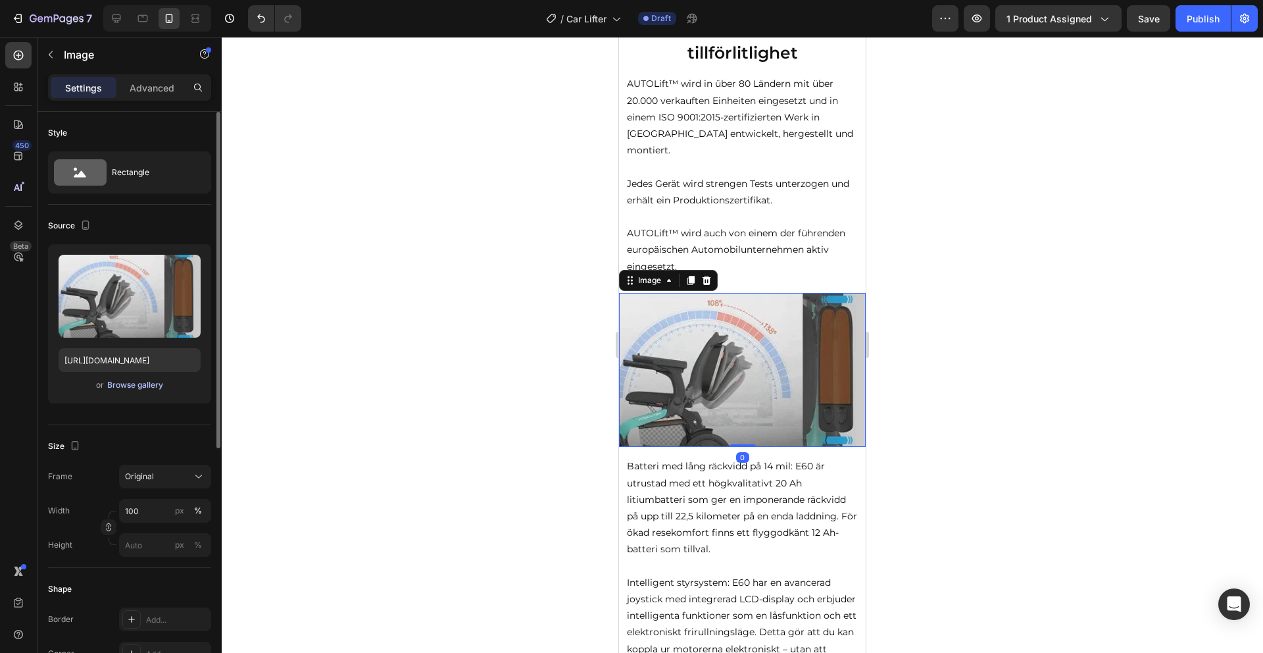
click at [126, 383] on div "Browse gallery" at bounding box center [135, 385] width 56 height 12
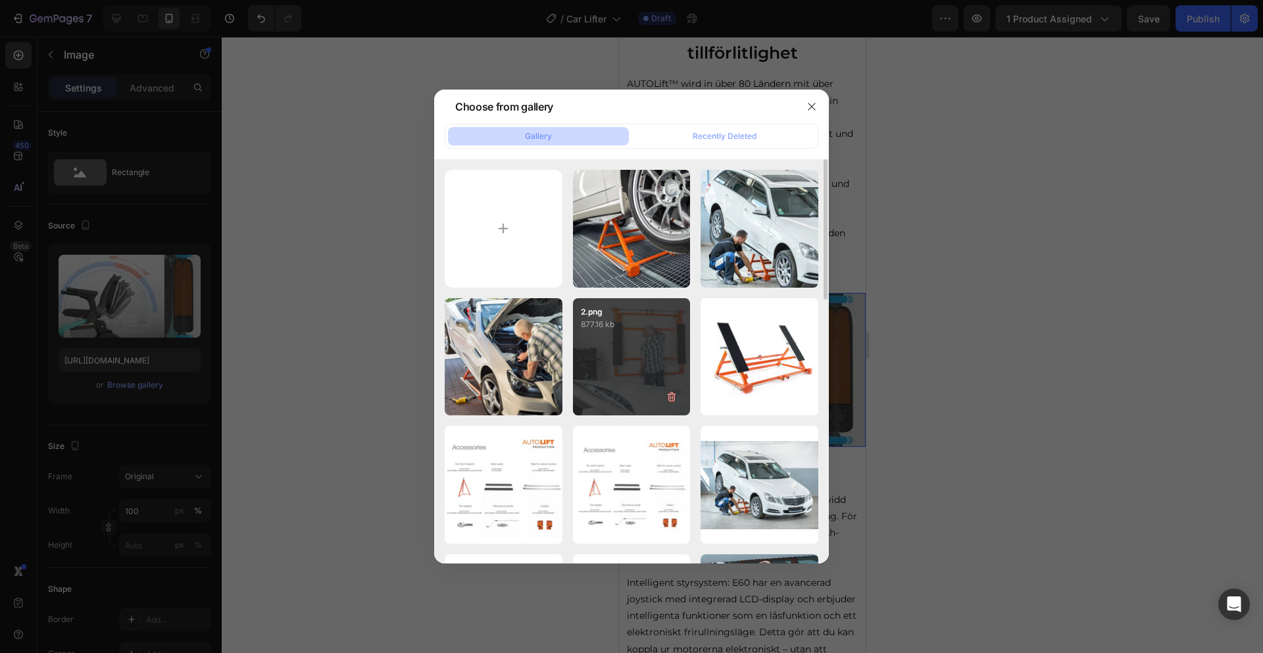
click at [622, 332] on div "2.png 877.16 kb" at bounding box center [632, 357] width 118 height 118
type input "[URL][DOMAIN_NAME]"
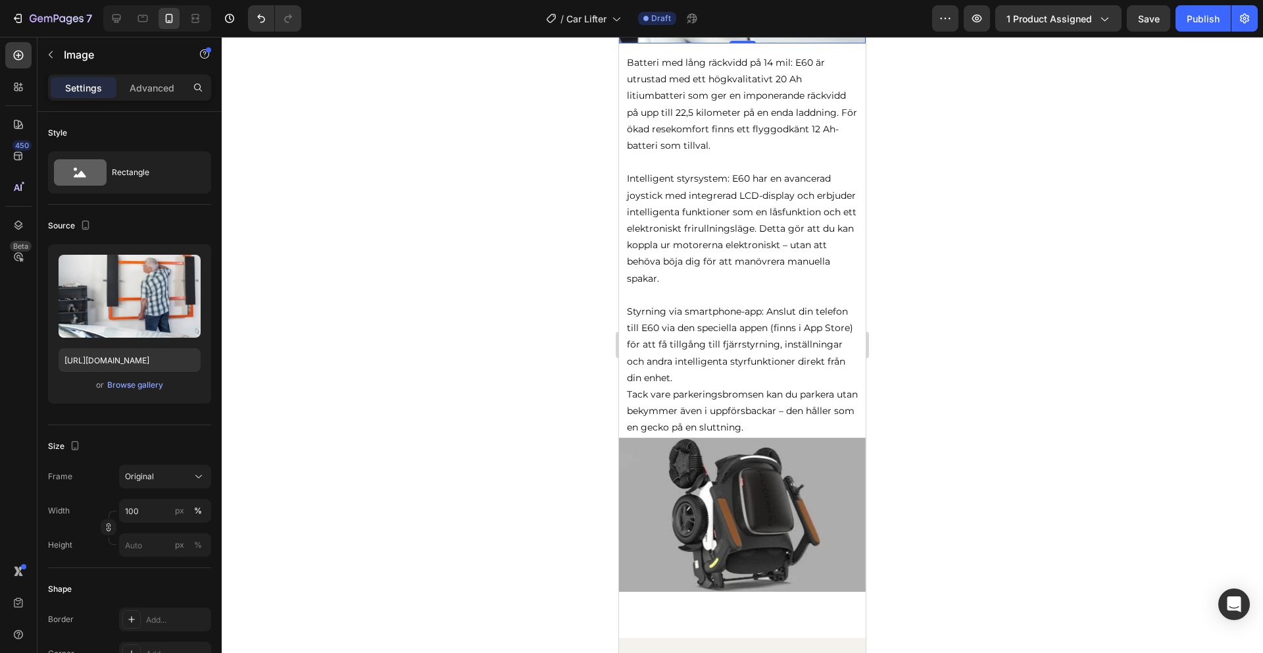
scroll to position [2465, 0]
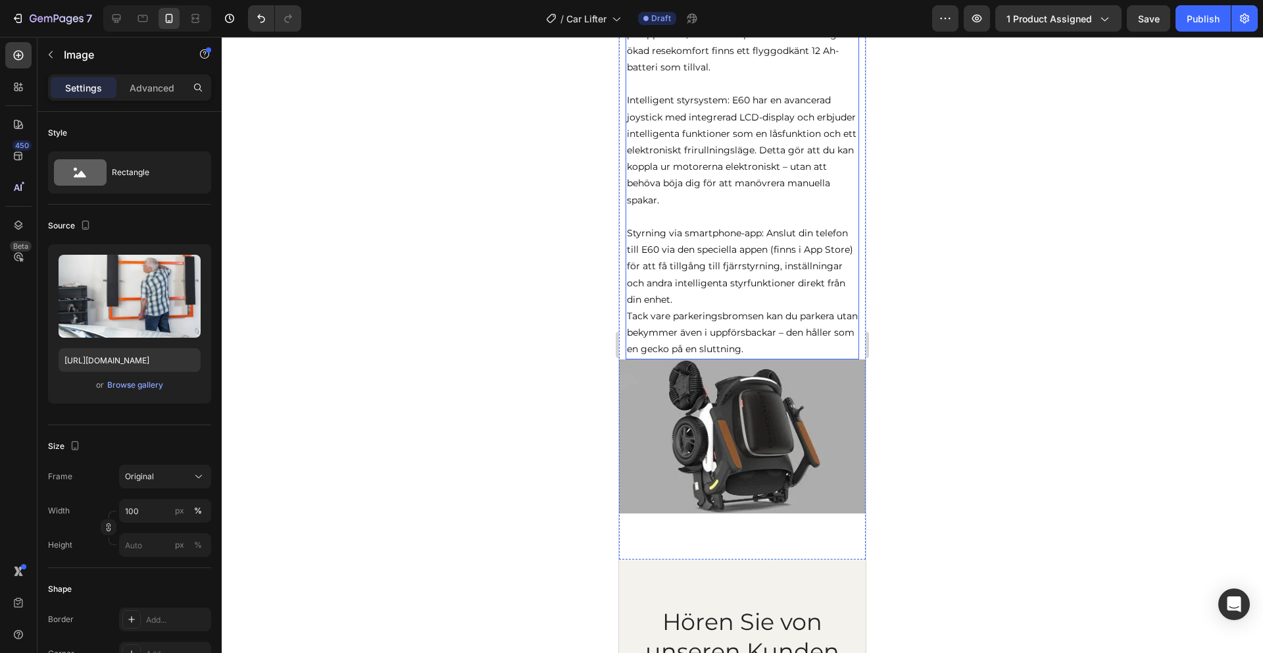
click at [721, 278] on p "Styrning via smartphone-app: Anslut din telefon till E60 via den speciella appe…" at bounding box center [742, 266] width 231 height 83
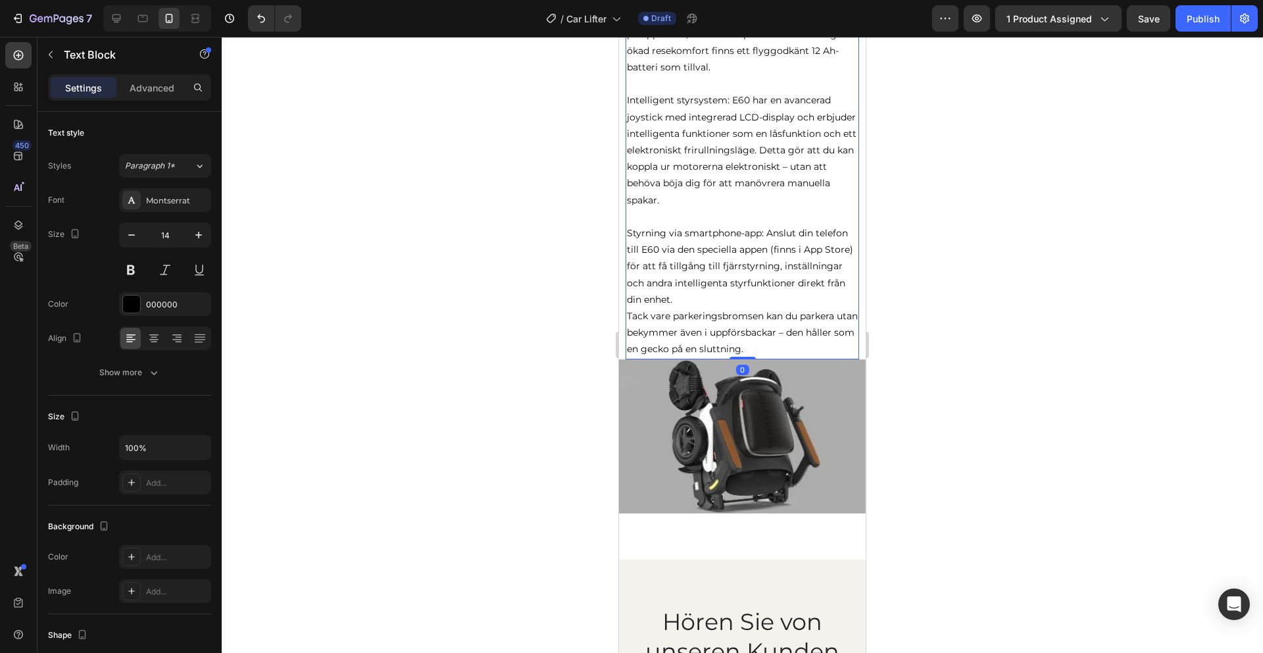
click at [789, 330] on p "Tack vare parkeringsbromsen kan du parkera utan bekymmer även i uppförsbackar –…" at bounding box center [742, 333] width 231 height 50
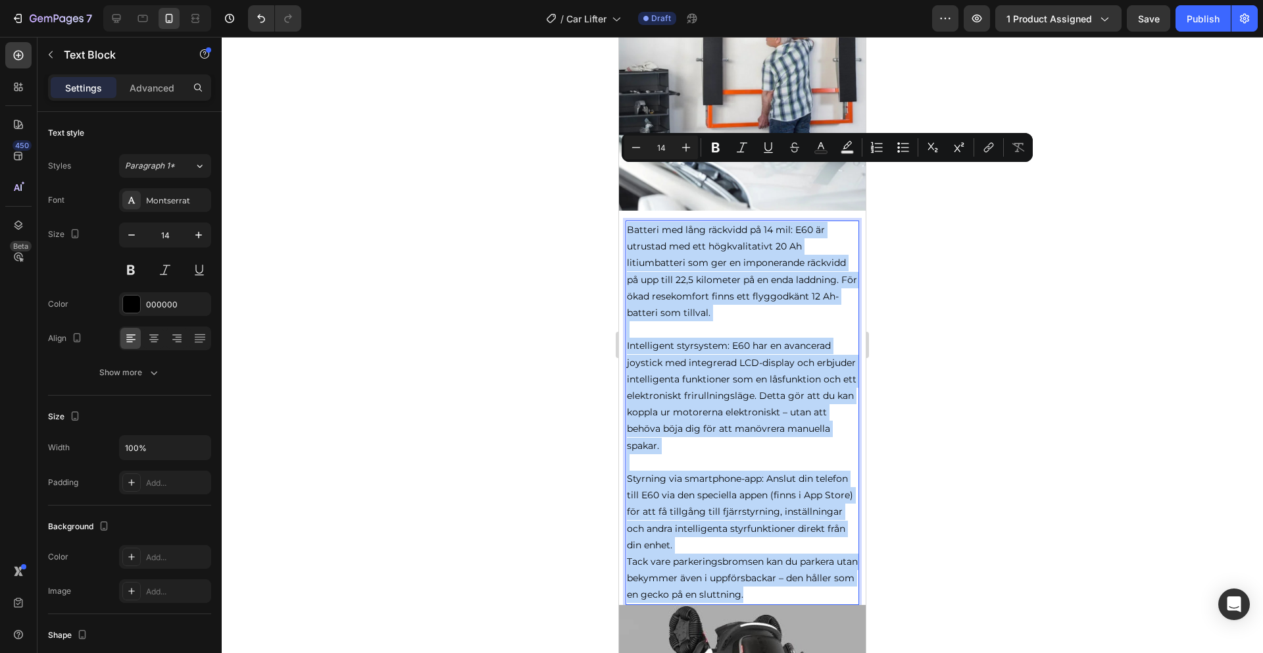
scroll to position [2181, 0]
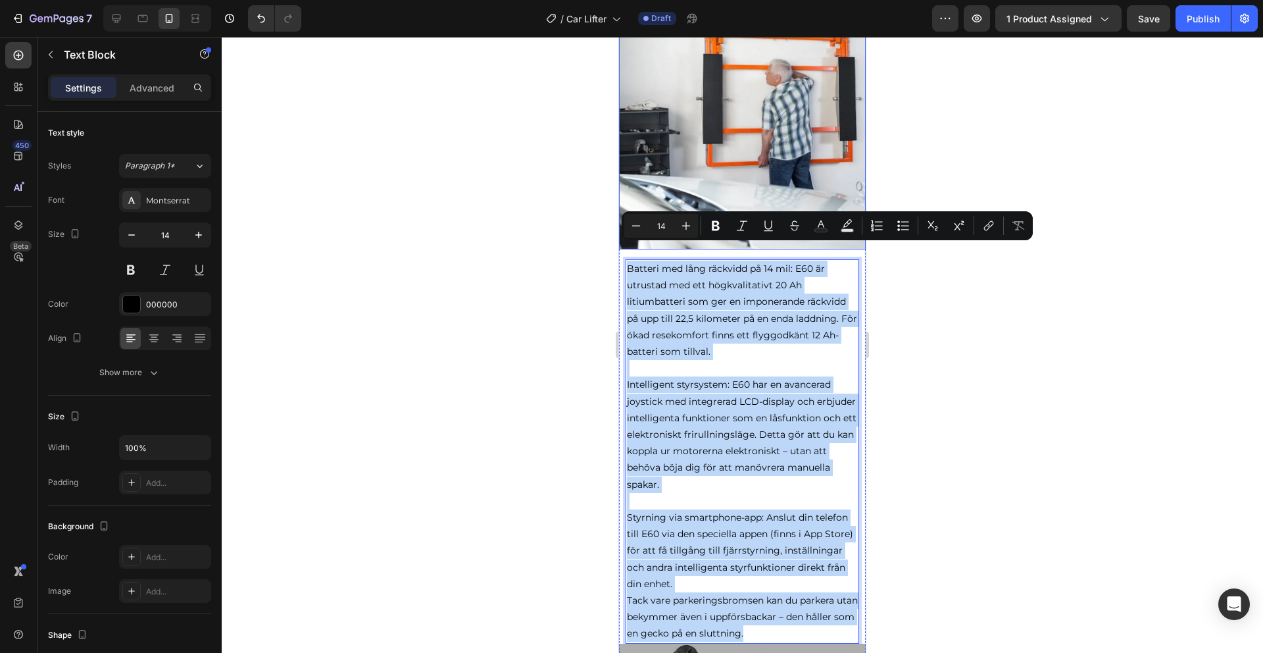
drag, startPoint x: 789, startPoint y: 330, endPoint x: 621, endPoint y: 216, distance: 202.7
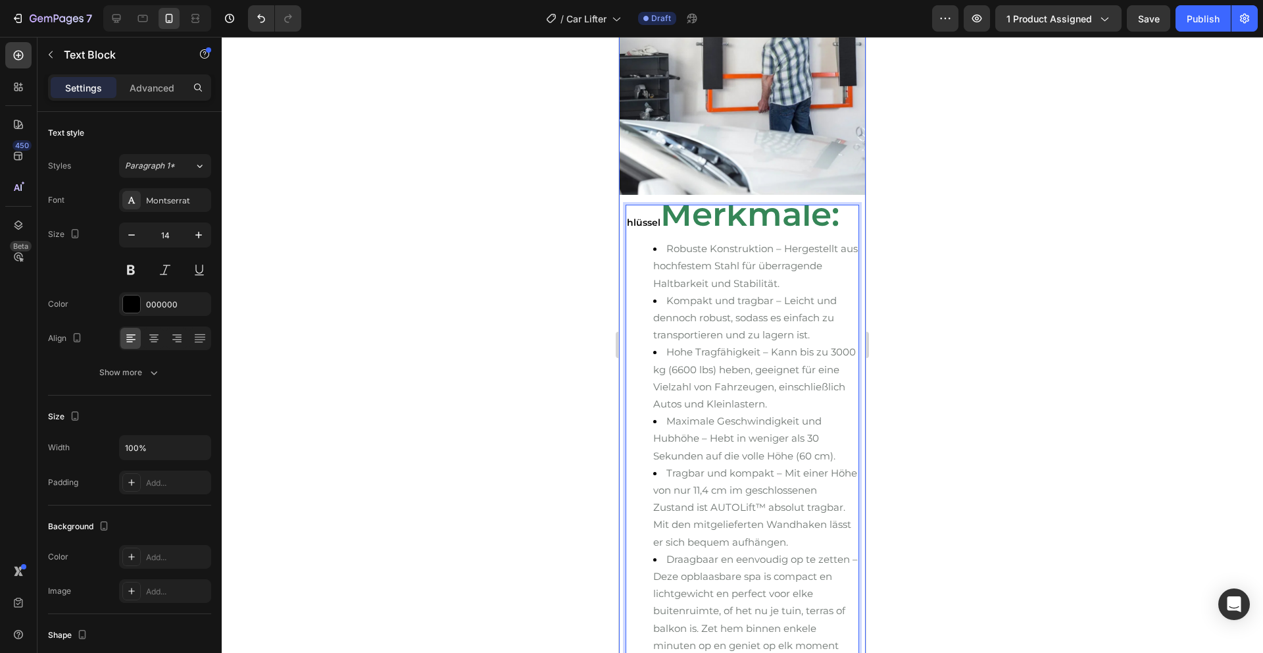
scroll to position [2248, 0]
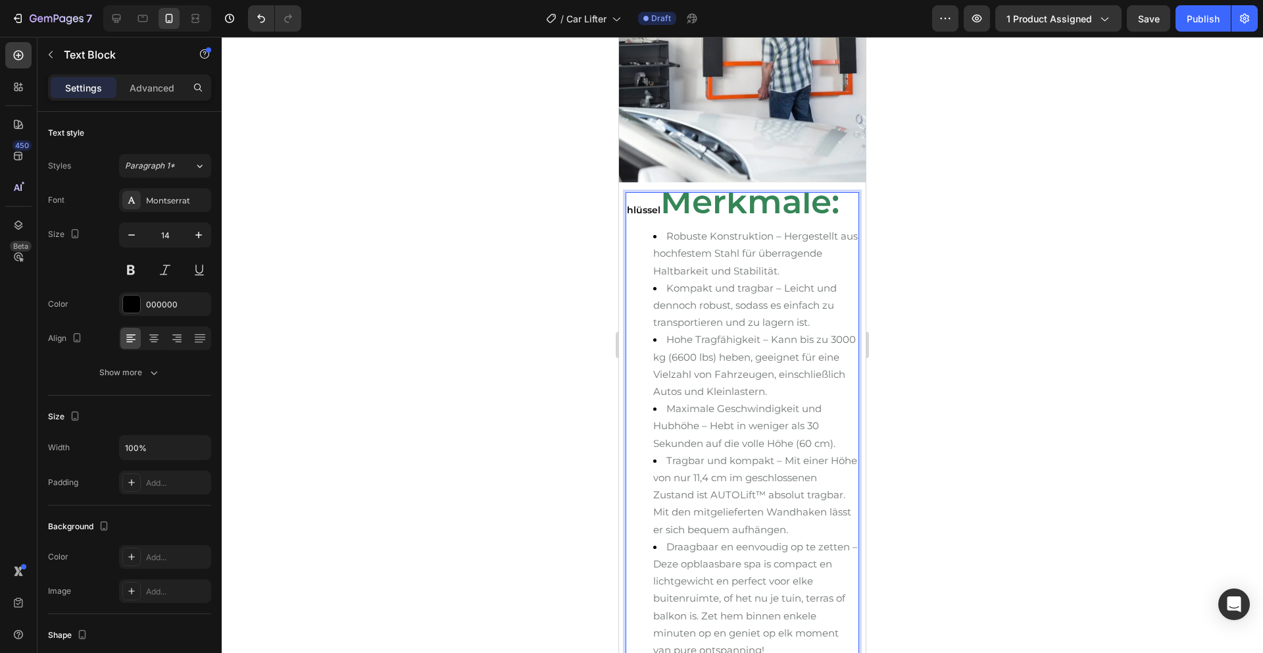
click at [664, 191] on strong "Merkmale:" at bounding box center [749, 202] width 179 height 40
click at [674, 190] on strong "Merkmale:" at bounding box center [749, 202] width 179 height 40
click at [675, 190] on strong "Merkmale:" at bounding box center [749, 202] width 179 height 40
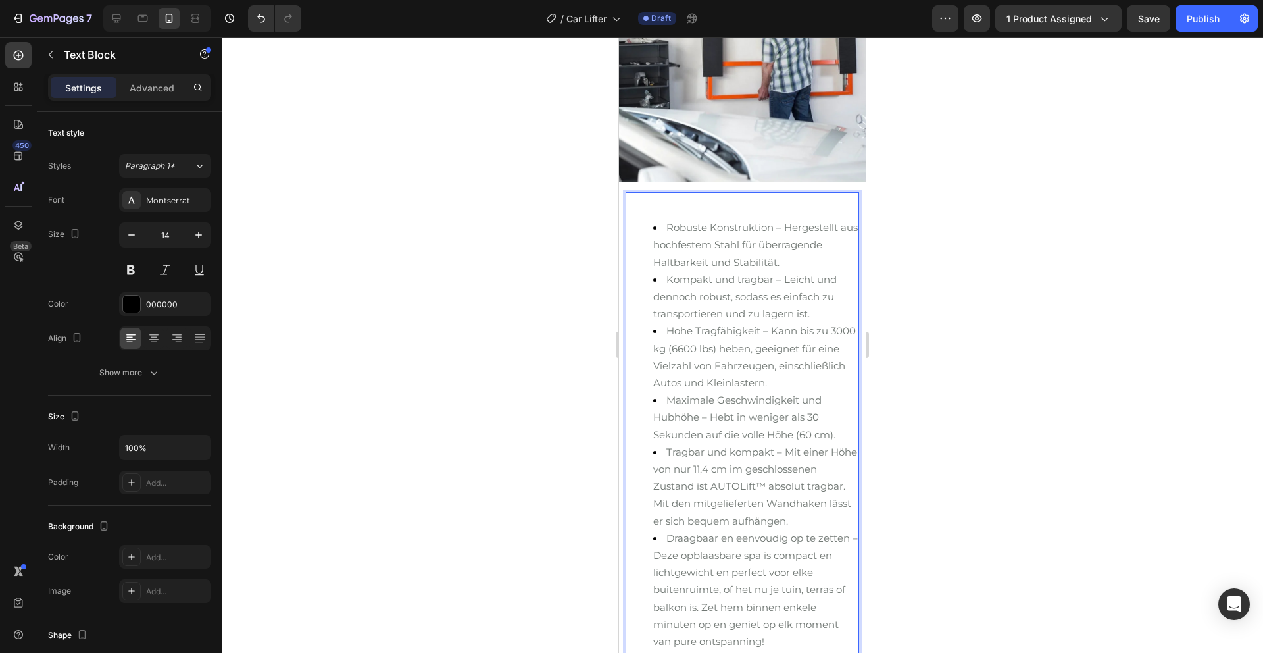
click at [710, 324] on span "Hohe Tragfähigkeit – Kann bis zu 3000 kg (6600 lbs) heben, geeignet für eine Vi…" at bounding box center [754, 356] width 203 height 64
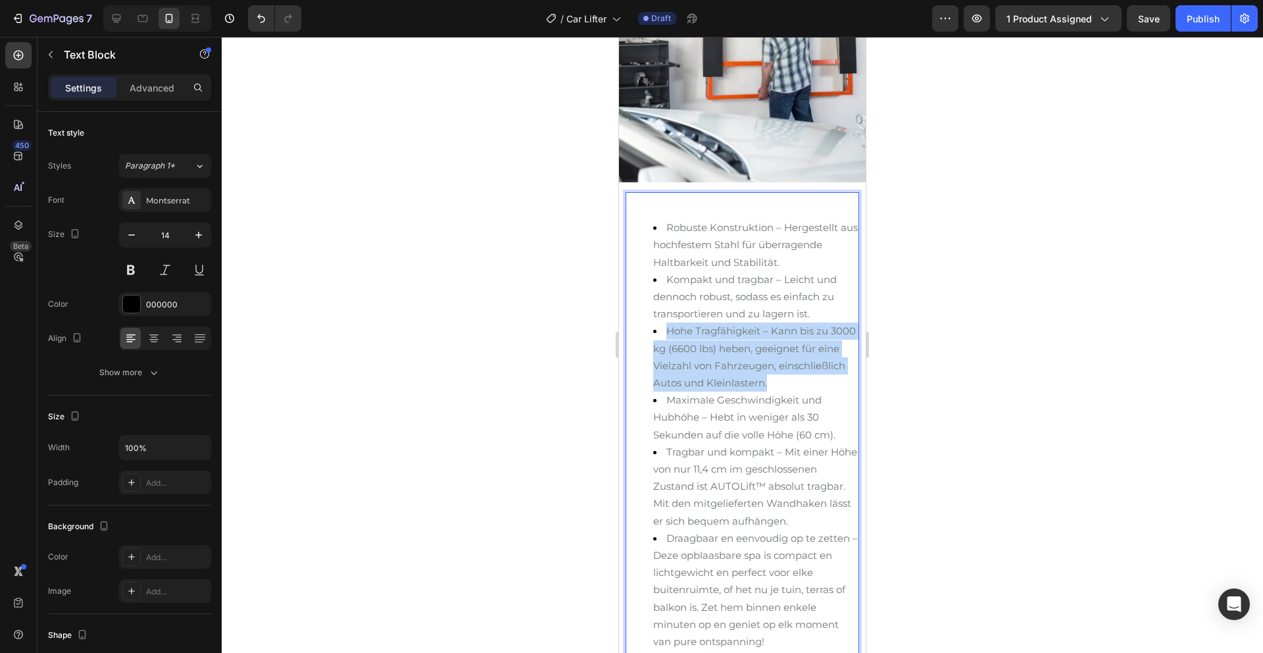
click at [710, 324] on span "Hohe Tragfähigkeit – Kann bis zu 3000 kg (6600 lbs) heben, geeignet für eine Vi…" at bounding box center [754, 356] width 203 height 64
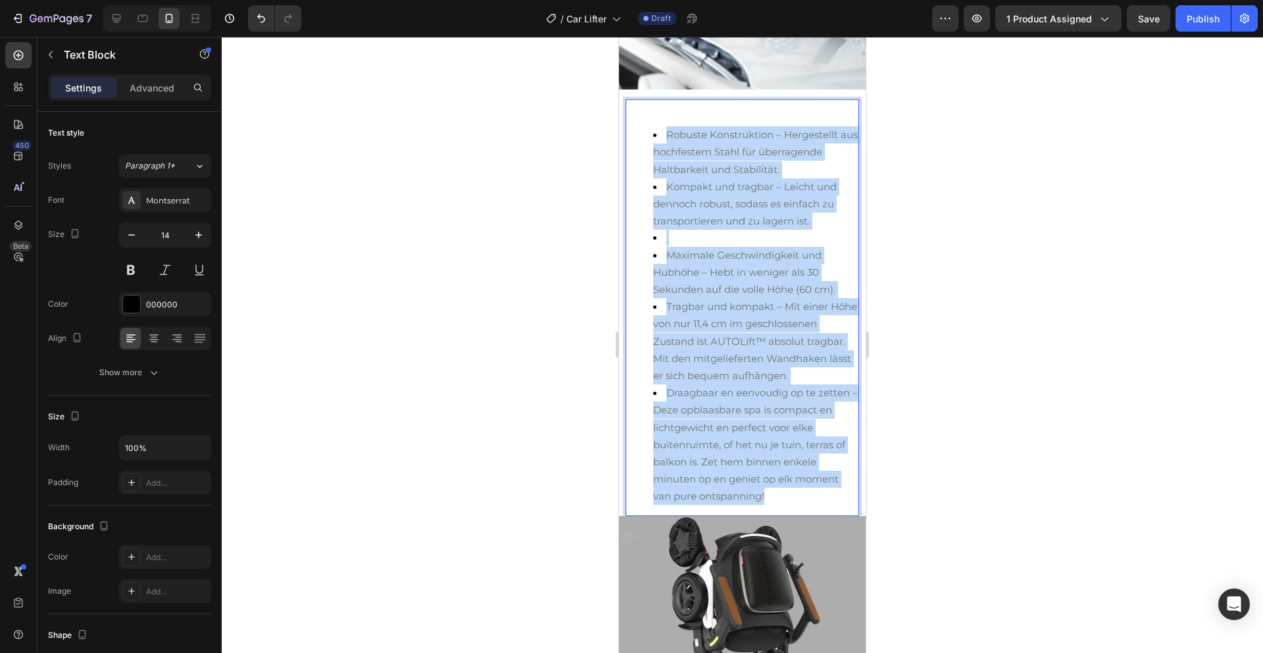
drag, startPoint x: 648, startPoint y: 212, endPoint x: 738, endPoint y: 651, distance: 447.3
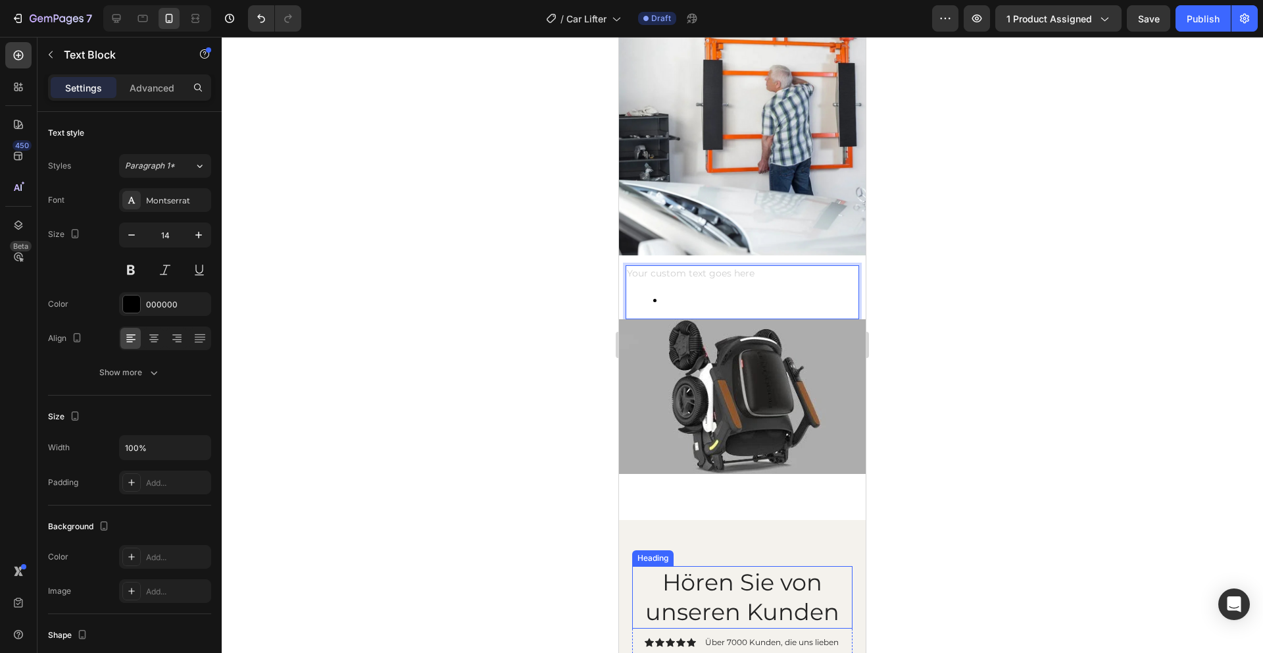
scroll to position [2117, 0]
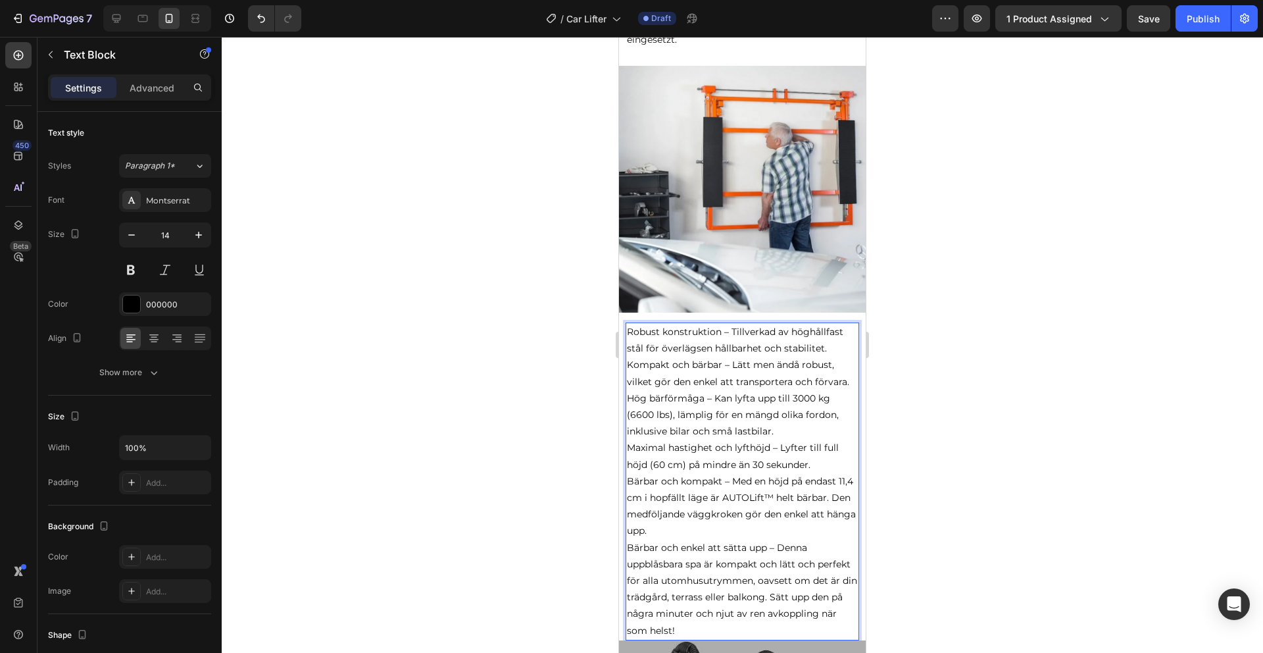
click at [849, 368] on p "Kompakt och bärbar – Lätt men ändå robust, vilket gör den enkel att transporter…" at bounding box center [742, 373] width 231 height 33
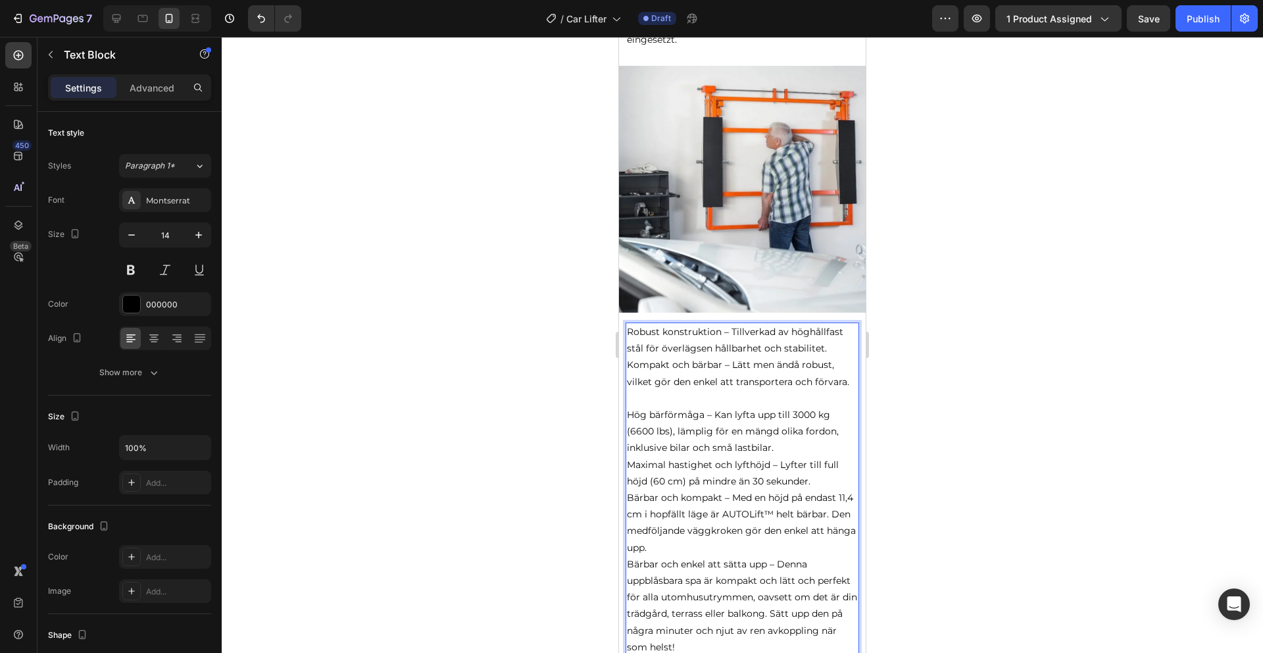
click at [774, 432] on p "Hög bärförmåga – Kan lyfta upp till 3000 kg (6600 lbs), lämplig för en mängd ol…" at bounding box center [742, 448] width 231 height 83
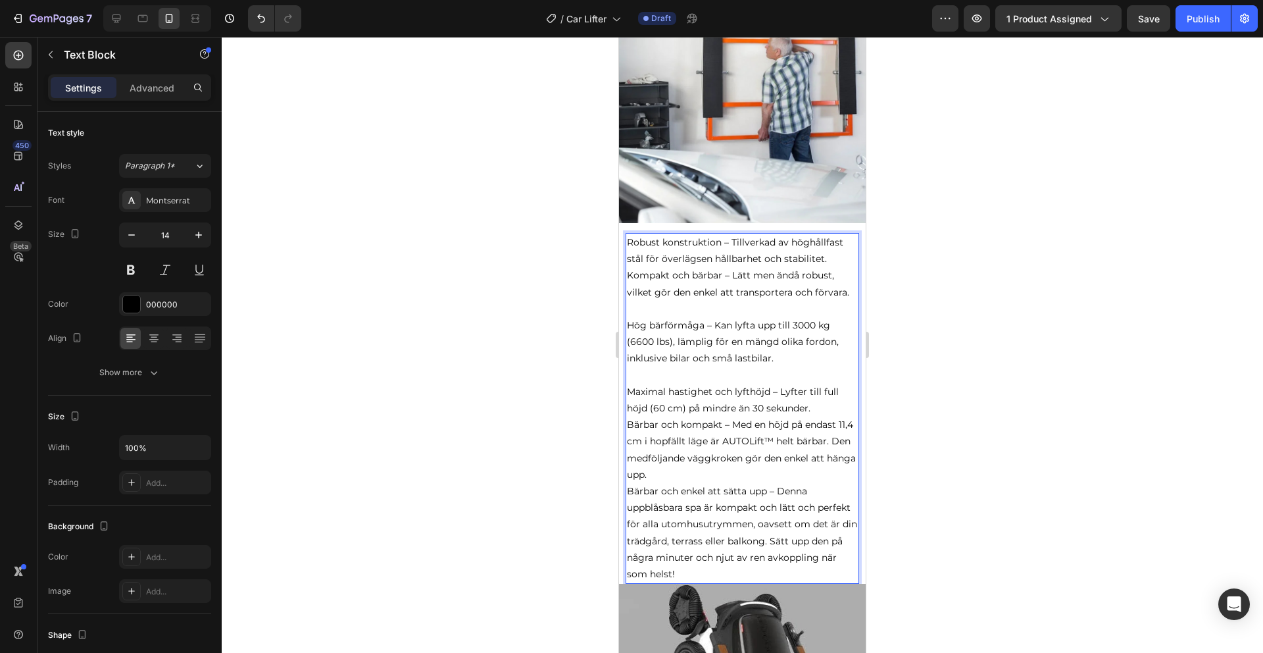
scroll to position [2222, 0]
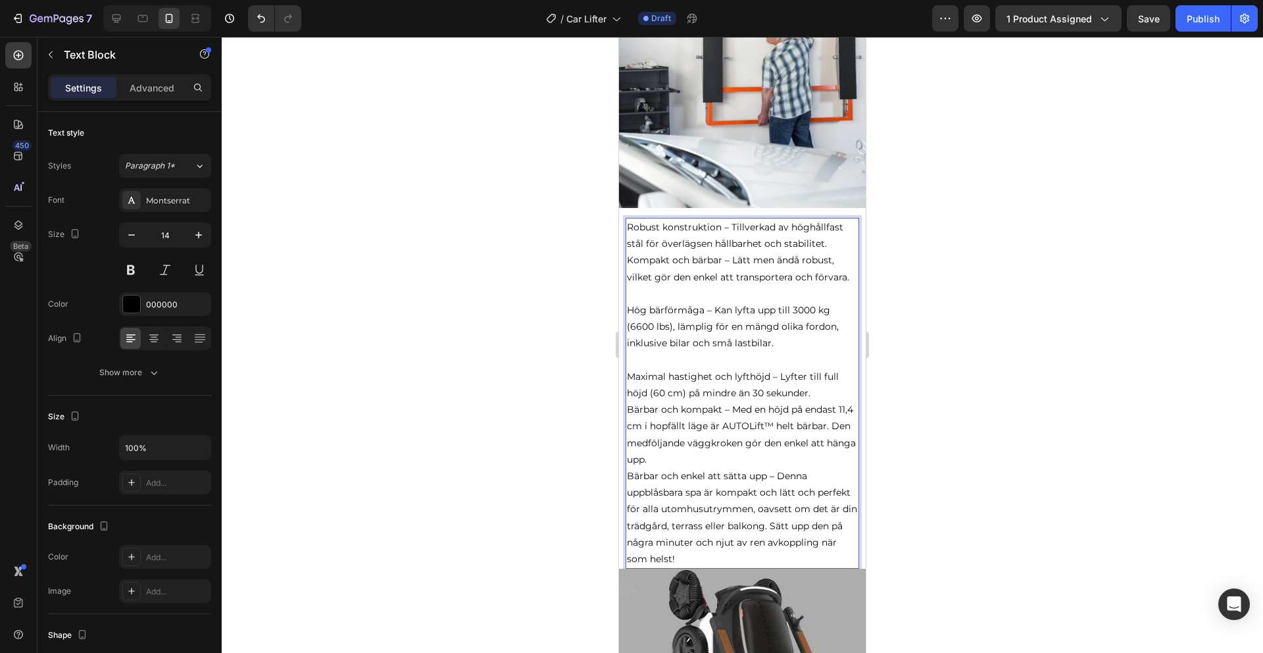
click at [708, 442] on p "Bärbar och kompakt – Med en höjd på endast 11,4 cm i hopfällt läge är AUTOLift™…" at bounding box center [742, 484] width 231 height 166
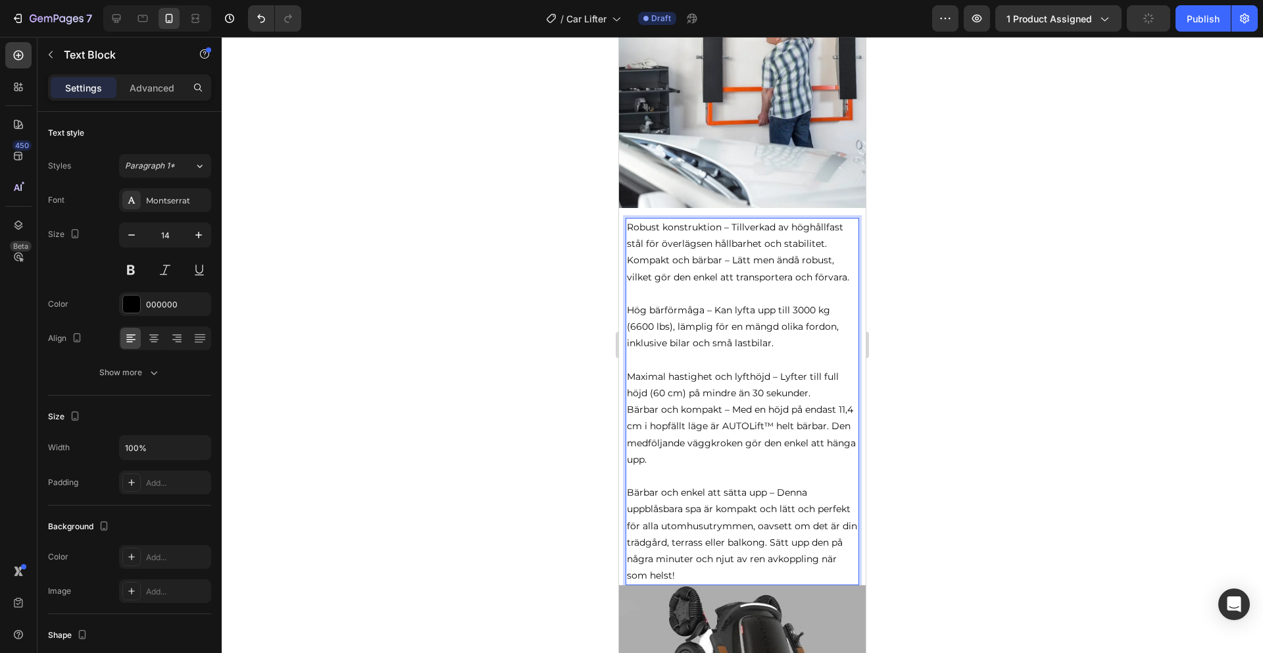
click at [628, 219] on p "Robust konstruktion – Tillverkad av höghållfast stål för överlägsen hållbarhet …" at bounding box center [742, 235] width 231 height 33
click at [629, 302] on p "Hög bärförmåga – Kan lyfta upp till 3000 kg (6600 lbs), lämplig för en mängd ol…" at bounding box center [742, 327] width 231 height 50
click at [628, 360] on p "Maximal hastighet och lyfthöjd – Lyfter till full höjd (60 cm) på mindre än 30 …" at bounding box center [742, 377] width 231 height 50
click at [629, 472] on p "Bärbar och enkel att sätta upp – Denna uppblåsbara spa är kompakt och lätt och …" at bounding box center [742, 526] width 231 height 116
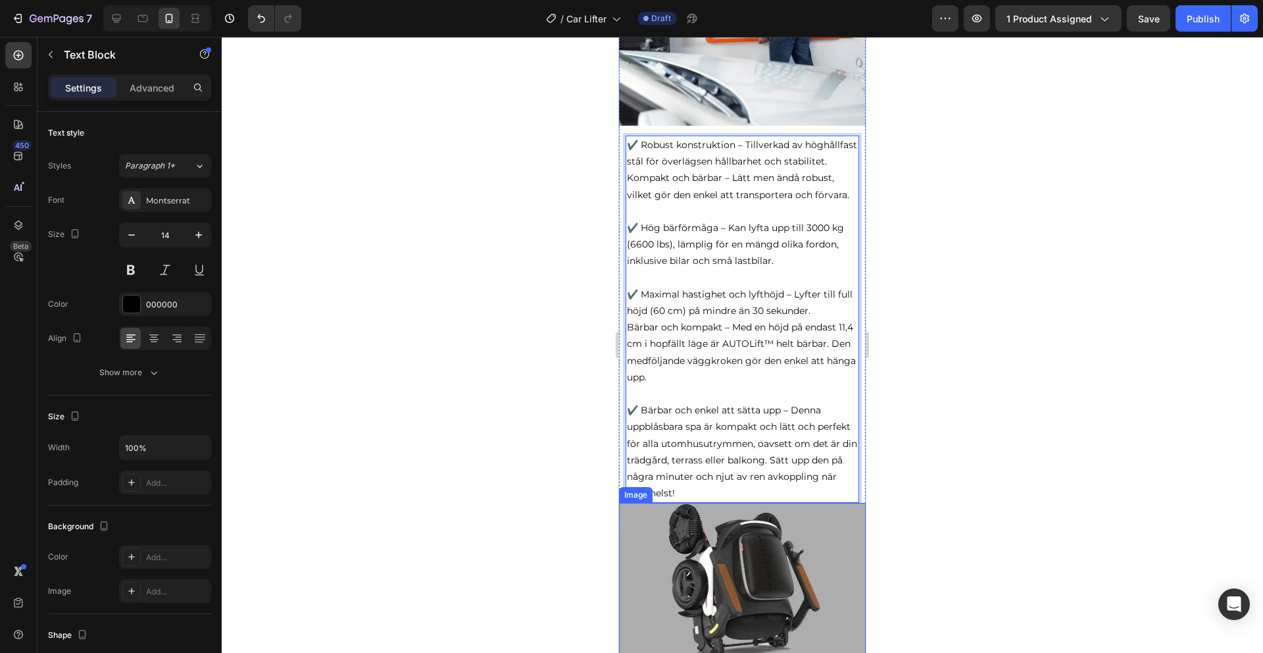
scroll to position [2396, 0]
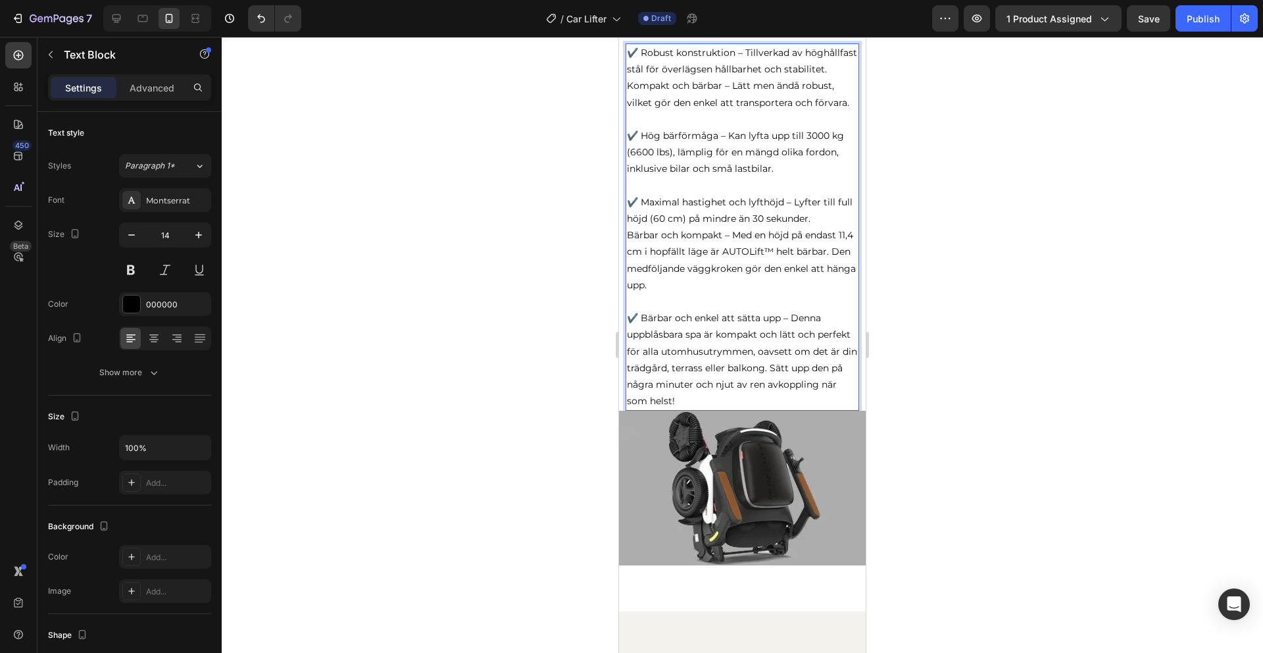
click at [701, 383] on p "✔️ Bärbar och enkel att sätta upp – Denna uppblåsbara spa är kompakt och lätt o…" at bounding box center [742, 351] width 231 height 116
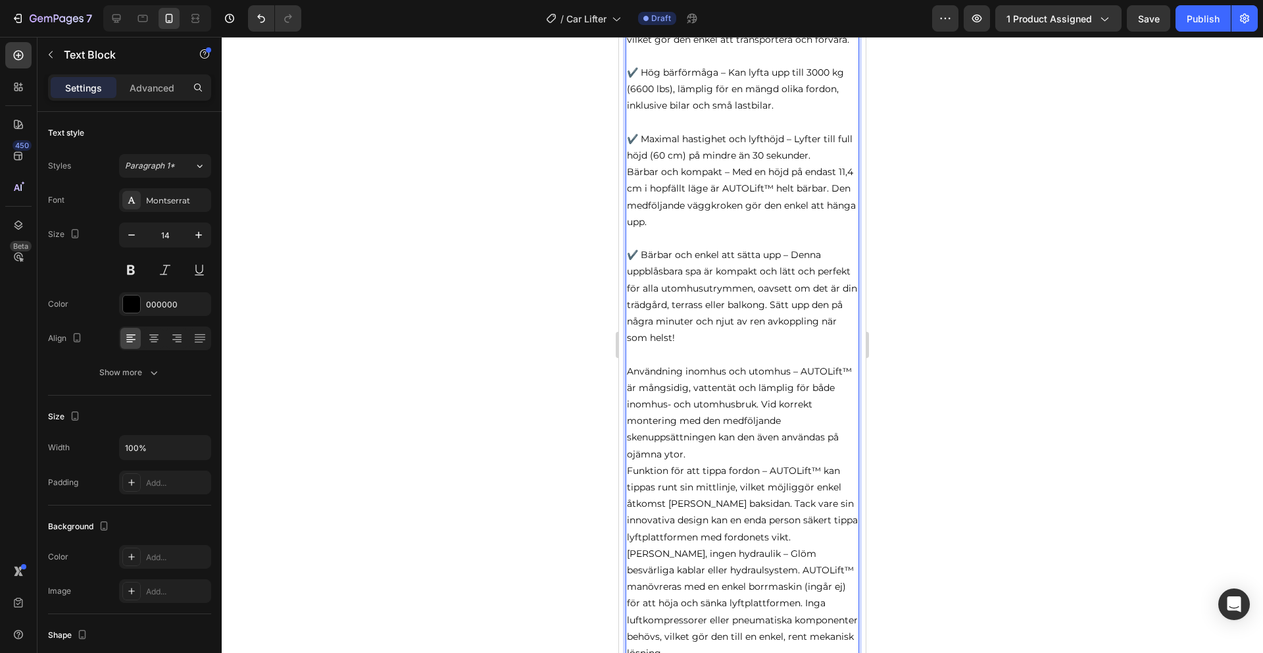
scroll to position [2511, 0]
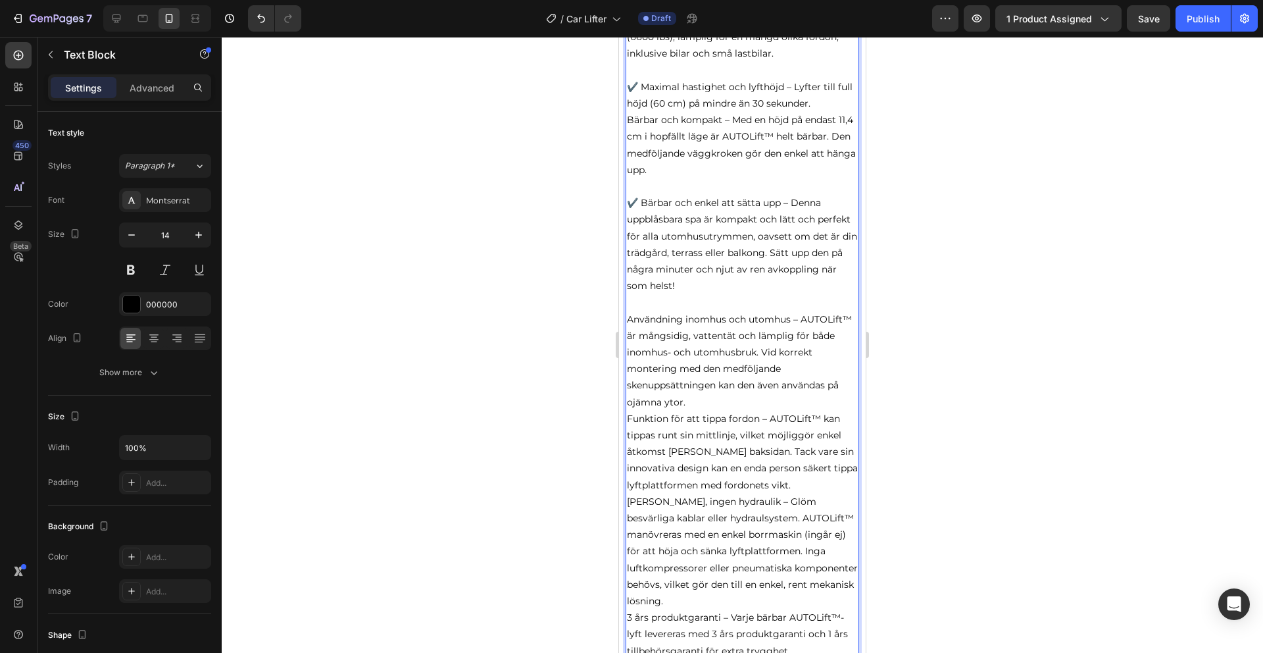
click at [692, 382] on p "Användning inomhus och utomhus – AUTOLift™ är mångsidig, vattentät och lämplig …" at bounding box center [742, 360] width 231 height 99
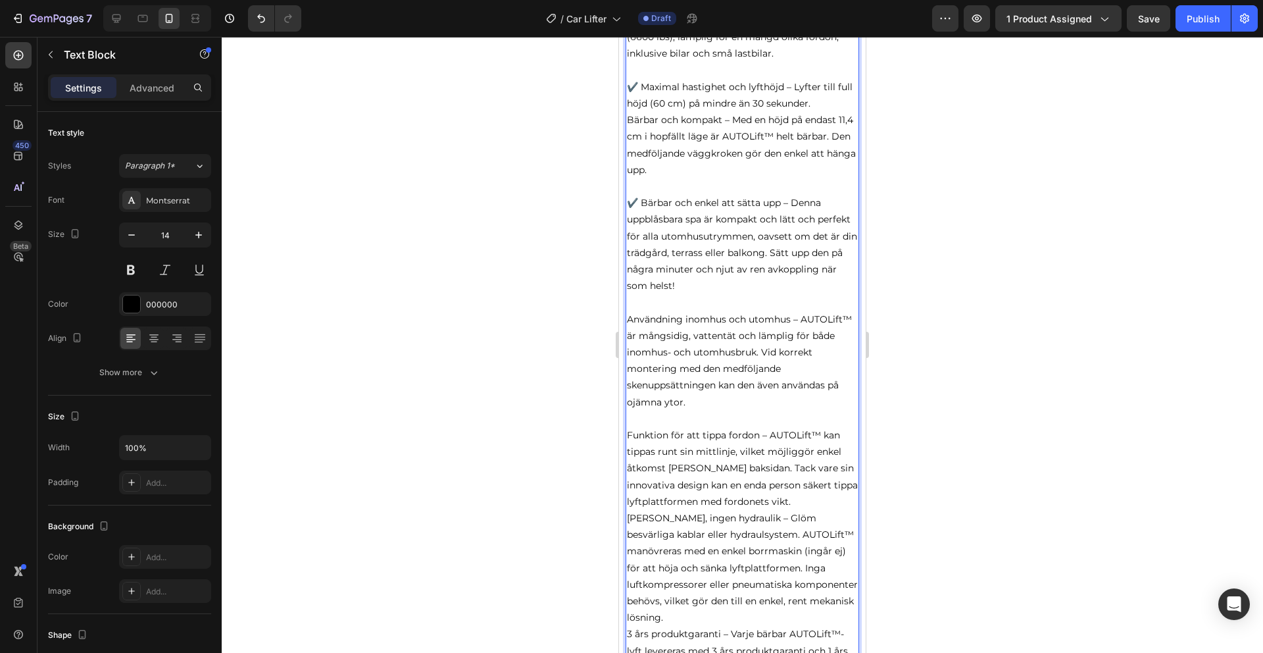
click at [825, 485] on p "Funktion för att tippa fordon – AUTOLift™ kan tippas runt sin mittlinje, vilket…" at bounding box center [742, 468] width 231 height 83
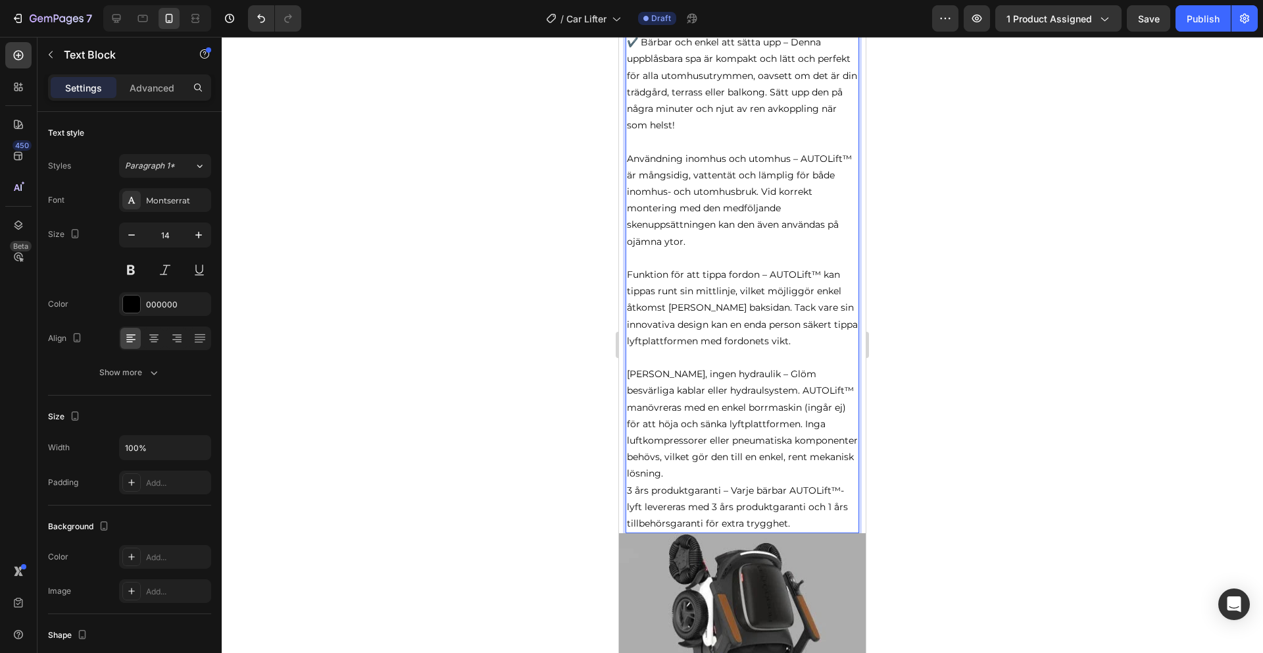
scroll to position [2679, 0]
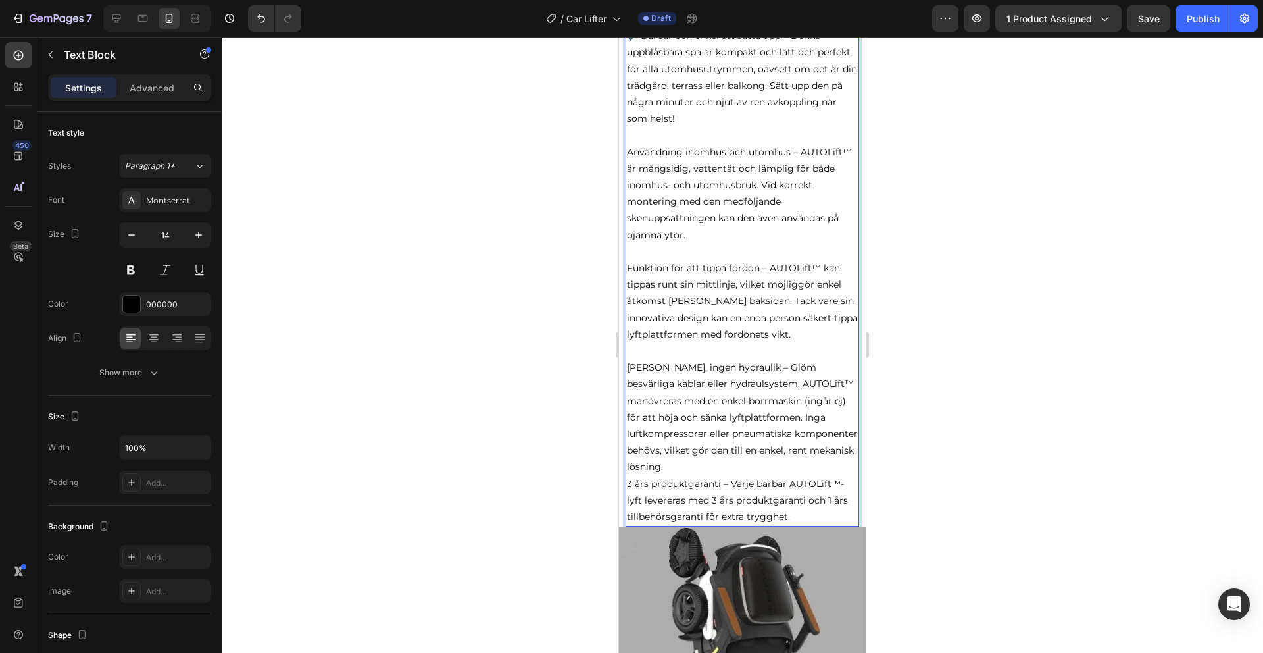
click at [768, 445] on p "[PERSON_NAME], ingen hydraulik – Glöm besvärliga kablar eller hydraulsystem. AU…" at bounding box center [742, 417] width 231 height 116
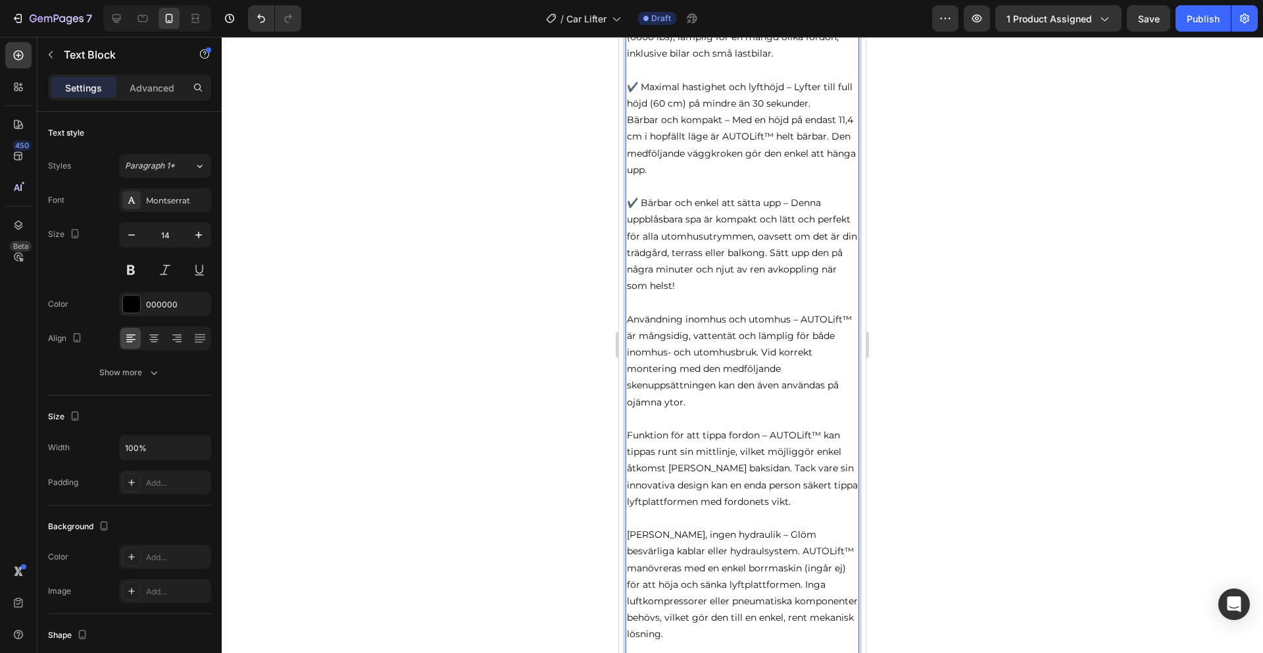
scroll to position [2490, 0]
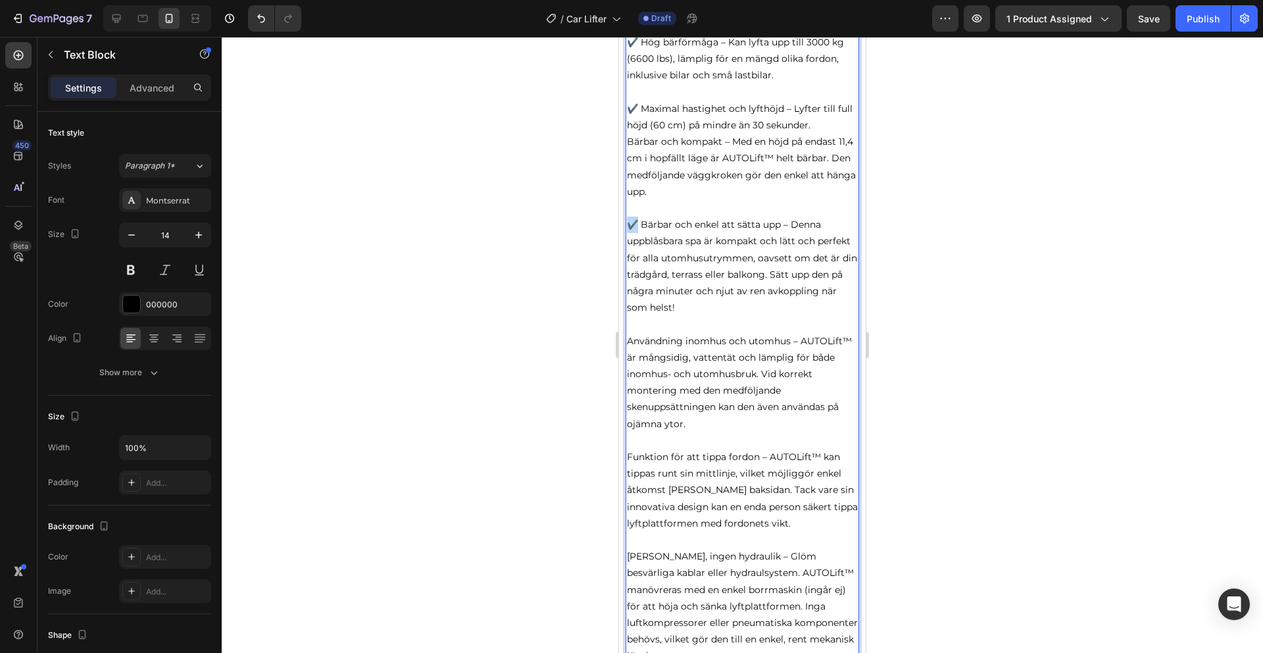
drag, startPoint x: 637, startPoint y: 212, endPoint x: 627, endPoint y: 212, distance: 10.5
click at [627, 212] on p "✔️ Bärbar och enkel att sätta upp – Denna uppblåsbara spa är kompakt och lätt o…" at bounding box center [742, 258] width 231 height 116
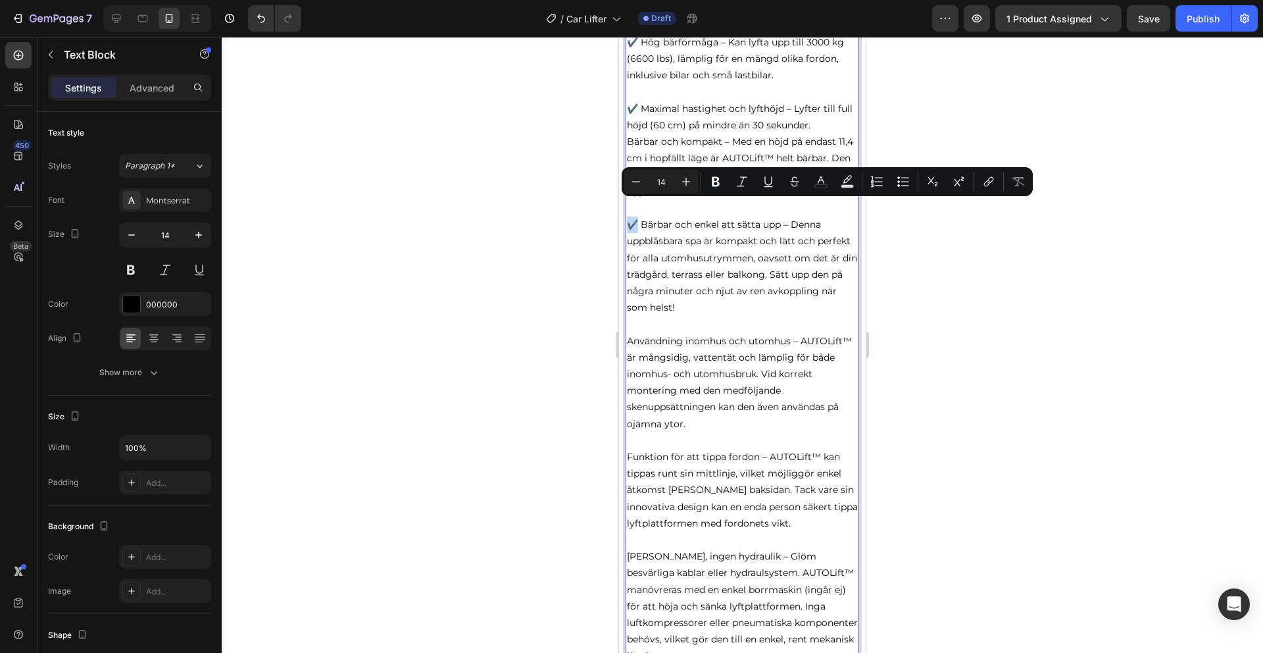
copy p "✔️"
click at [627, 333] on p "Användning inomhus och utomhus – AUTOLift™ är mångsidig, vattentät och lämplig …" at bounding box center [742, 382] width 231 height 99
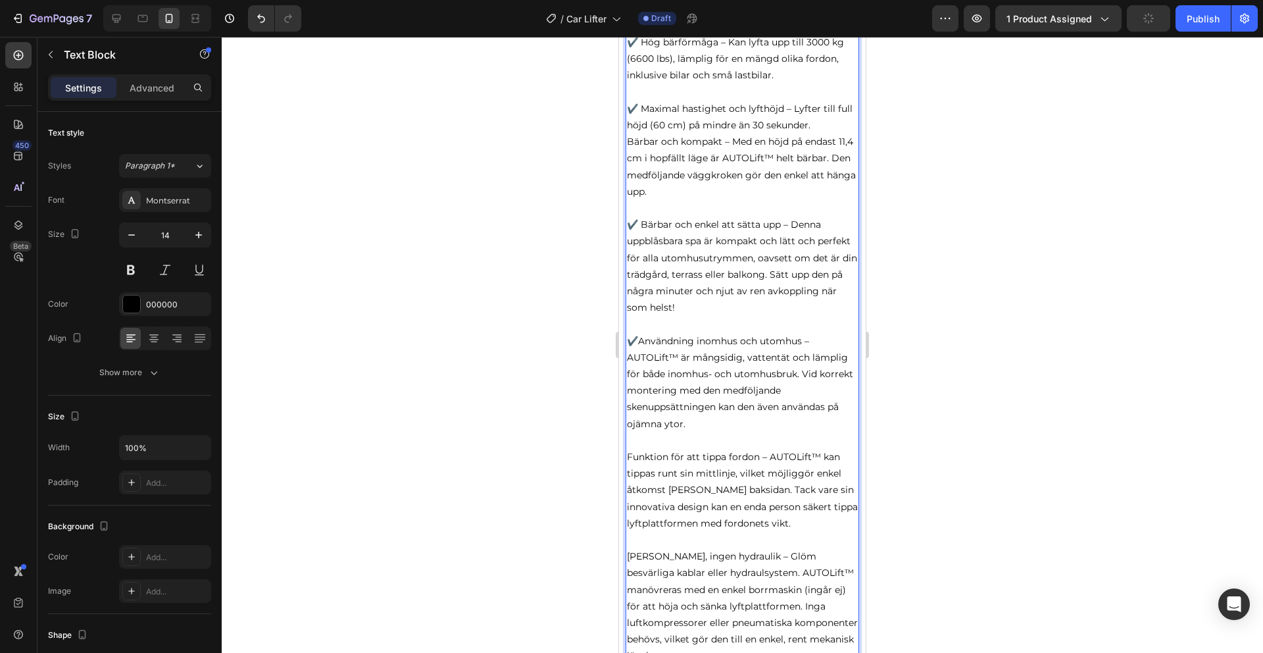
click at [628, 449] on p "Funktion för att tippa fordon – AUTOLift™ kan tippas runt sin mittlinje, vilket…" at bounding box center [742, 490] width 231 height 83
click at [639, 333] on p "✔️Användning inomhus och utomhus – AUTOLift™ är mångsidig, vattentät och lämpli…" at bounding box center [742, 382] width 231 height 99
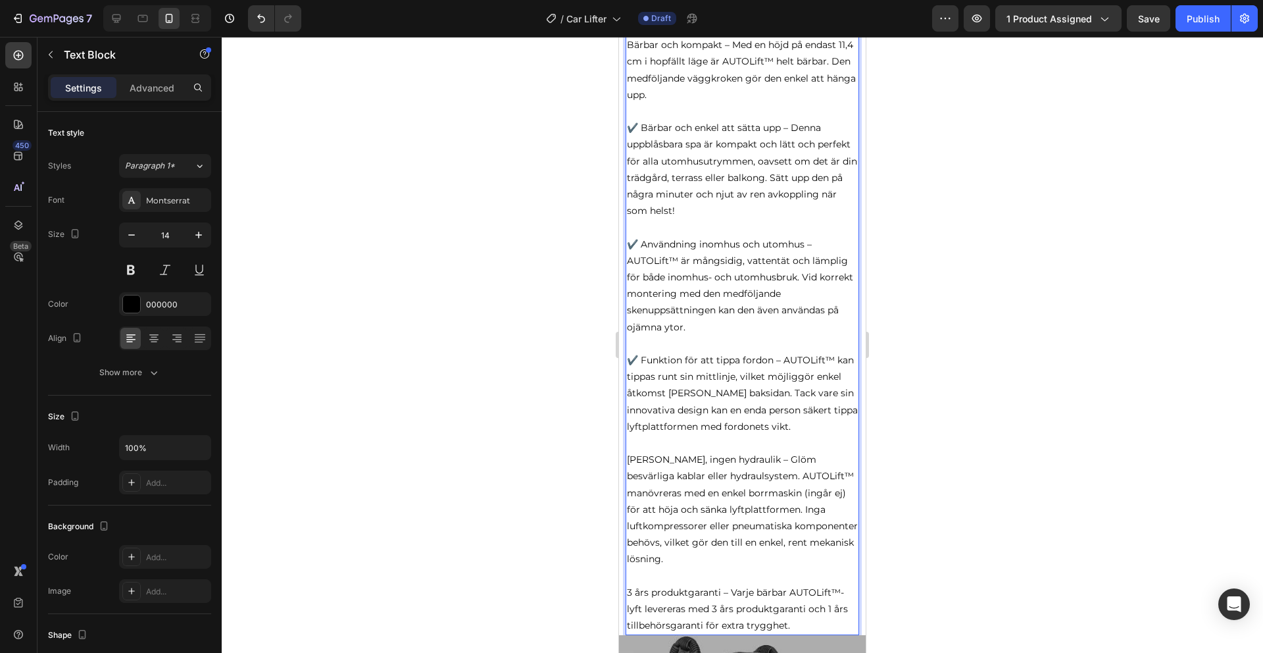
click at [629, 451] on p "[PERSON_NAME], ingen hydraulik – Glöm besvärliga kablar eller hydraulsystem. AU…" at bounding box center [742, 509] width 231 height 116
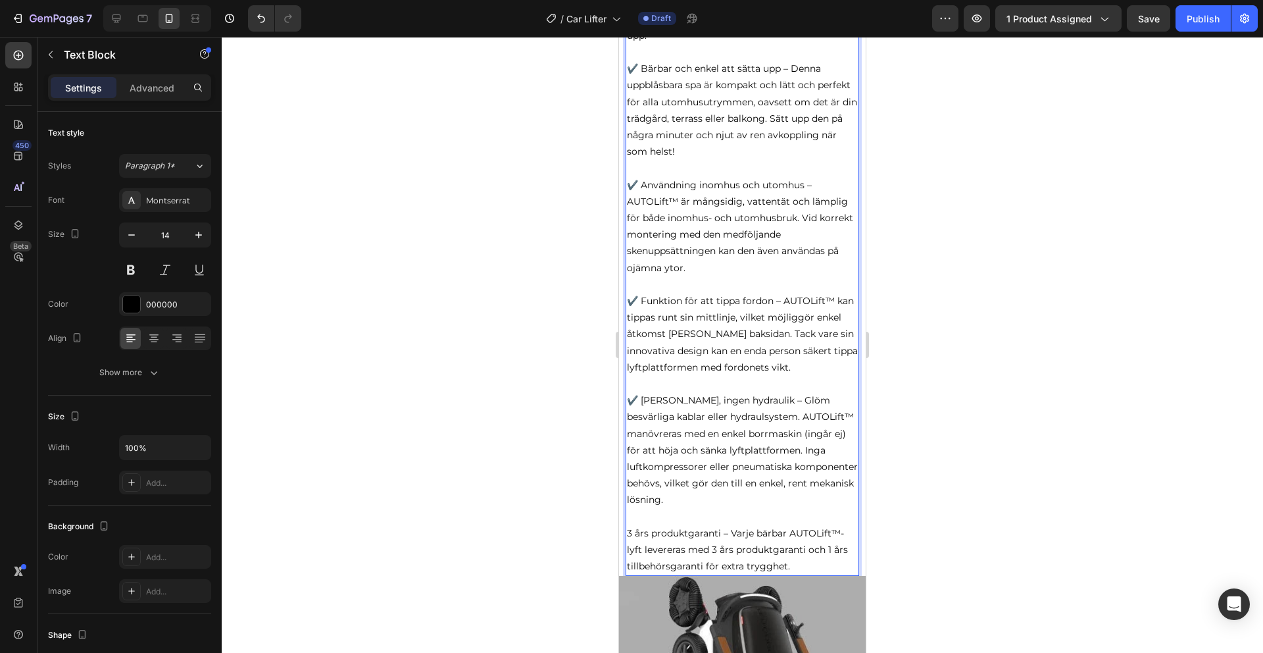
scroll to position [2720, 0]
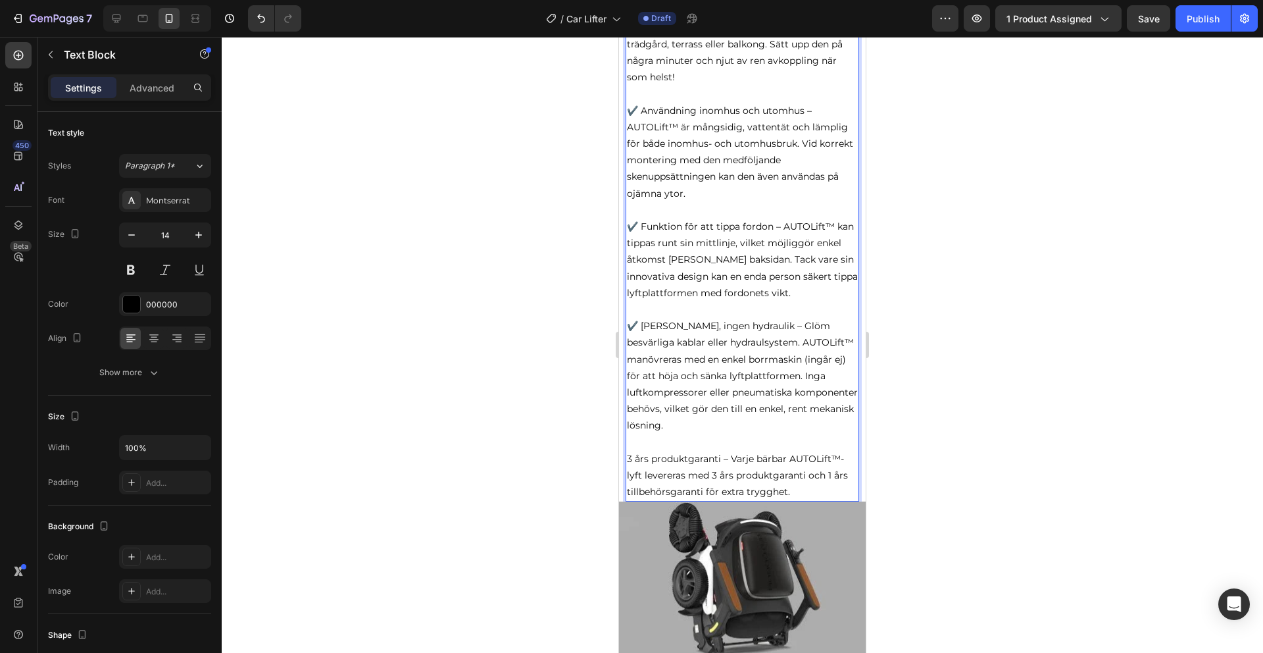
click at [628, 451] on p "3 års produktgaranti – Varje bärbar AUTOLift™-lyft levereras med 3 års produktg…" at bounding box center [742, 476] width 231 height 50
click at [678, 512] on img at bounding box center [742, 578] width 247 height 154
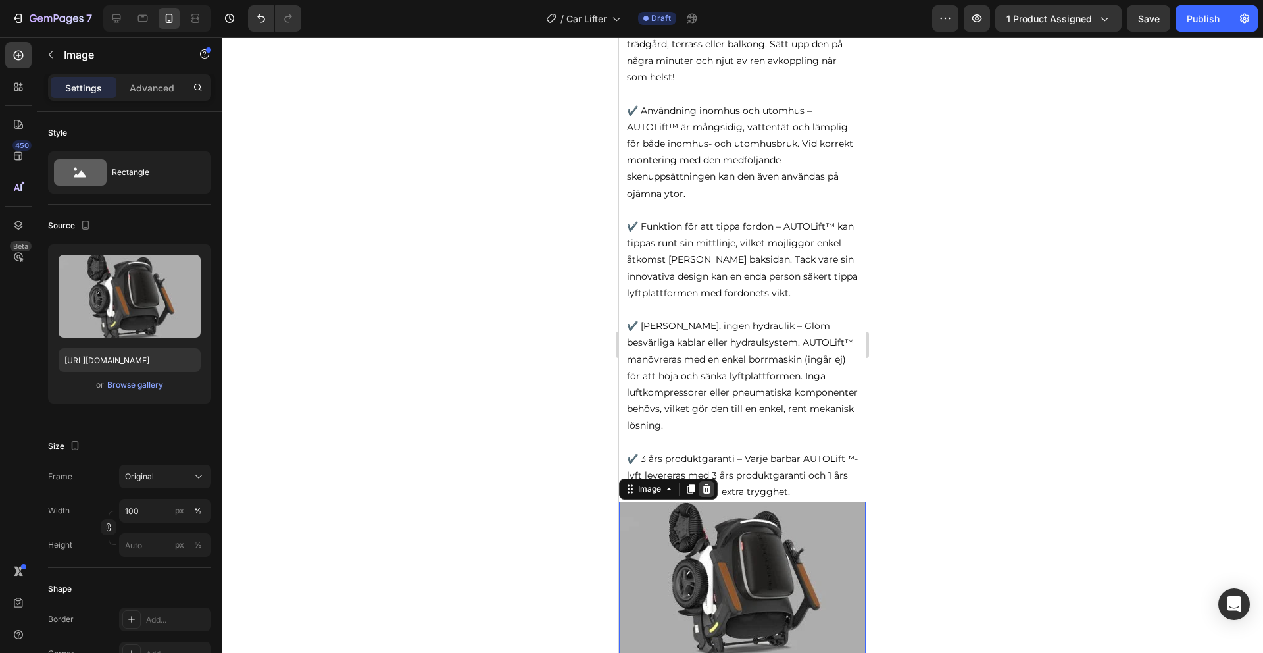
click at [706, 484] on icon at bounding box center [707, 488] width 9 height 9
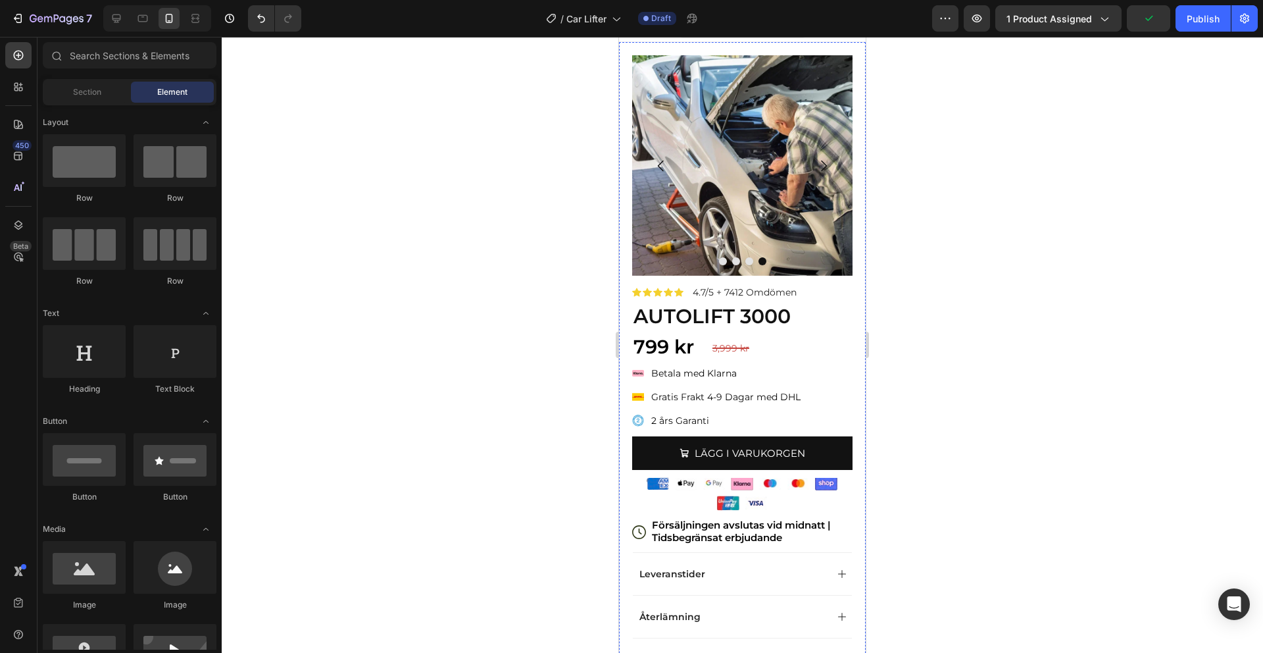
scroll to position [0, 0]
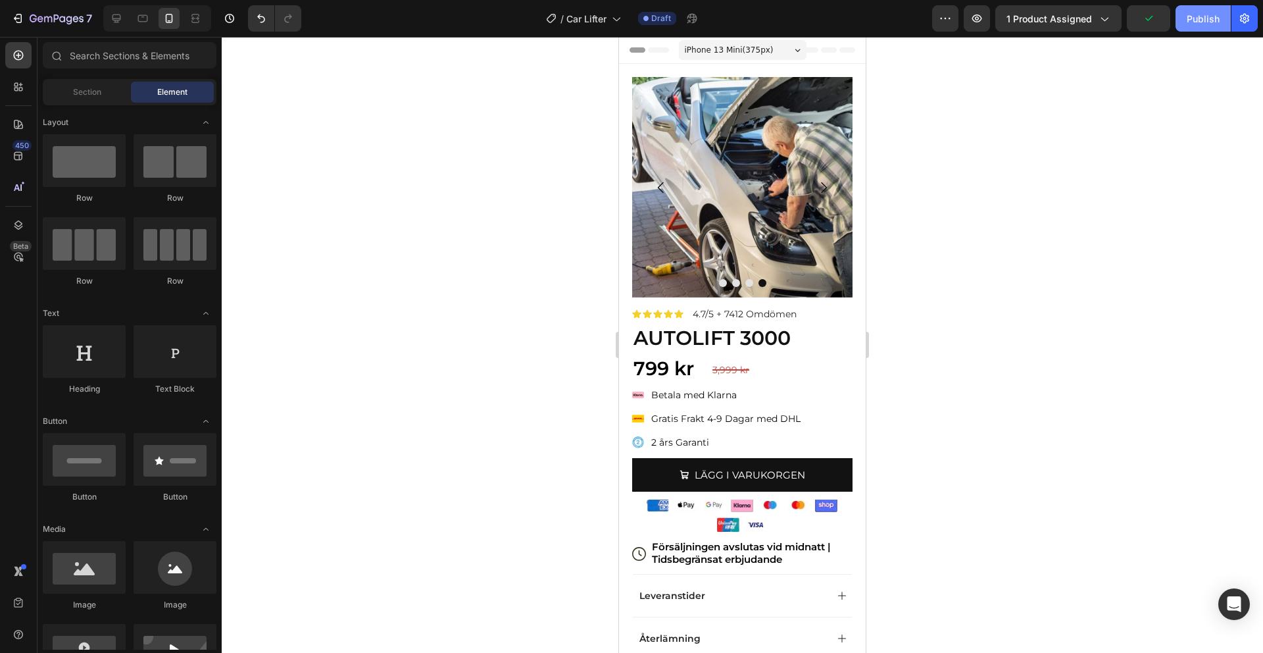
click at [1195, 14] on div "Publish" at bounding box center [1203, 19] width 33 height 14
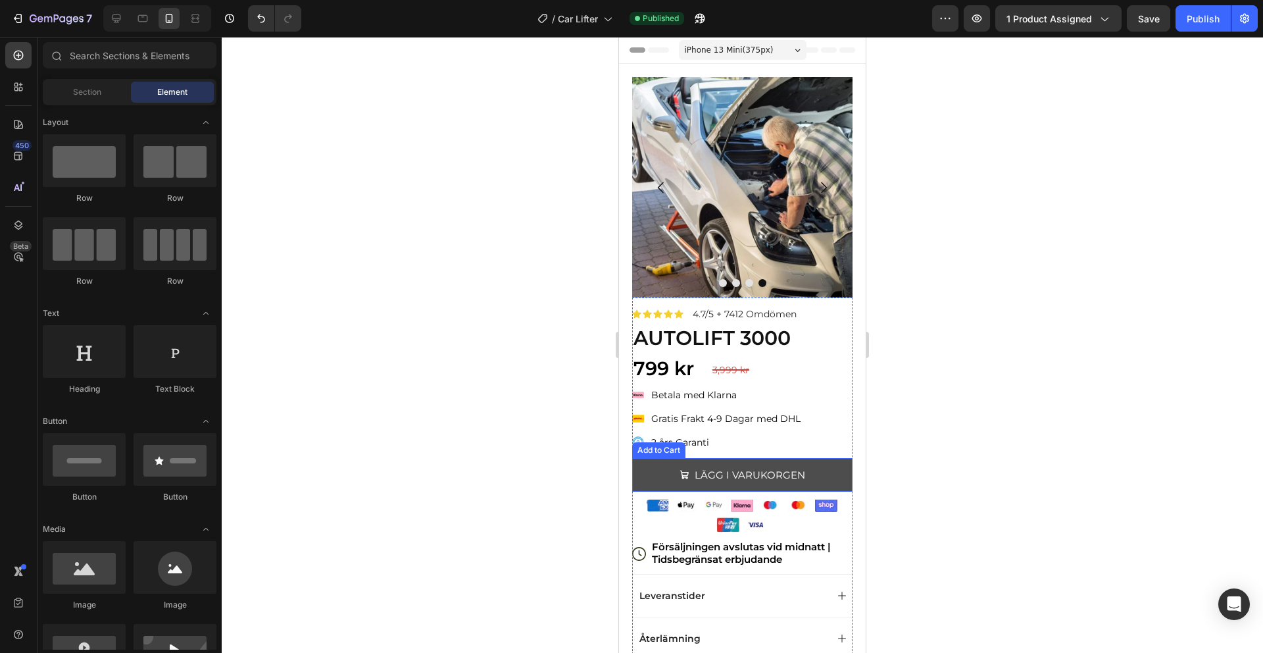
click at [833, 476] on button "LÄGG I VARUKORGEN" at bounding box center [742, 475] width 220 height 34
